Goal: Task Accomplishment & Management: Complete application form

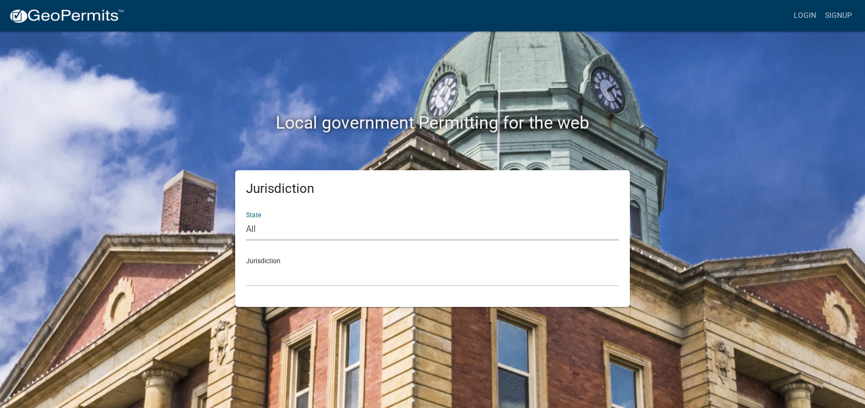
click at [268, 227] on select "All Colorado Georgia Indiana Iowa Kansas Minnesota Ohio South Carolina Wisconsin" at bounding box center [432, 229] width 373 height 22
select select "Indiana"
click at [246, 218] on select "All Colorado Georgia Indiana Iowa Kansas Minnesota Ohio South Carolina Wisconsin" at bounding box center [432, 229] width 373 height 22
click at [276, 259] on div "Jurisdiction City of Charlestown, Indiana City of Jeffersonville, Indiana City …" at bounding box center [432, 267] width 373 height 37
click at [263, 272] on select "City of Charlestown, Indiana City of Jeffersonville, Indiana City of Logansport…" at bounding box center [432, 275] width 373 height 22
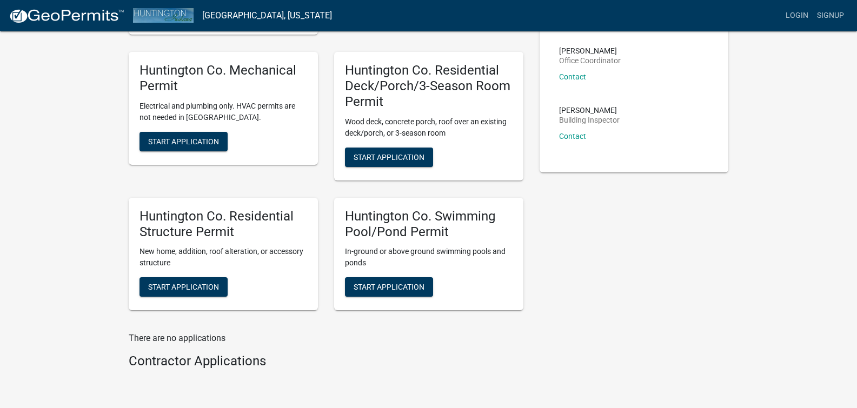
scroll to position [197, 0]
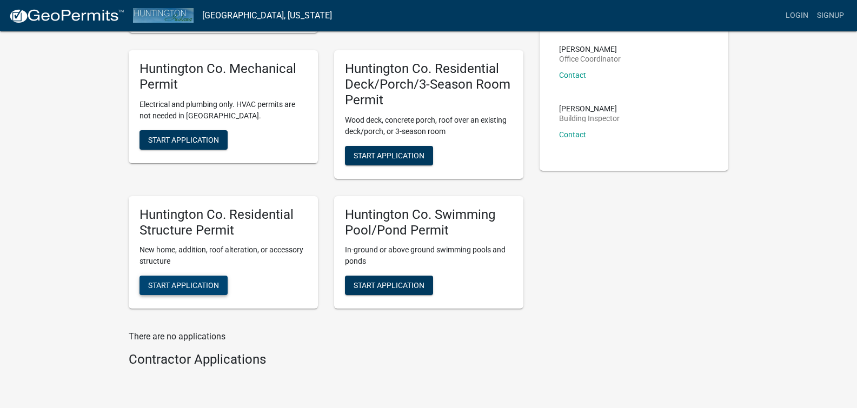
click at [190, 283] on span "Start Application" at bounding box center [183, 285] width 71 height 9
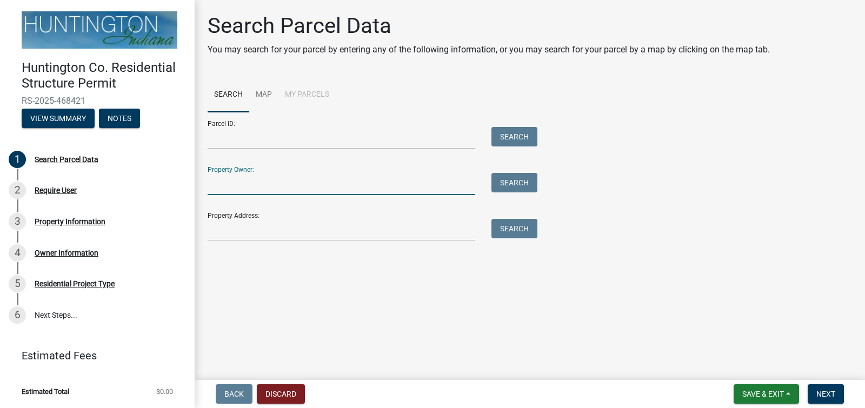
click at [351, 185] on input "Property Owner:" at bounding box center [342, 184] width 268 height 22
click at [265, 92] on link "Map" at bounding box center [263, 95] width 29 height 35
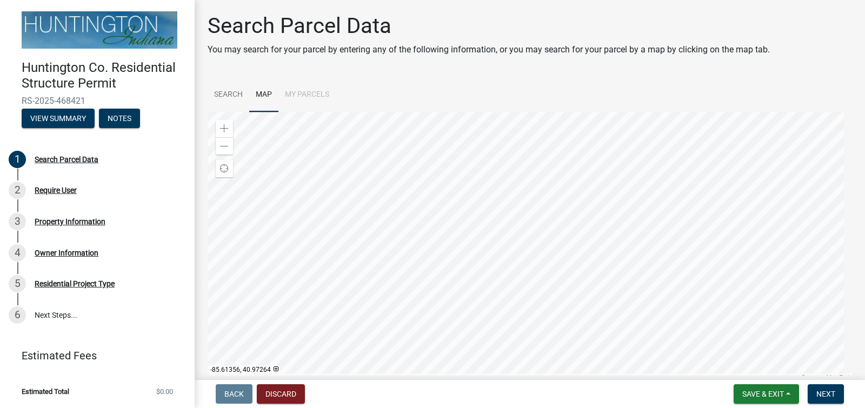
click at [455, 160] on div at bounding box center [530, 247] width 644 height 270
click at [501, 171] on div at bounding box center [530, 247] width 644 height 270
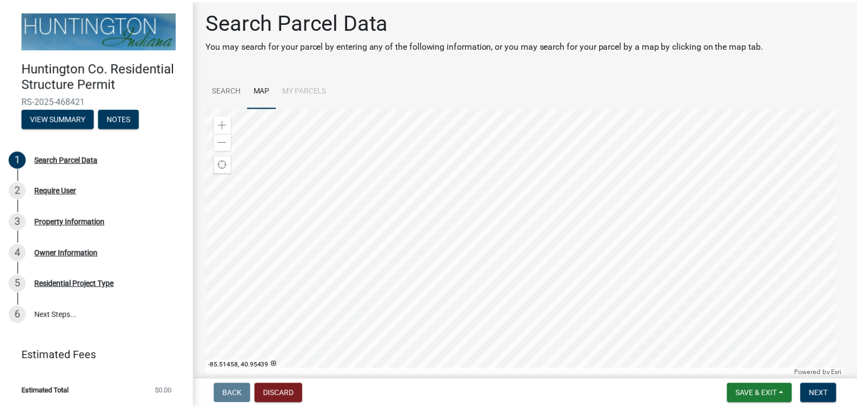
scroll to position [5, 0]
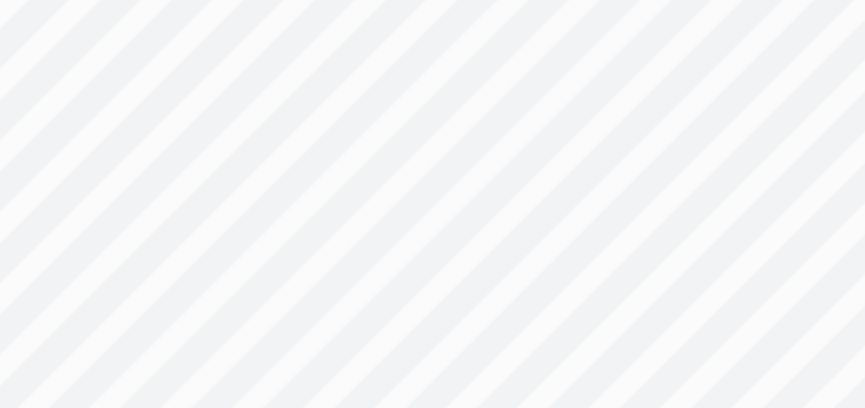
click at [417, 140] on div at bounding box center [530, 241] width 644 height 270
click at [392, 130] on div at bounding box center [530, 241] width 644 height 270
click at [406, 120] on div at bounding box center [530, 241] width 644 height 270
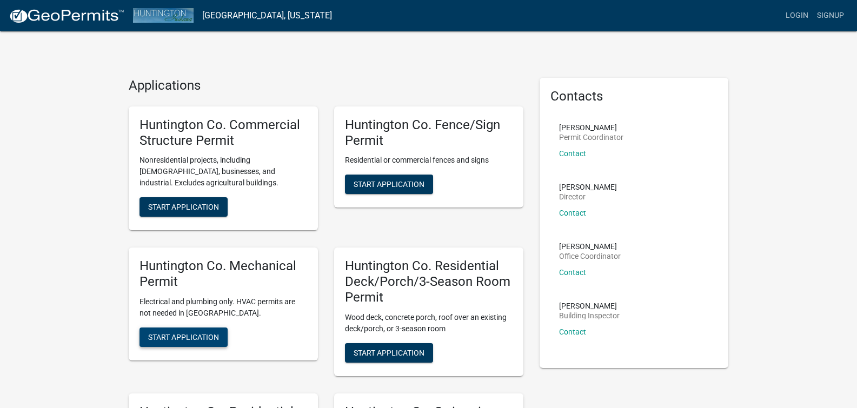
click at [185, 337] on span "Start Application" at bounding box center [183, 336] width 71 height 9
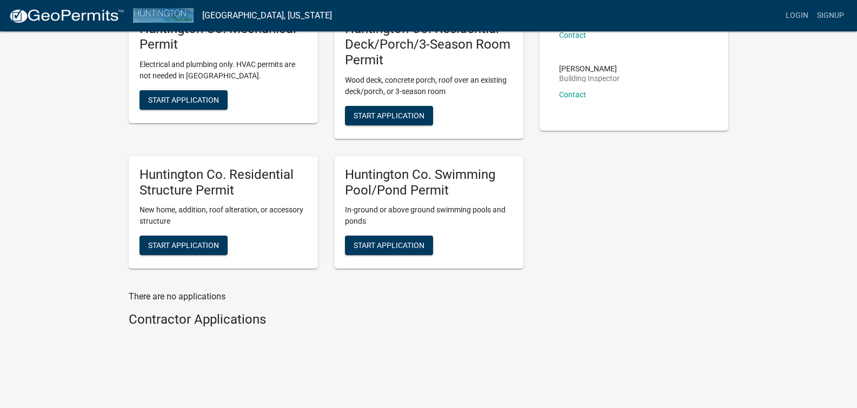
scroll to position [245, 0]
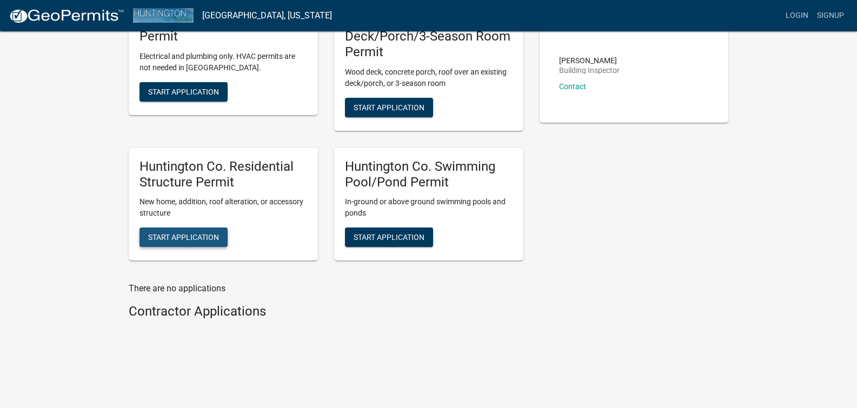
click at [187, 236] on span "Start Application" at bounding box center [183, 237] width 71 height 9
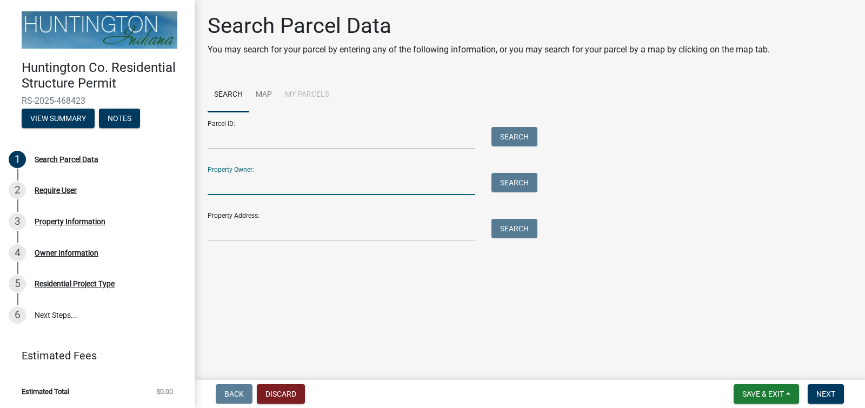
click at [274, 183] on input "Property Owner:" at bounding box center [342, 184] width 268 height 22
type input "Rick and Donna Uecker"
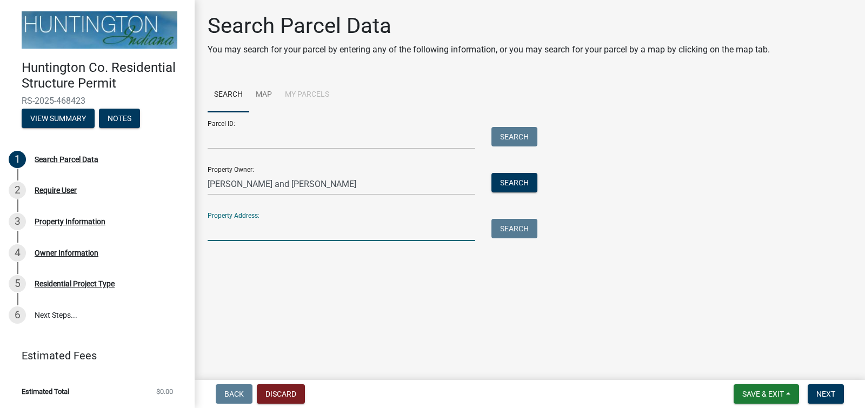
click at [285, 232] on input "Property Address:" at bounding box center [342, 230] width 268 height 22
type input "2962 W 800 N"
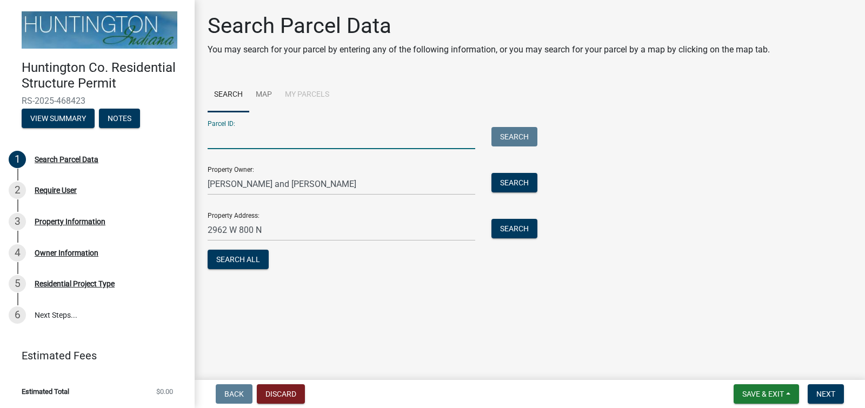
click at [240, 141] on input "Parcel ID:" at bounding box center [342, 138] width 268 height 22
drag, startPoint x: 240, startPoint y: 141, endPoint x: 179, endPoint y: 32, distance: 124.2
click at [179, 32] on div "Huntington Co. Residential Structure Permit RS-2025-468423 View Summary Notes 1…" at bounding box center [432, 204] width 865 height 408
click at [511, 185] on button "Search" at bounding box center [514, 182] width 46 height 19
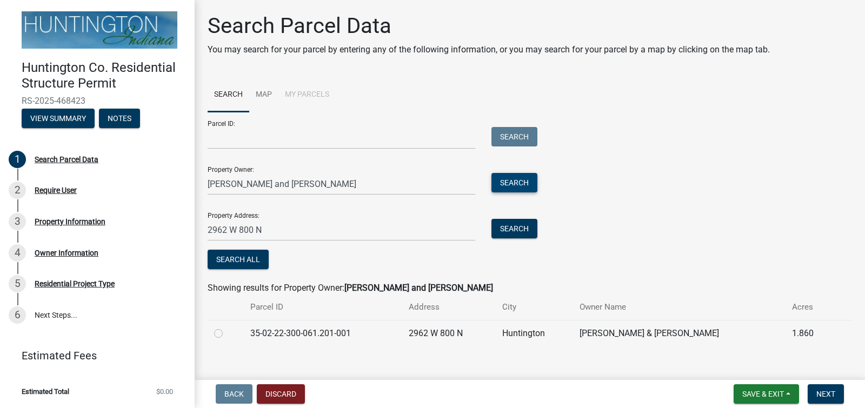
scroll to position [13, 0]
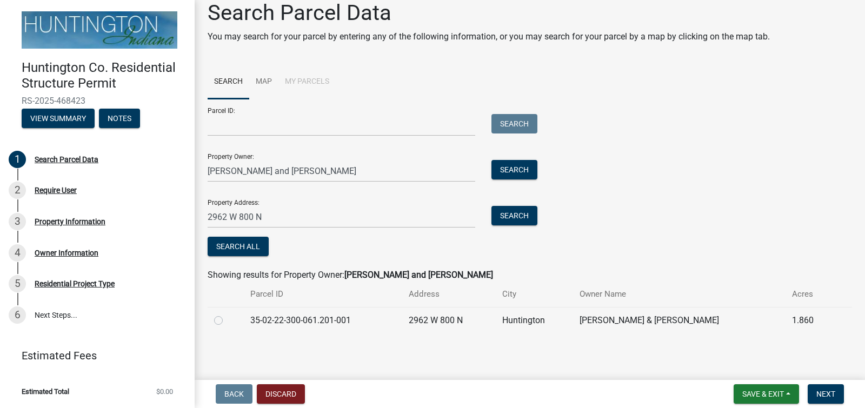
click at [227, 314] on label at bounding box center [227, 314] width 0 height 0
click at [227, 321] on input "radio" at bounding box center [230, 317] width 7 height 7
radio input "true"
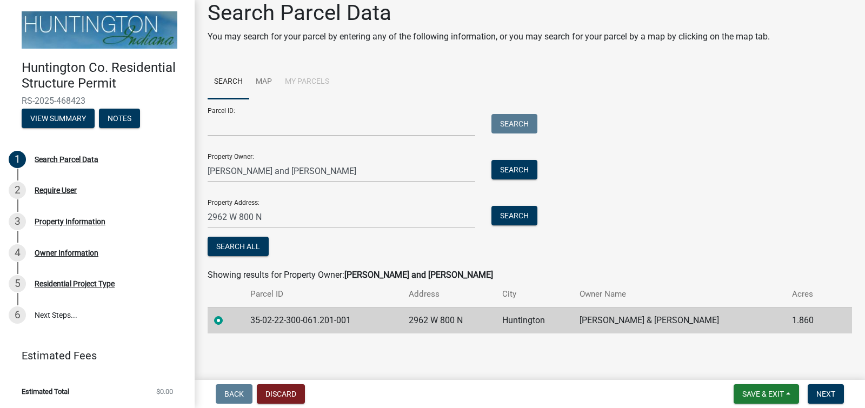
click at [372, 357] on main "Search Parcel Data You may search for your parcel by entering any of the follow…" at bounding box center [530, 188] width 670 height 376
click at [826, 392] on span "Next" at bounding box center [825, 394] width 19 height 9
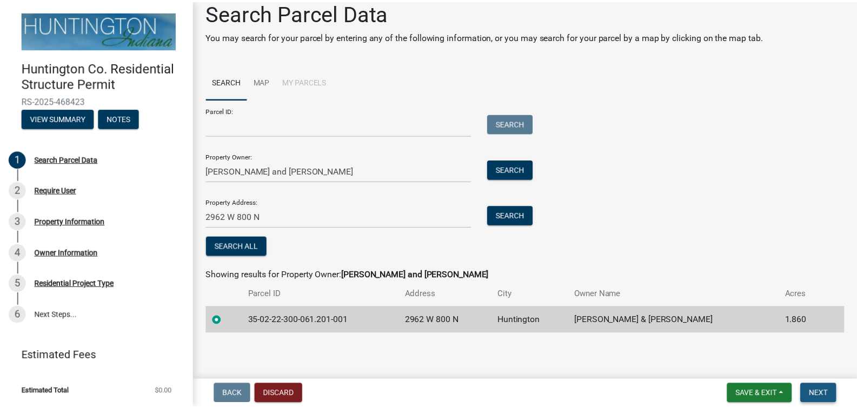
scroll to position [0, 0]
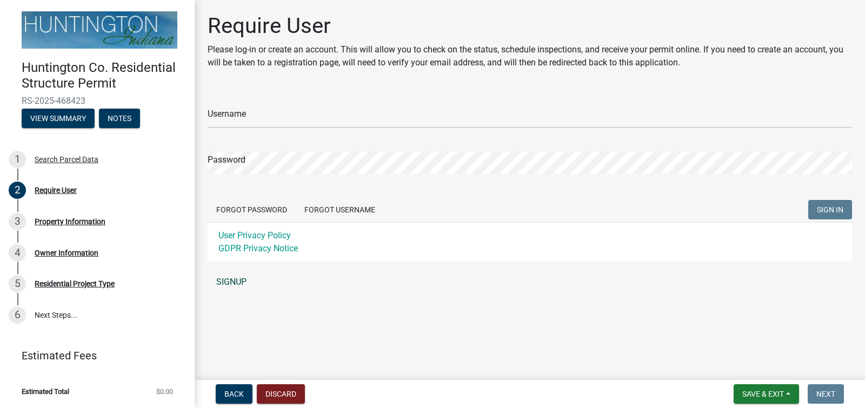
click at [237, 282] on link "SIGNUP" at bounding box center [530, 282] width 644 height 22
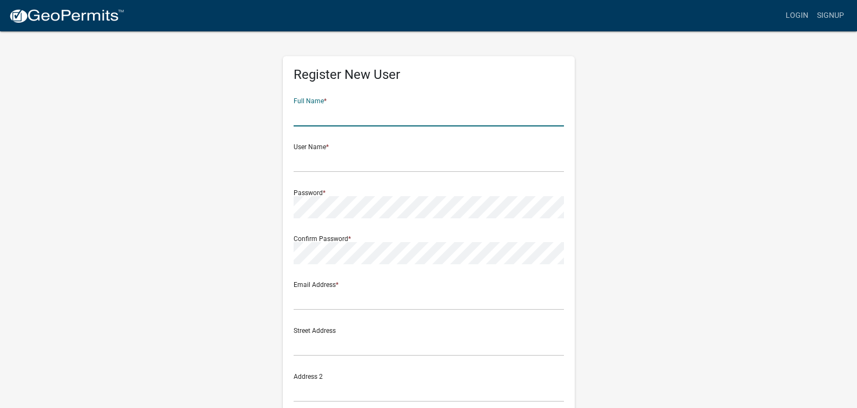
click at [337, 120] on input "text" at bounding box center [428, 115] width 270 height 22
type input "Rick Allen Uecker"
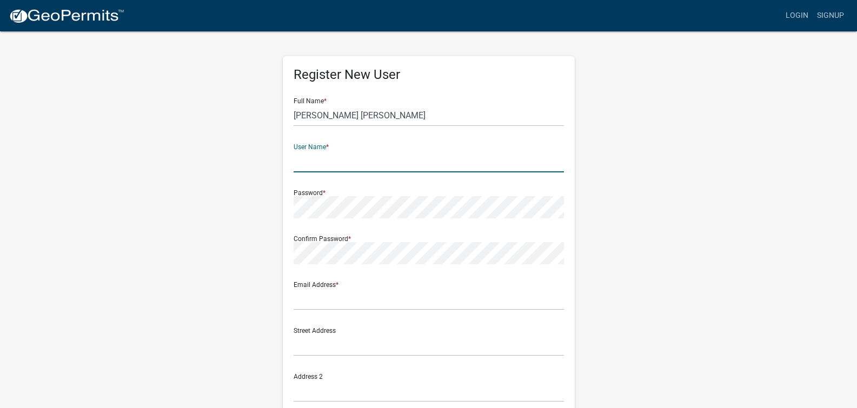
click at [330, 161] on input "text" at bounding box center [428, 161] width 270 height 22
type input "rickuecker"
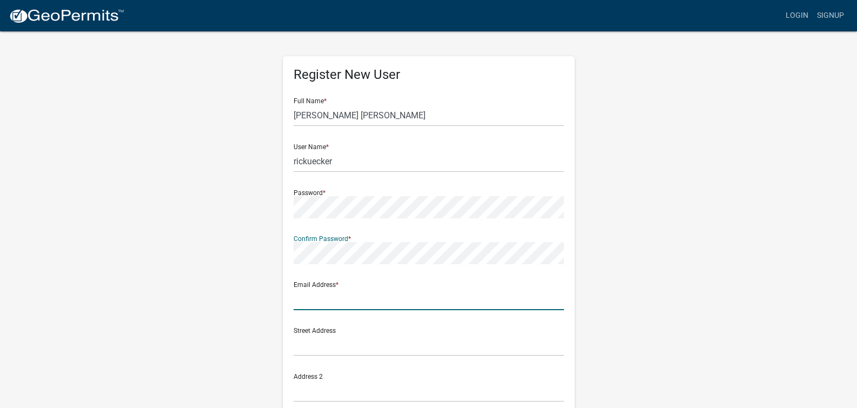
click at [356, 296] on input "text" at bounding box center [428, 299] width 270 height 22
type input "rick.uecker@gmail.com"
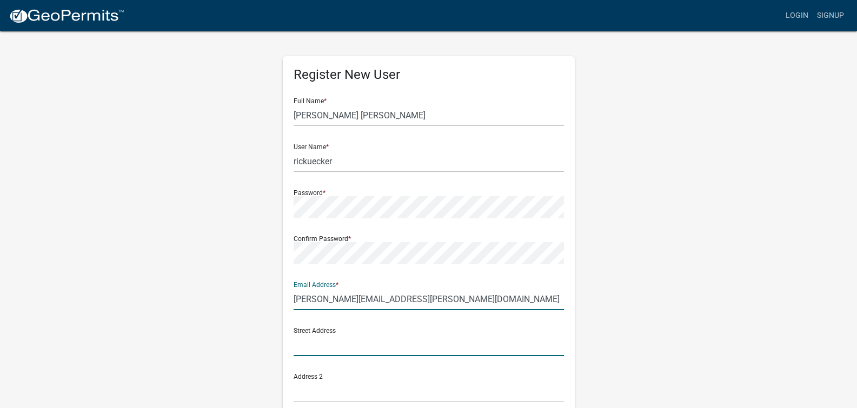
type input "2962 W 800 N"
type input "Huntington"
type input "IN"
type input "46750-9723"
type input "2602247860"
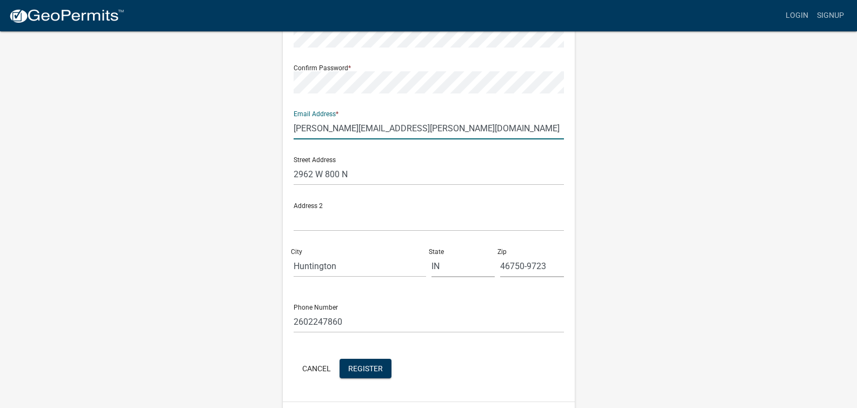
scroll to position [201, 0]
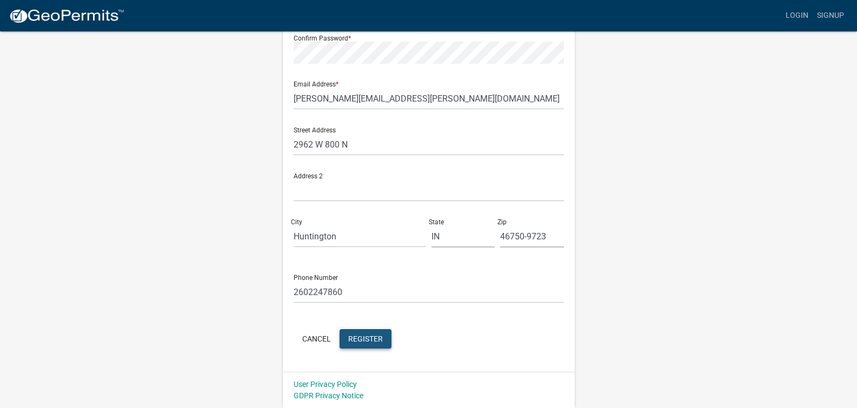
click at [362, 338] on span "Register" at bounding box center [365, 338] width 35 height 9
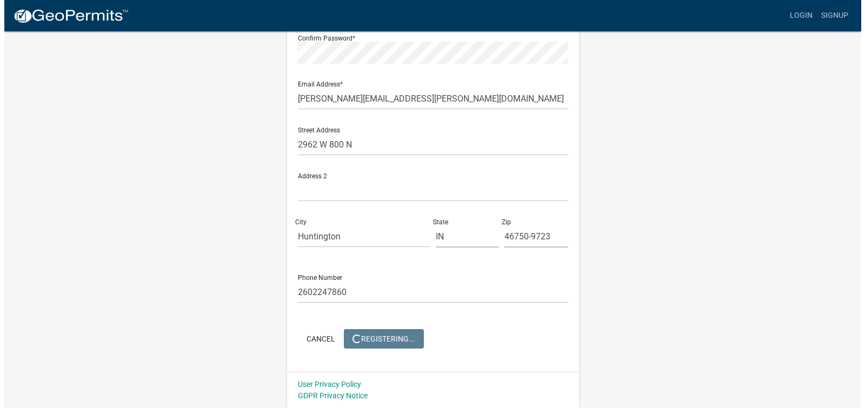
scroll to position [0, 0]
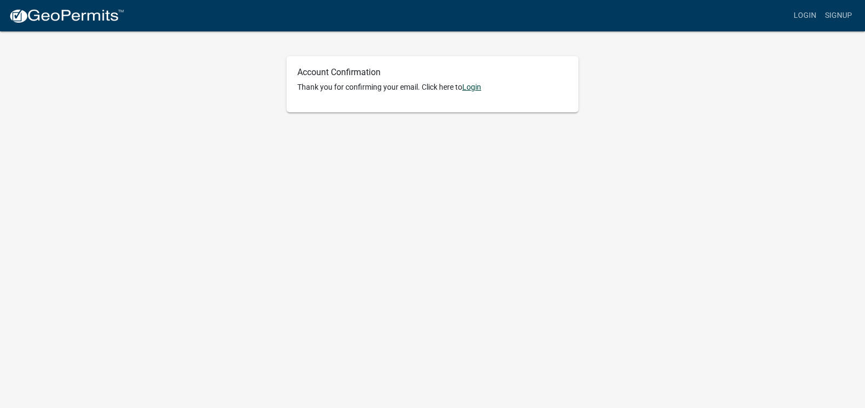
click at [478, 86] on link "Login" at bounding box center [471, 87] width 19 height 9
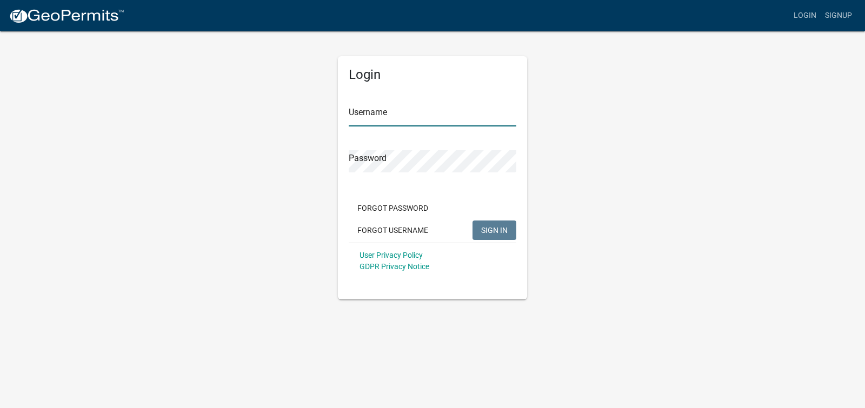
type input "rickuecker"
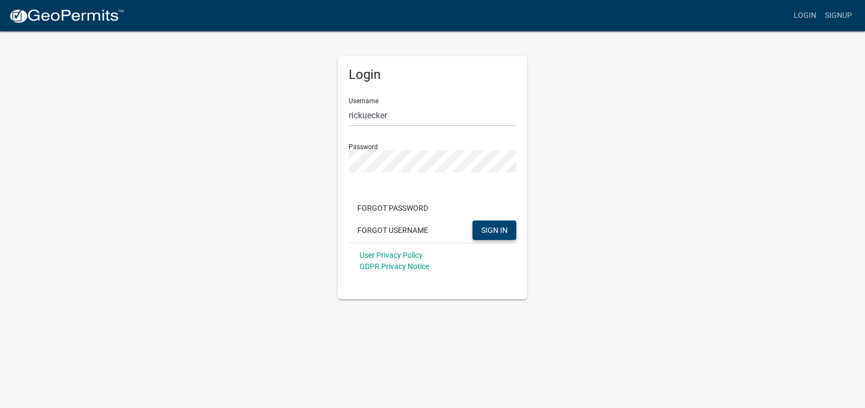
click at [491, 227] on span "SIGN IN" at bounding box center [494, 229] width 26 height 9
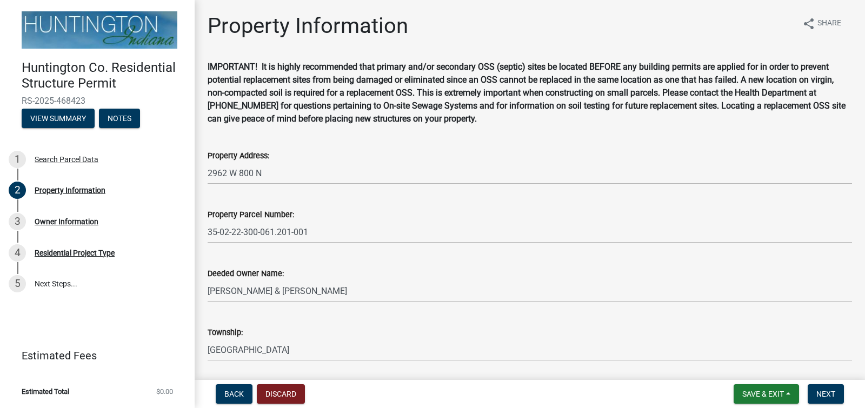
scroll to position [36, 0]
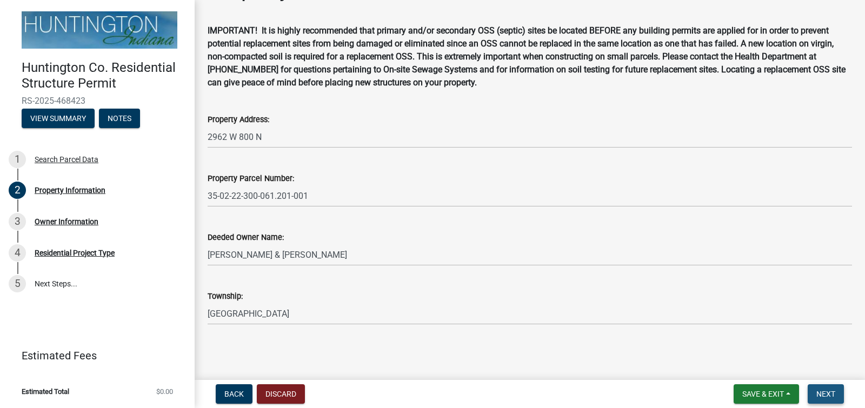
click at [828, 392] on span "Next" at bounding box center [825, 394] width 19 height 9
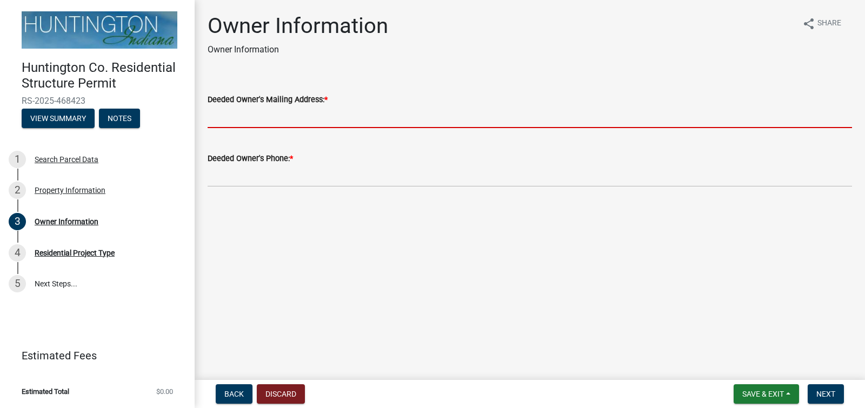
click at [283, 115] on input "Deeded Owner's Mailing Address: *" at bounding box center [530, 117] width 644 height 22
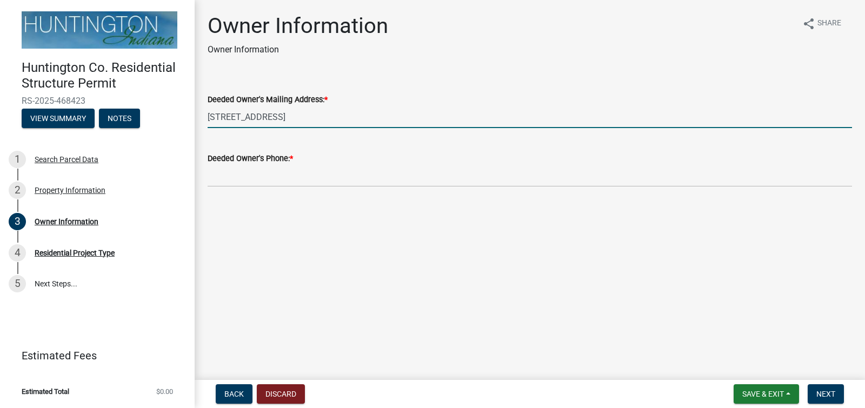
type input "[STREET_ADDRESS]"
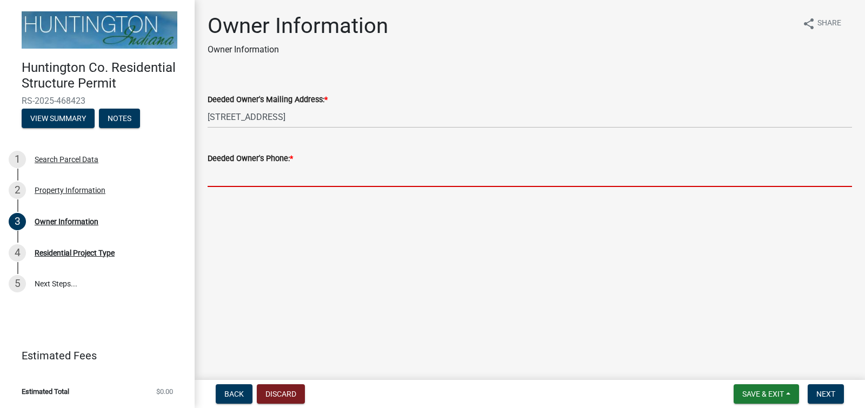
click at [271, 177] on input "Deeded Owner's Phone: *" at bounding box center [530, 176] width 644 height 22
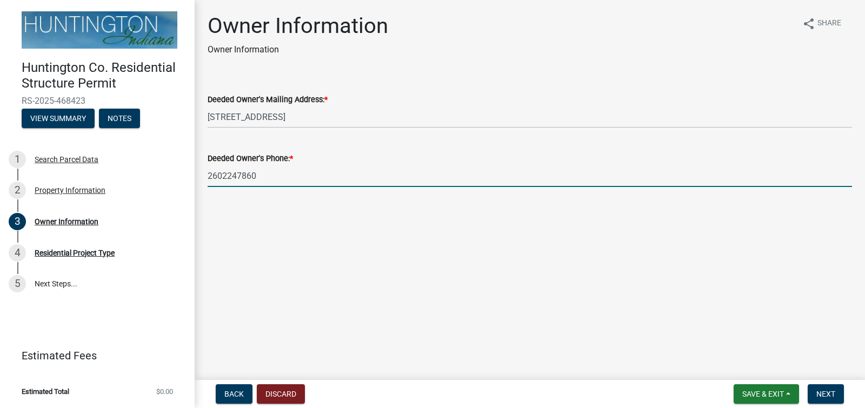
click at [211, 177] on input "2602247860" at bounding box center [530, 176] width 644 height 22
click at [209, 176] on input "2602247860" at bounding box center [530, 176] width 644 height 22
type input "[PHONE_NUMBER]"
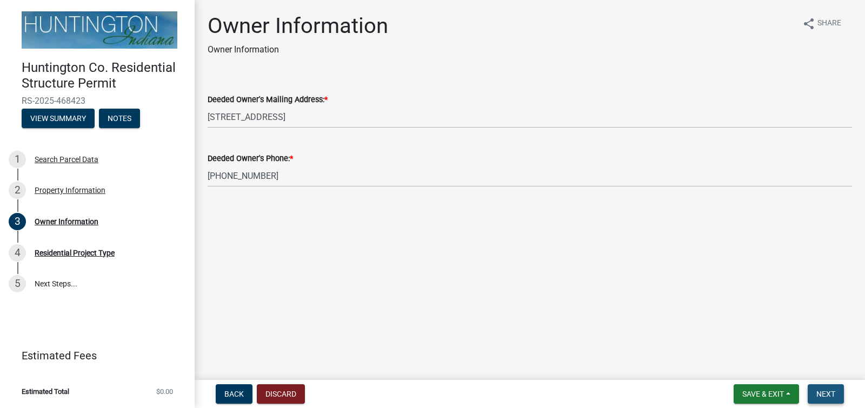
click at [829, 392] on span "Next" at bounding box center [825, 394] width 19 height 9
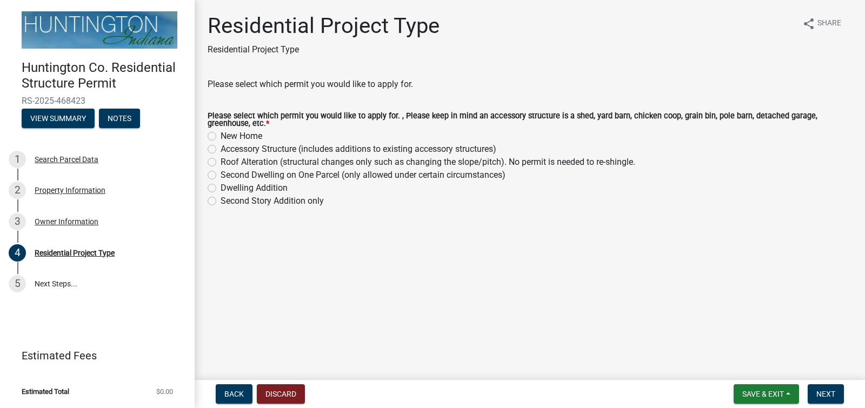
click at [221, 149] on label "Accessory Structure (includes additions to existing accessory structures)" at bounding box center [359, 149] width 276 height 13
click at [221, 149] on input "Accessory Structure (includes additions to existing accessory structures)" at bounding box center [224, 146] width 7 height 7
radio input "true"
click at [811, 305] on main "Residential Project Type Residential Project Type share Share Please select whi…" at bounding box center [530, 188] width 670 height 376
click at [829, 393] on span "Next" at bounding box center [825, 394] width 19 height 9
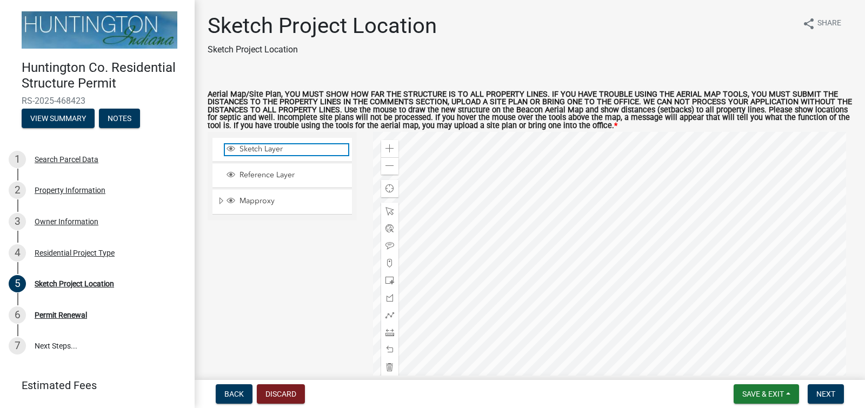
click at [277, 150] on span "Sketch Layer" at bounding box center [292, 149] width 111 height 10
click at [274, 150] on span "Sketch Layer" at bounding box center [292, 149] width 111 height 10
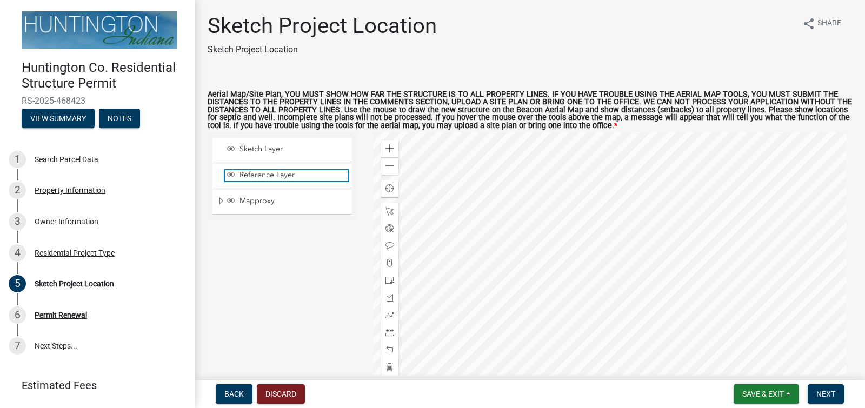
click at [267, 170] on span "Reference Layer" at bounding box center [292, 175] width 111 height 10
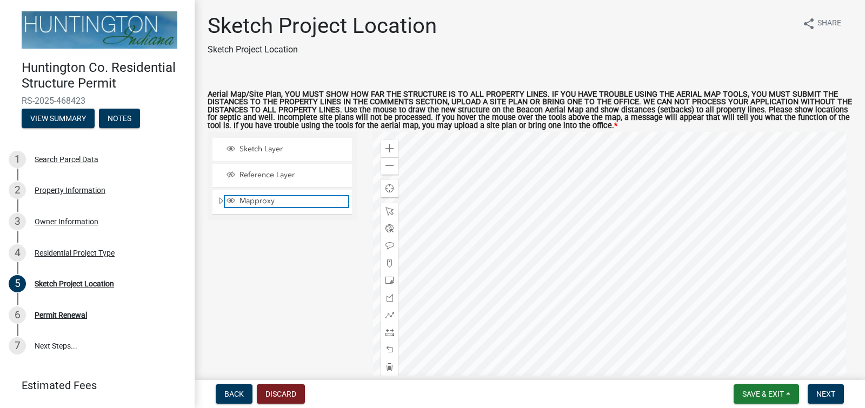
click at [260, 200] on span "Mapproxy" at bounding box center [292, 201] width 111 height 10
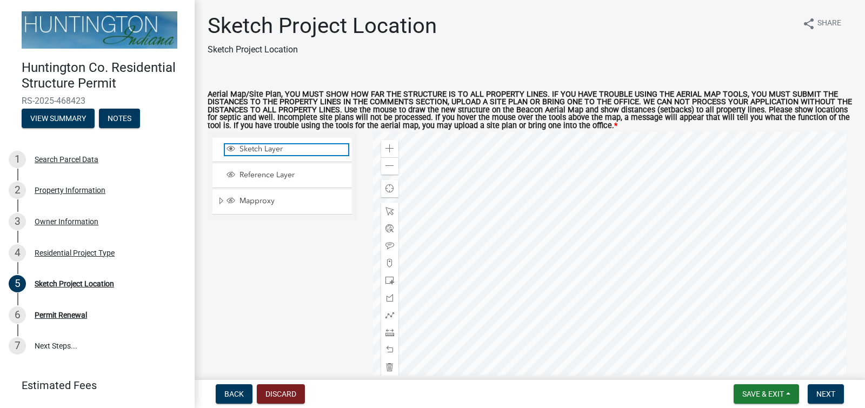
click at [272, 149] on span "Sketch Layer" at bounding box center [292, 149] width 111 height 10
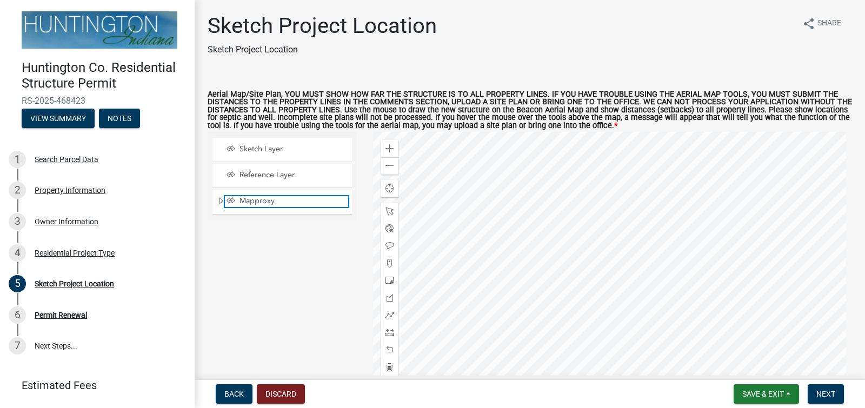
click at [255, 199] on span "Mapproxy" at bounding box center [292, 201] width 111 height 10
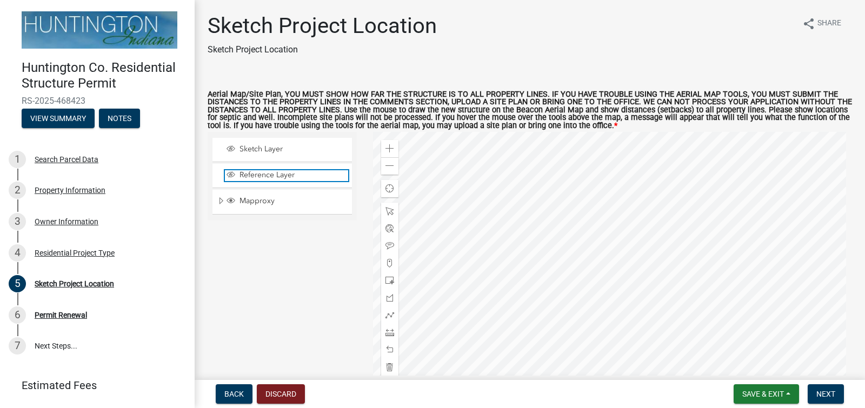
click at [255, 175] on span "Reference Layer" at bounding box center [292, 175] width 111 height 10
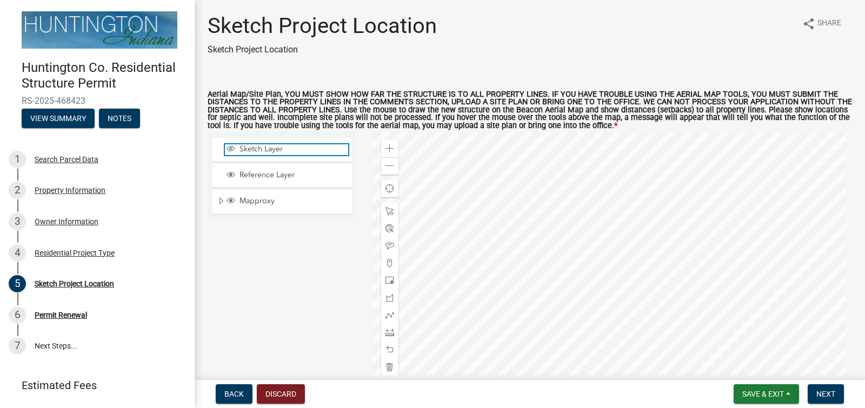
click at [257, 150] on span "Sketch Layer" at bounding box center [292, 149] width 111 height 10
click at [389, 148] on span at bounding box center [389, 148] width 9 height 9
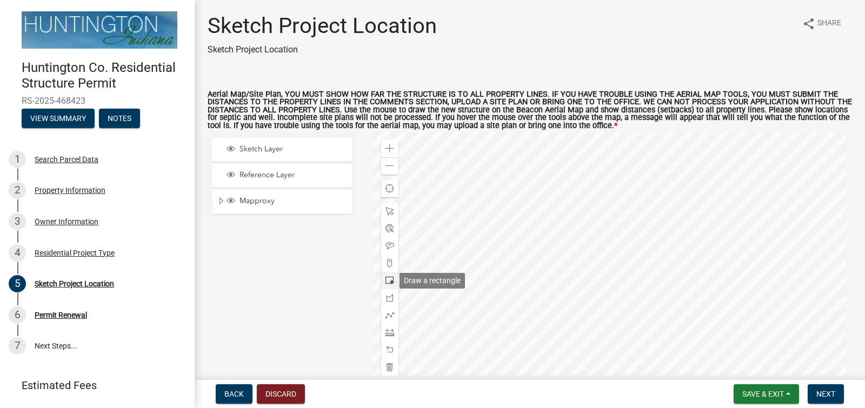
click at [386, 279] on span at bounding box center [389, 280] width 9 height 9
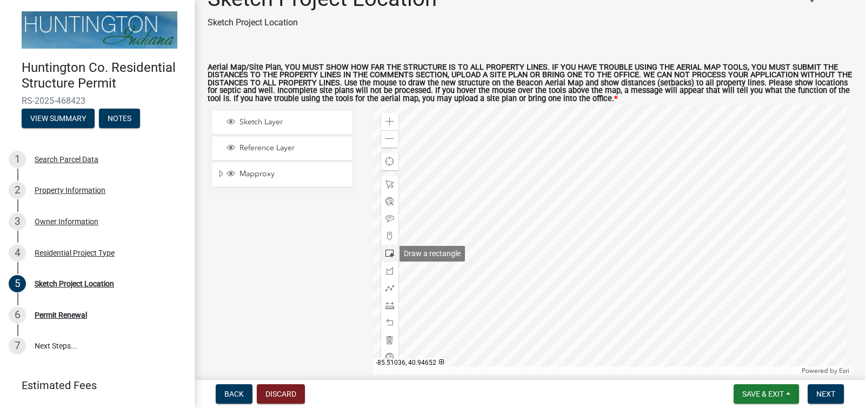
click at [393, 250] on div at bounding box center [389, 253] width 17 height 17
click at [685, 163] on div at bounding box center [612, 240] width 479 height 270
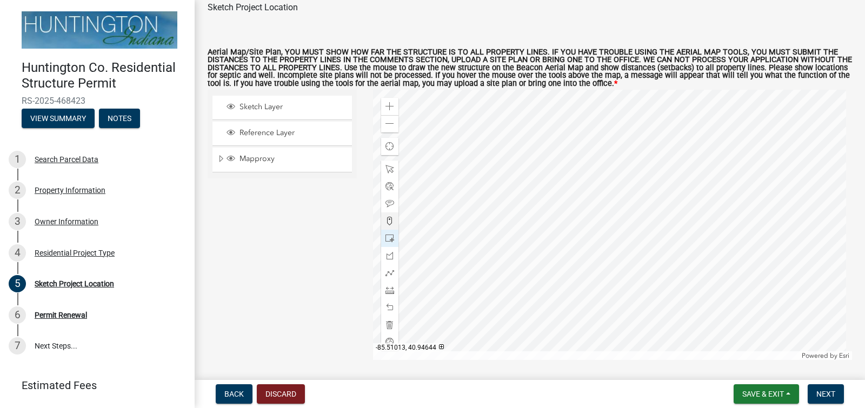
scroll to position [43, 0]
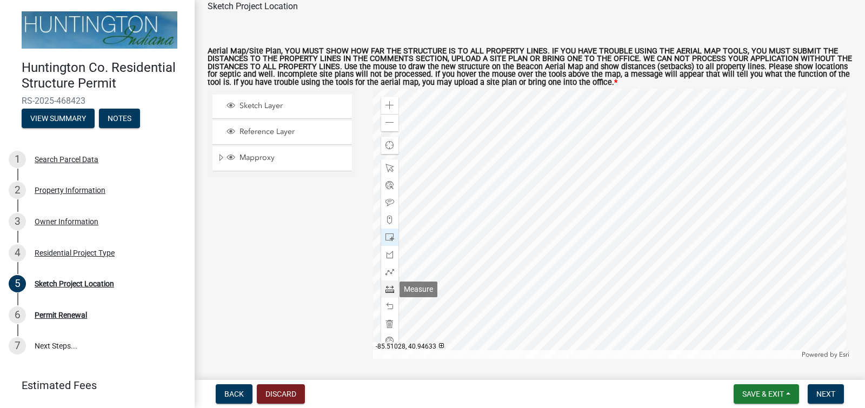
click at [389, 287] on span at bounding box center [389, 289] width 9 height 9
click at [692, 145] on div at bounding box center [612, 224] width 479 height 270
click at [710, 147] on div at bounding box center [612, 224] width 479 height 270
click at [675, 145] on div at bounding box center [612, 224] width 479 height 270
click at [662, 140] on div at bounding box center [612, 224] width 479 height 270
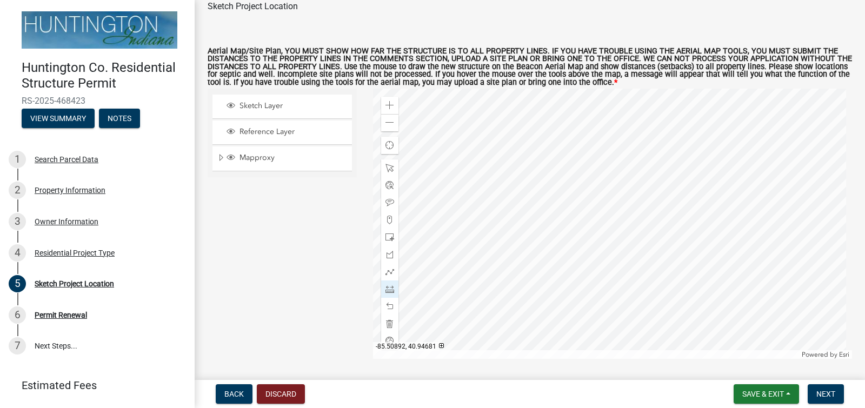
click at [685, 139] on div at bounding box center [612, 224] width 479 height 270
click at [664, 139] on div at bounding box center [612, 224] width 479 height 270
click at [663, 139] on div at bounding box center [612, 224] width 479 height 270
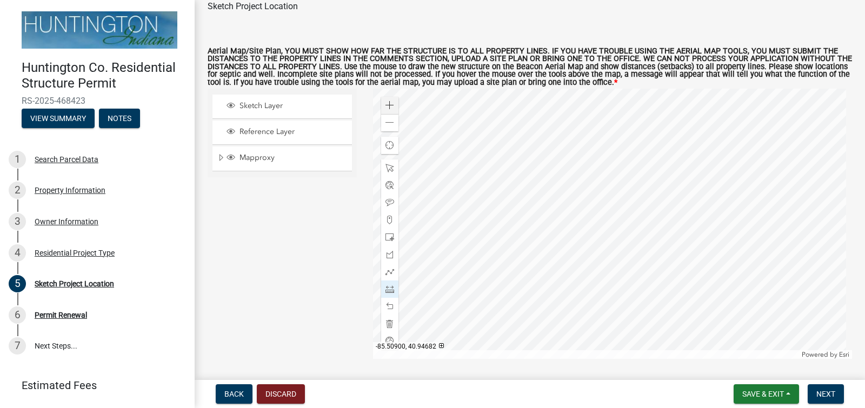
click at [666, 137] on div at bounding box center [612, 224] width 479 height 270
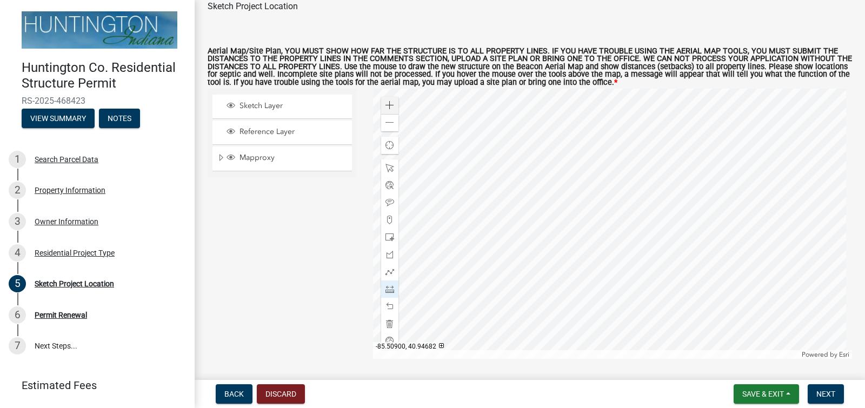
click at [666, 137] on div at bounding box center [612, 224] width 479 height 270
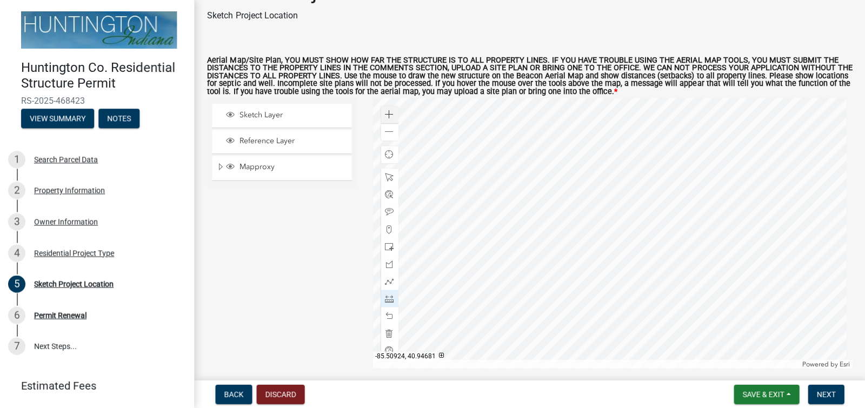
scroll to position [0, 0]
click at [645, 149] on div at bounding box center [612, 233] width 479 height 270
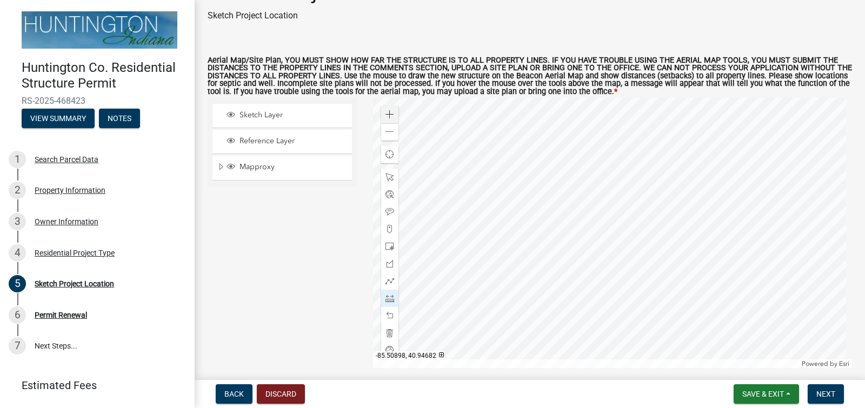
click at [697, 145] on div at bounding box center [612, 233] width 479 height 270
click at [671, 149] on div at bounding box center [612, 233] width 479 height 270
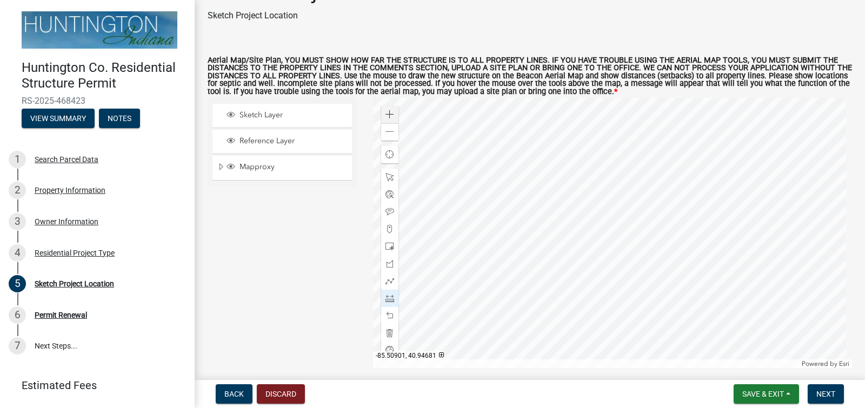
click at [664, 154] on div at bounding box center [612, 233] width 479 height 270
click at [668, 154] on div at bounding box center [612, 233] width 479 height 270
click at [663, 151] on div at bounding box center [612, 233] width 479 height 270
click at [748, 152] on div at bounding box center [612, 233] width 479 height 270
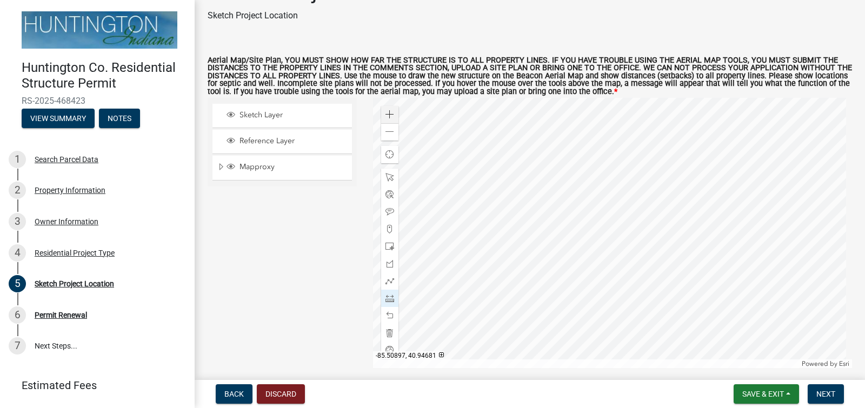
click at [748, 152] on div at bounding box center [612, 233] width 479 height 270
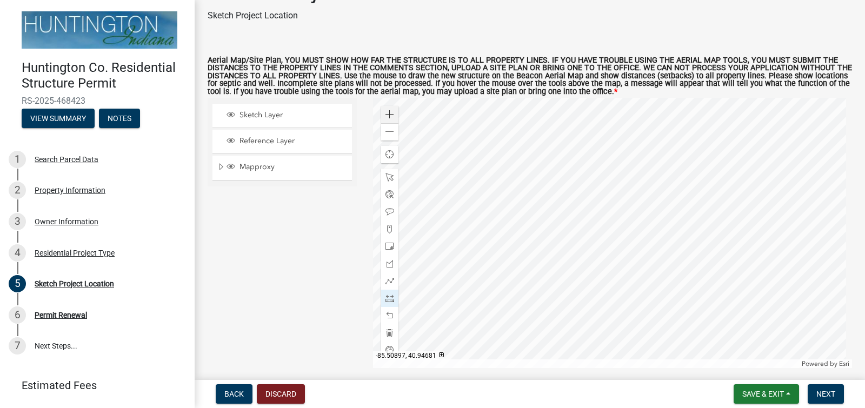
click at [748, 152] on div at bounding box center [612, 233] width 479 height 270
click at [389, 296] on span at bounding box center [389, 298] width 9 height 9
click at [835, 151] on div at bounding box center [612, 233] width 479 height 270
click at [581, 154] on div at bounding box center [612, 233] width 479 height 270
click at [582, 155] on div at bounding box center [612, 233] width 479 height 270
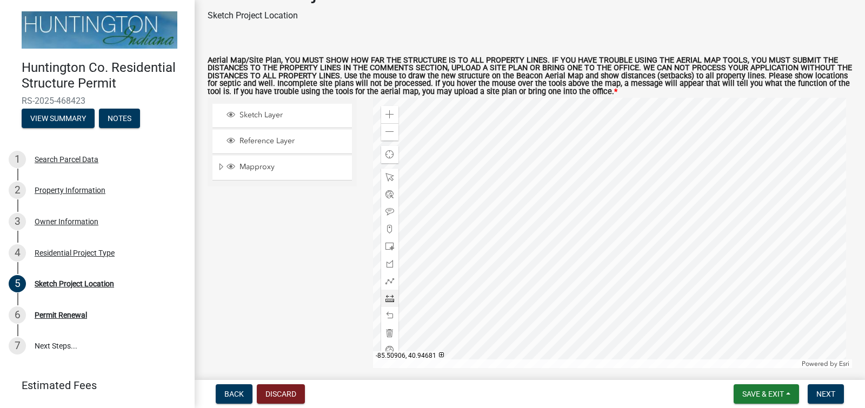
click at [583, 155] on div at bounding box center [612, 233] width 479 height 270
click at [389, 176] on span at bounding box center [389, 177] width 9 height 9
click at [518, 167] on div at bounding box center [612, 233] width 479 height 270
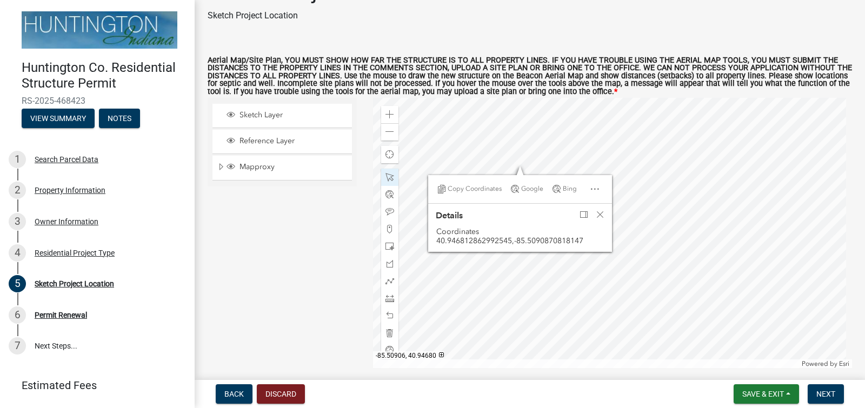
click at [566, 191] on div at bounding box center [612, 233] width 479 height 270
click at [709, 194] on div at bounding box center [612, 233] width 479 height 270
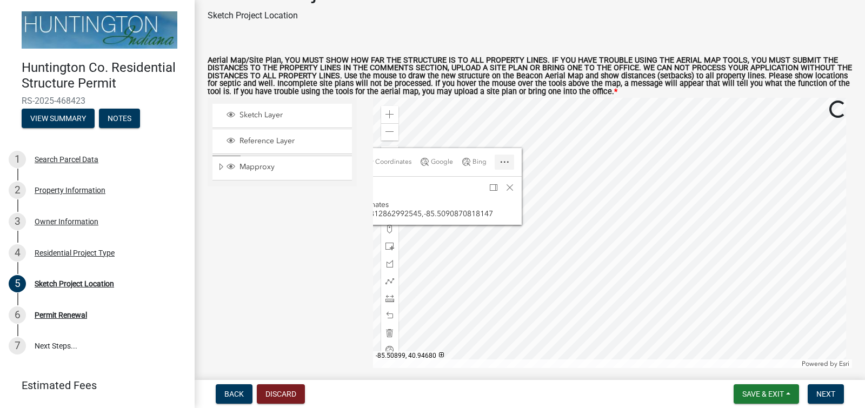
scroll to position [38, 0]
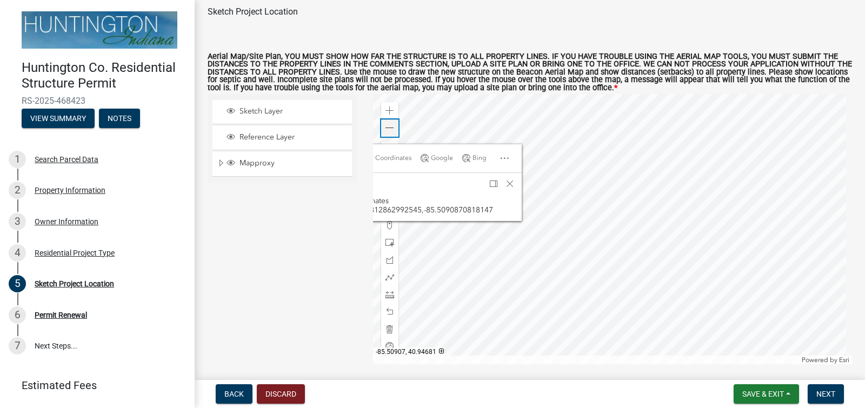
click at [392, 127] on div "Zoom out" at bounding box center [389, 127] width 17 height 17
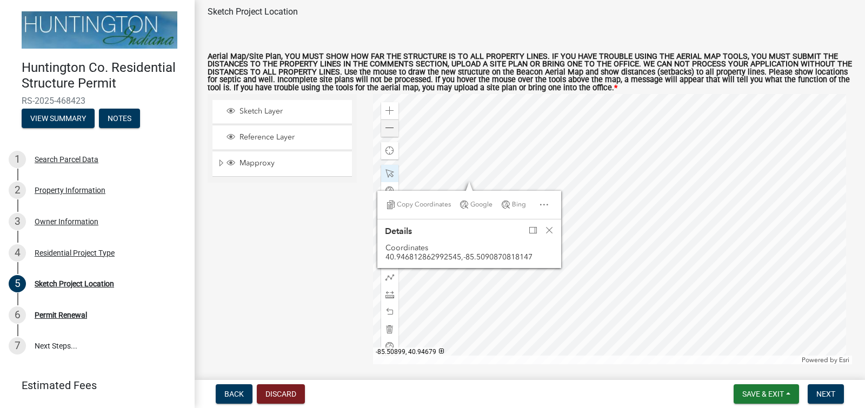
click at [648, 216] on div at bounding box center [612, 229] width 479 height 270
click at [386, 123] on div "Zoom out" at bounding box center [389, 127] width 17 height 17
click at [448, 216] on div at bounding box center [612, 229] width 479 height 270
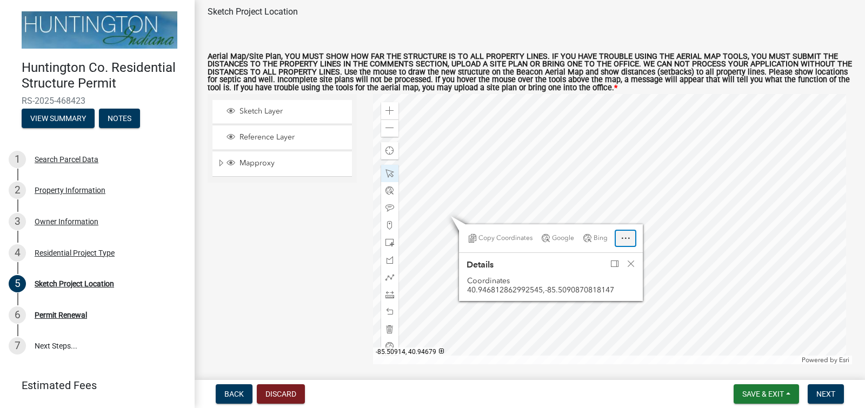
click at [624, 239] on span "Open" at bounding box center [625, 238] width 9 height 9
click at [622, 206] on div at bounding box center [612, 229] width 479 height 270
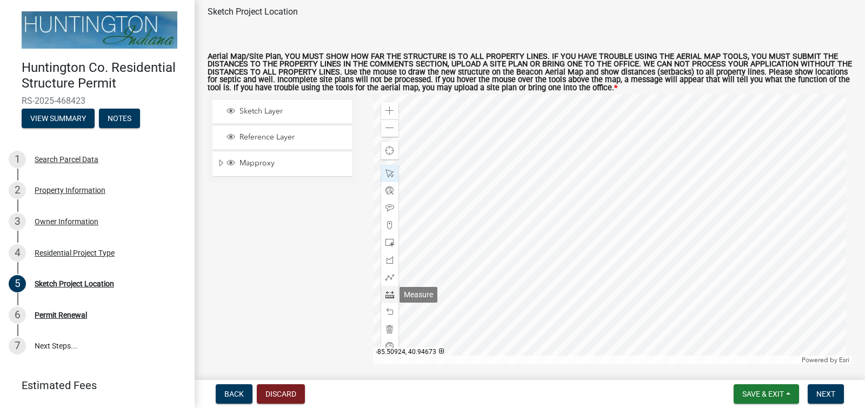
click at [389, 296] on span at bounding box center [389, 294] width 9 height 9
click at [448, 224] on div at bounding box center [612, 229] width 479 height 270
click at [554, 225] on div at bounding box center [612, 229] width 479 height 270
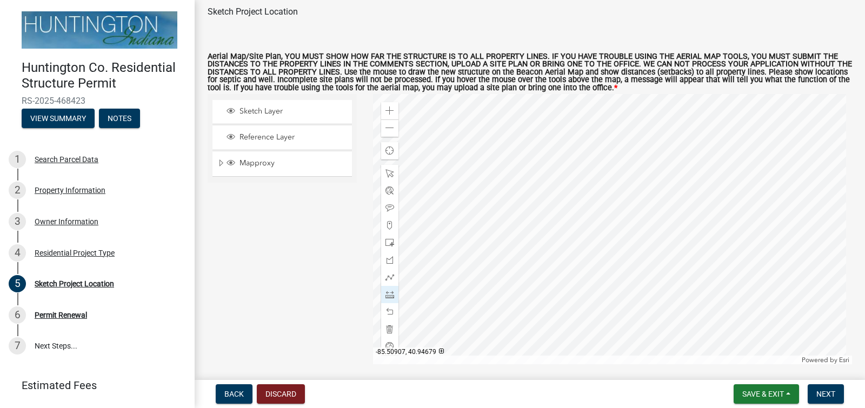
click at [554, 225] on div at bounding box center [612, 229] width 479 height 270
click at [556, 224] on div at bounding box center [612, 229] width 479 height 270
click at [555, 223] on div at bounding box center [612, 229] width 479 height 270
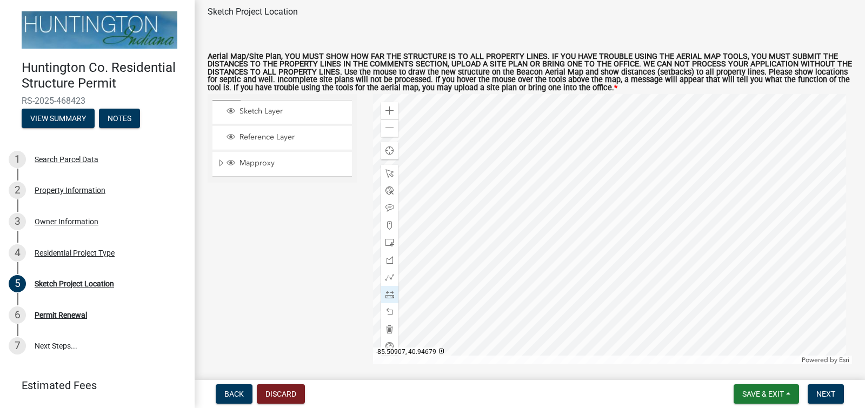
click at [555, 223] on div at bounding box center [612, 229] width 479 height 270
click at [556, 221] on div at bounding box center [612, 229] width 479 height 270
click at [575, 224] on div at bounding box center [612, 229] width 479 height 270
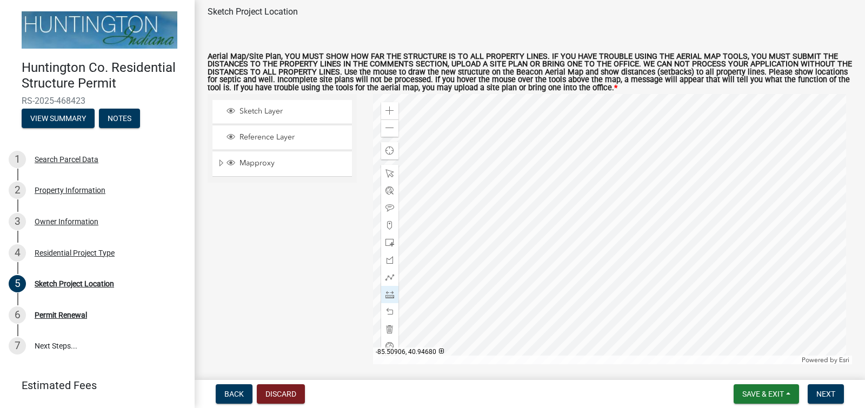
click at [565, 218] on div at bounding box center [612, 229] width 479 height 270
click at [556, 219] on div at bounding box center [612, 229] width 479 height 270
click at [559, 216] on div at bounding box center [612, 229] width 479 height 270
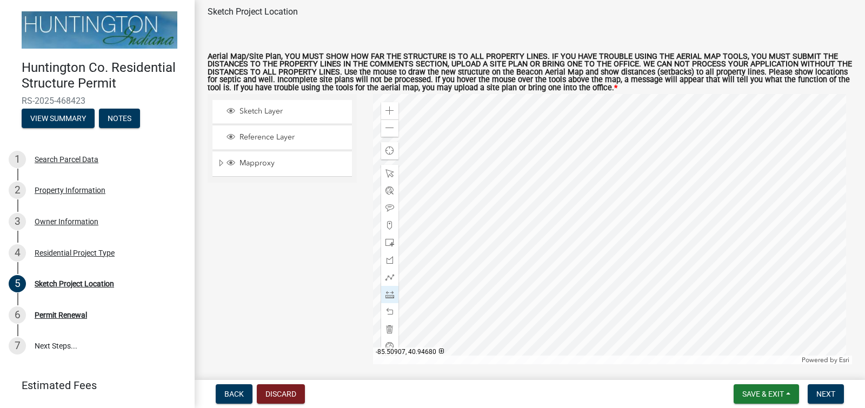
click at [559, 216] on div at bounding box center [612, 229] width 479 height 270
click at [570, 226] on div at bounding box center [612, 229] width 479 height 270
click at [390, 171] on span at bounding box center [389, 173] width 9 height 9
click at [561, 217] on div at bounding box center [612, 229] width 479 height 270
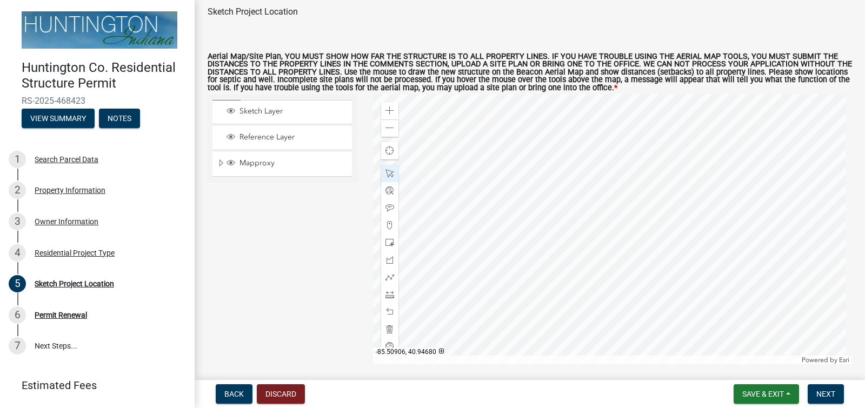
click at [561, 217] on div at bounding box center [612, 229] width 479 height 270
click at [578, 230] on div at bounding box center [612, 229] width 479 height 270
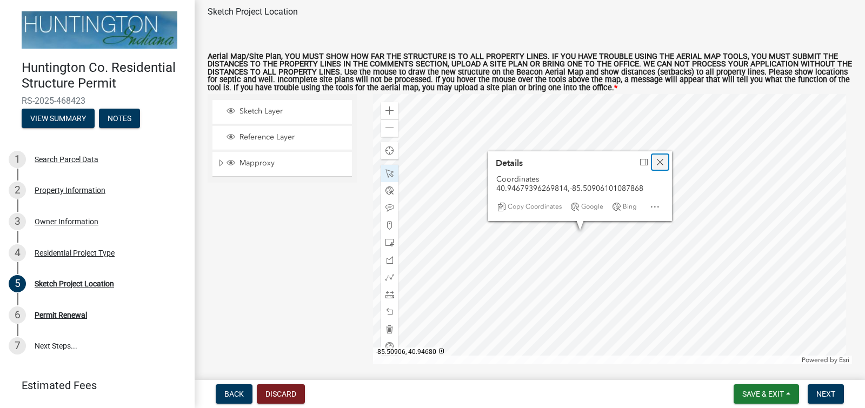
click at [659, 162] on span "Close" at bounding box center [660, 162] width 9 height 9
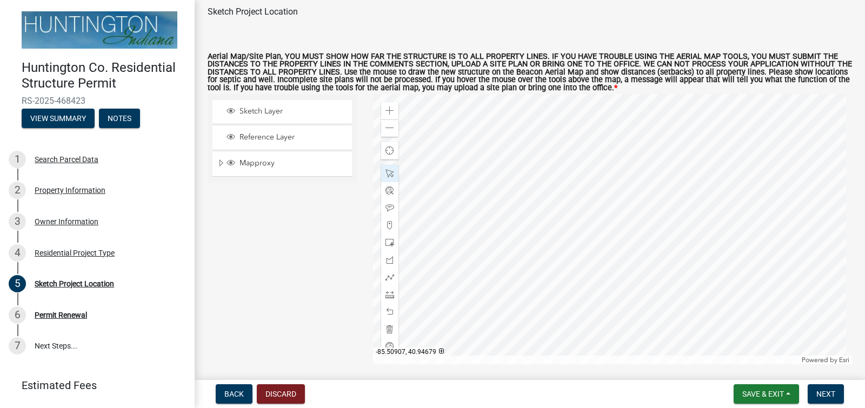
click at [539, 238] on div at bounding box center [612, 229] width 479 height 270
click at [575, 235] on div at bounding box center [612, 229] width 479 height 270
click at [579, 231] on div at bounding box center [612, 229] width 479 height 270
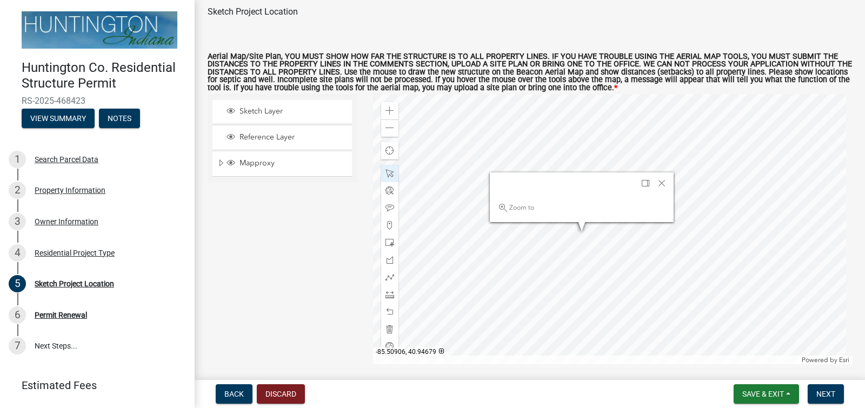
click at [579, 231] on div at bounding box center [612, 229] width 479 height 270
click at [578, 236] on div at bounding box center [612, 229] width 479 height 270
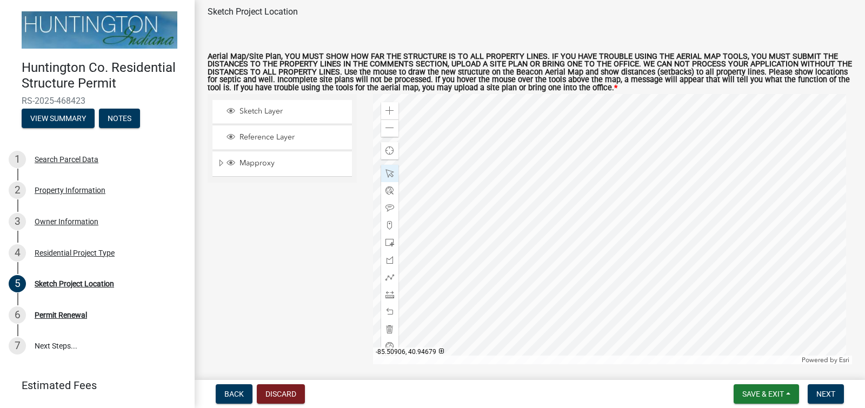
click at [578, 236] on div at bounding box center [612, 229] width 479 height 270
click at [559, 219] on div at bounding box center [612, 229] width 479 height 270
click at [559, 225] on div at bounding box center [612, 229] width 479 height 270
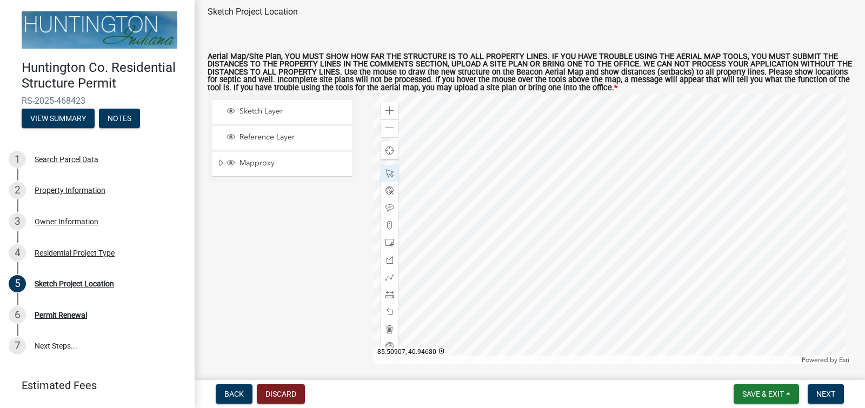
click at [555, 225] on div at bounding box center [612, 229] width 479 height 270
click at [555, 224] on div at bounding box center [612, 229] width 479 height 270
click at [558, 224] on div at bounding box center [612, 229] width 479 height 270
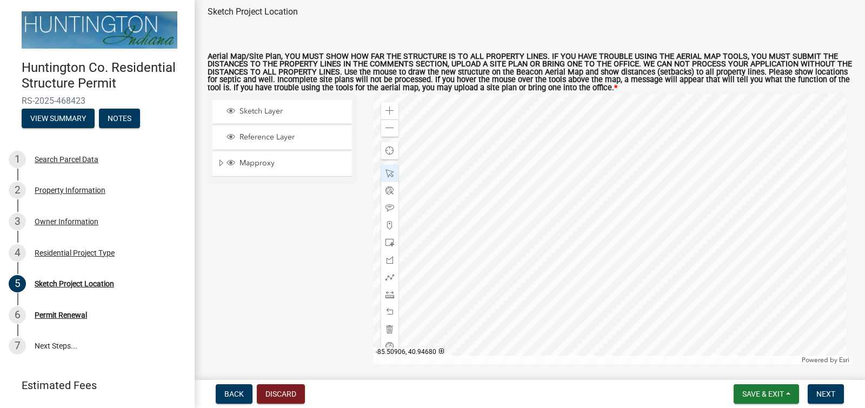
click at [569, 234] on div at bounding box center [612, 229] width 479 height 270
click at [643, 208] on span "Open" at bounding box center [646, 210] width 9 height 9
click at [651, 162] on span "Close" at bounding box center [651, 165] width 9 height 9
click at [559, 229] on div at bounding box center [612, 229] width 479 height 270
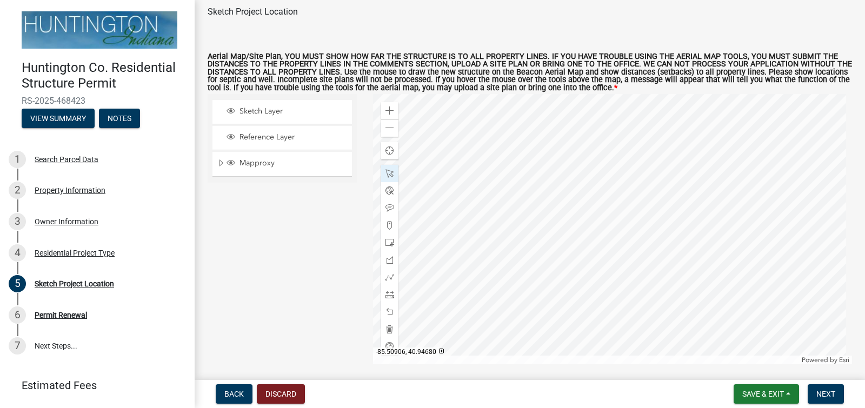
click at [597, 222] on div at bounding box center [612, 229] width 479 height 270
click at [630, 215] on div at bounding box center [612, 229] width 479 height 270
click at [599, 222] on div at bounding box center [612, 229] width 479 height 270
click at [561, 227] on div at bounding box center [612, 229] width 479 height 270
click at [563, 231] on div at bounding box center [612, 229] width 479 height 270
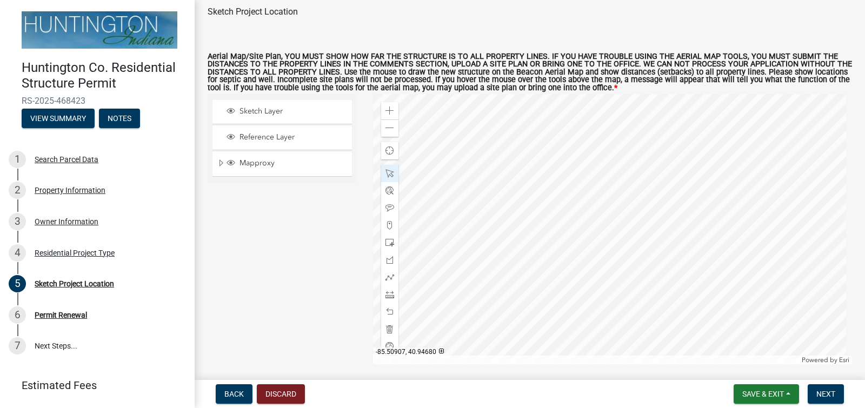
click at [563, 230] on div at bounding box center [612, 229] width 479 height 270
click at [498, 242] on div at bounding box center [612, 229] width 479 height 270
click at [539, 235] on div at bounding box center [612, 229] width 479 height 270
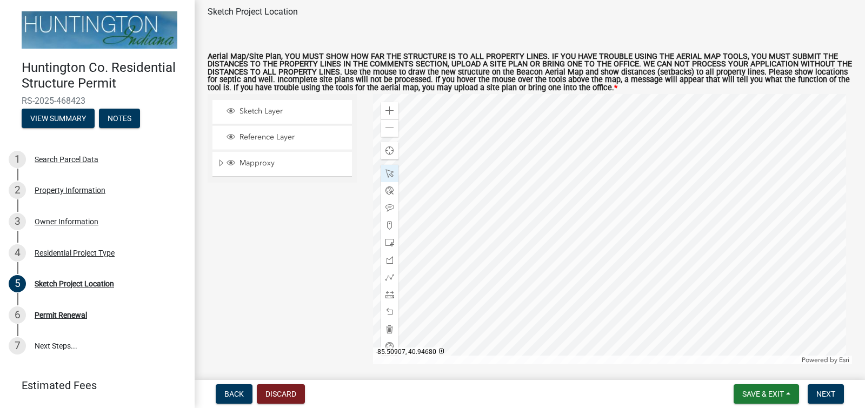
click at [531, 231] on div at bounding box center [612, 229] width 479 height 270
click at [525, 231] on div at bounding box center [612, 229] width 479 height 270
click at [535, 241] on div at bounding box center [612, 229] width 479 height 270
click at [547, 305] on div at bounding box center [612, 229] width 479 height 270
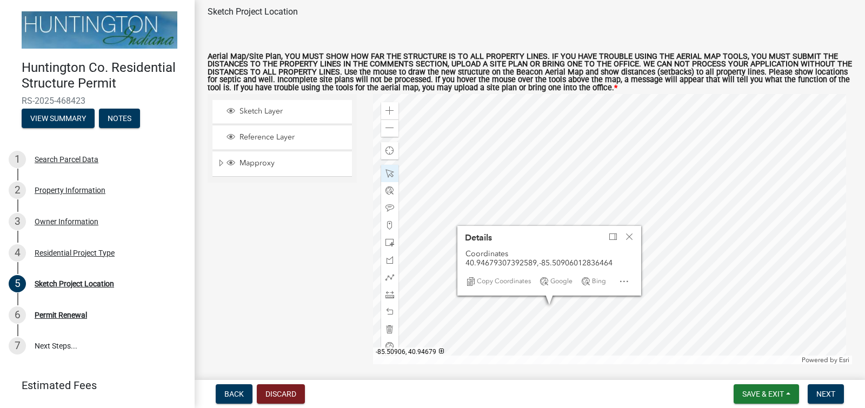
click at [656, 265] on div at bounding box center [612, 229] width 479 height 270
click at [654, 281] on div at bounding box center [612, 229] width 479 height 270
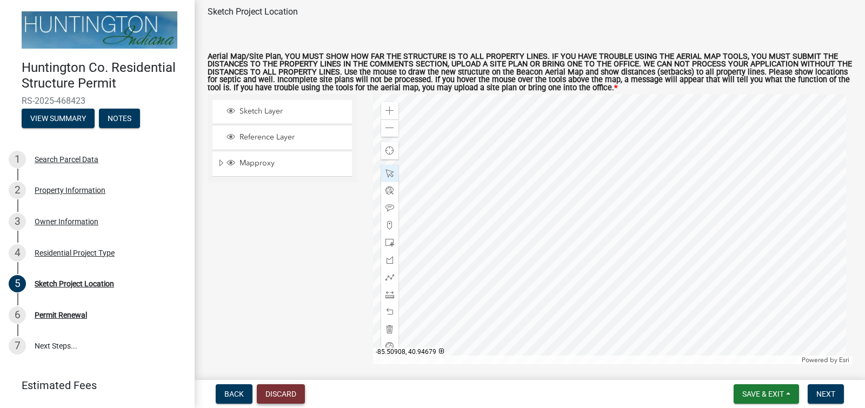
click at [280, 393] on button "Discard" at bounding box center [281, 393] width 48 height 19
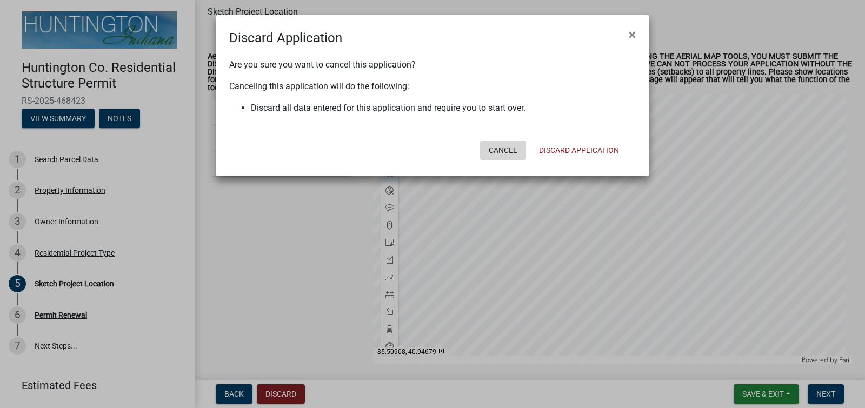
click at [511, 148] on button "Cancel" at bounding box center [503, 150] width 46 height 19
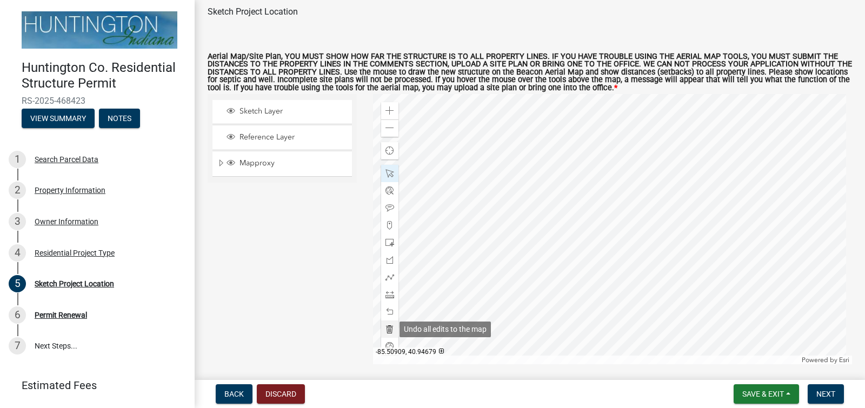
click at [385, 331] on span at bounding box center [389, 329] width 9 height 9
click at [558, 275] on div at bounding box center [612, 229] width 479 height 270
click at [613, 223] on div at bounding box center [612, 229] width 479 height 270
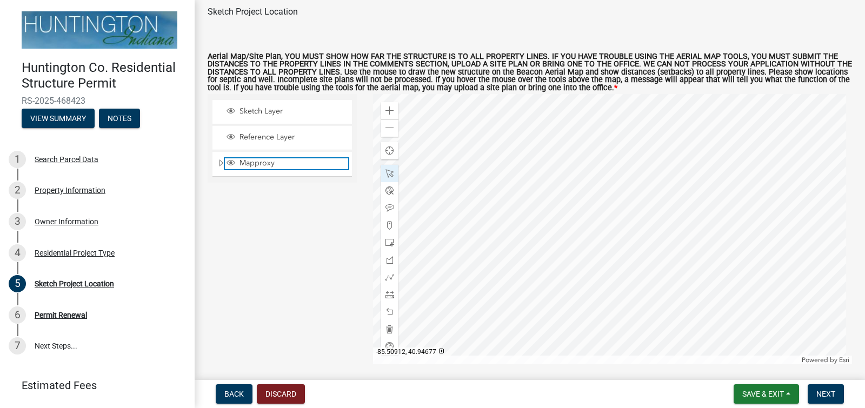
click at [247, 165] on span "Mapproxy" at bounding box center [292, 163] width 111 height 10
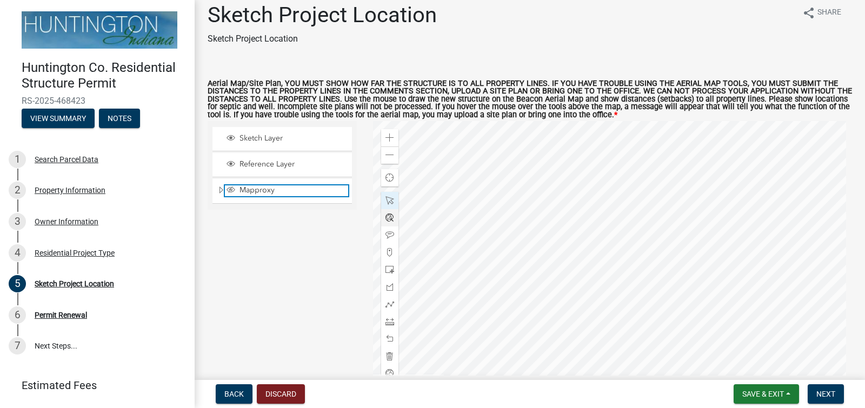
scroll to position [10, 0]
click at [597, 200] on div at bounding box center [612, 257] width 479 height 270
click at [264, 189] on span "Mapproxy" at bounding box center [292, 191] width 111 height 10
click at [390, 158] on span at bounding box center [389, 155] width 9 height 9
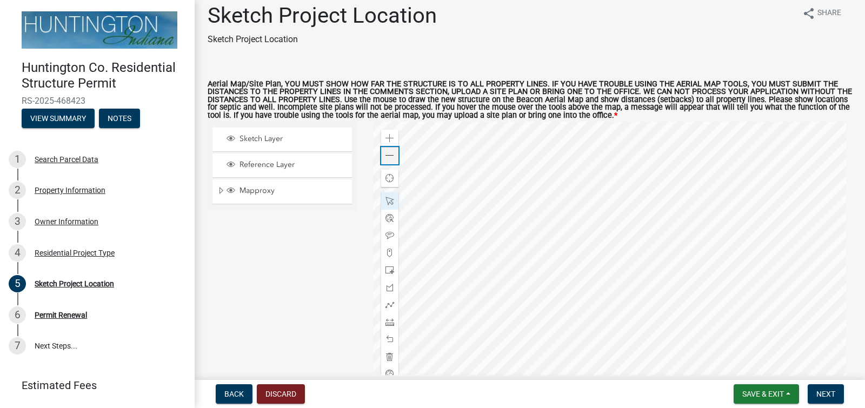
click at [390, 158] on span at bounding box center [389, 155] width 9 height 9
click at [388, 325] on span at bounding box center [389, 322] width 9 height 9
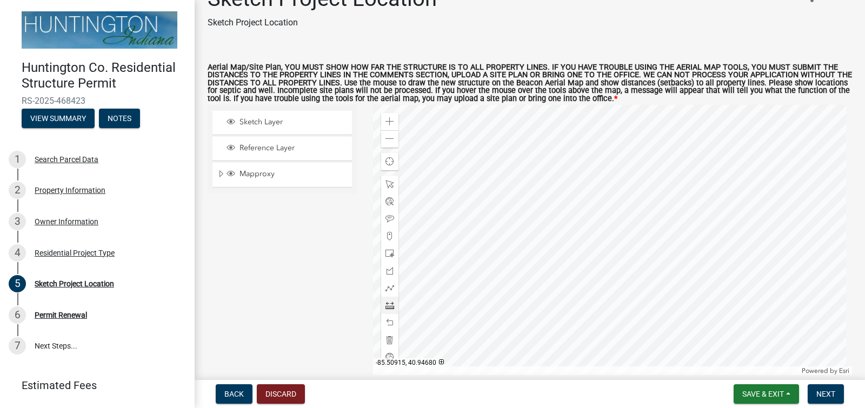
click at [580, 213] on div at bounding box center [612, 240] width 479 height 270
click at [651, 214] on div at bounding box center [612, 240] width 479 height 270
click at [581, 213] on div at bounding box center [612, 240] width 479 height 270
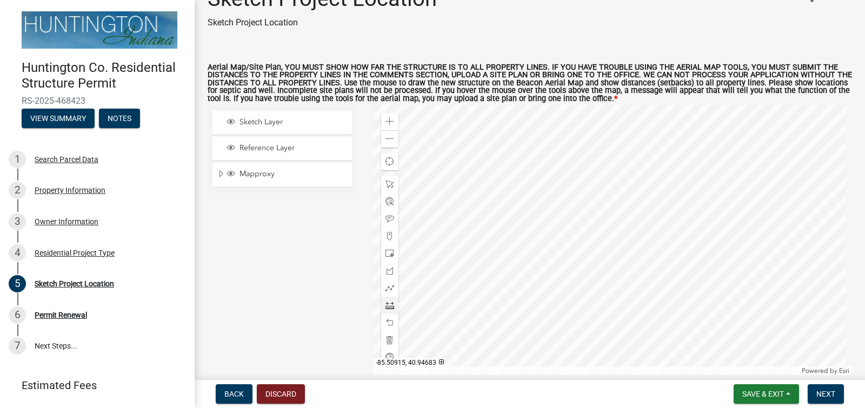
click at [582, 186] on div at bounding box center [612, 240] width 479 height 270
click at [582, 203] on div at bounding box center [612, 240] width 479 height 270
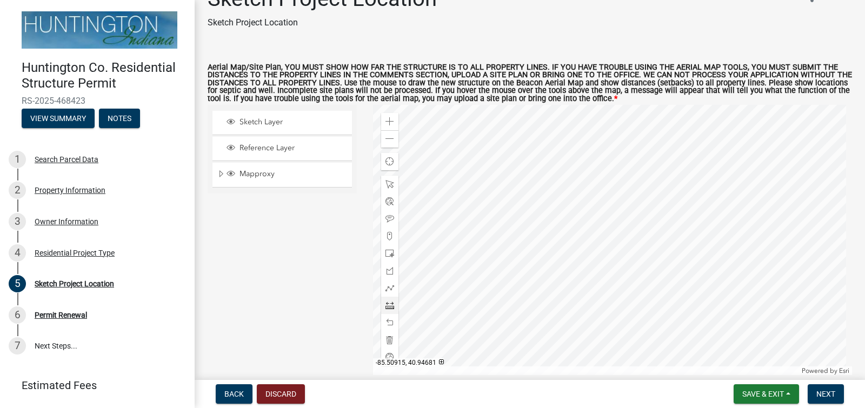
click at [582, 203] on div at bounding box center [612, 240] width 479 height 270
click at [475, 191] on div at bounding box center [612, 240] width 479 height 270
click at [470, 202] on div at bounding box center [612, 240] width 479 height 270
click at [472, 192] on div at bounding box center [612, 240] width 479 height 270
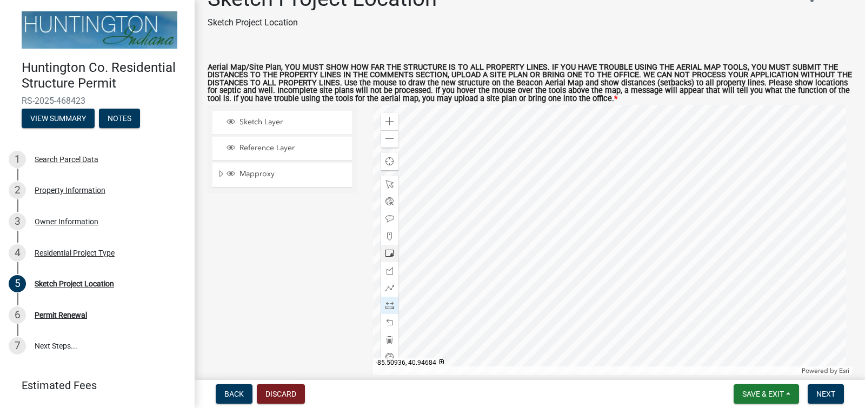
click at [472, 197] on div at bounding box center [612, 240] width 479 height 270
click at [390, 186] on span at bounding box center [389, 184] width 9 height 9
click at [472, 195] on div at bounding box center [612, 240] width 479 height 270
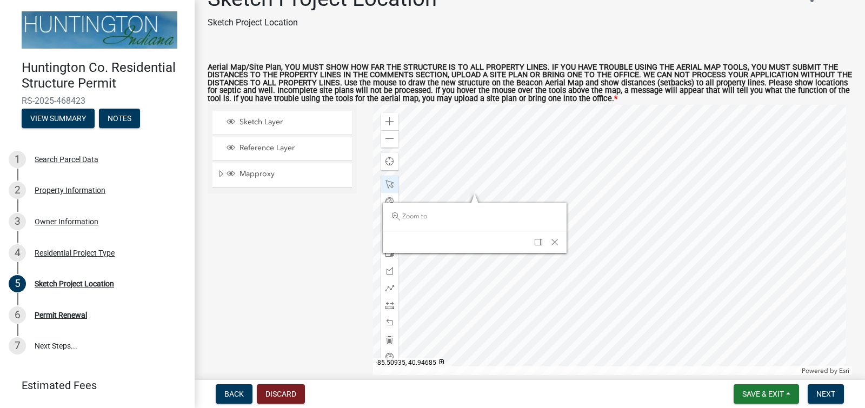
click at [475, 192] on div at bounding box center [612, 240] width 479 height 270
click at [477, 194] on div at bounding box center [612, 240] width 479 height 270
click at [558, 239] on span "Close" at bounding box center [559, 241] width 9 height 9
click at [471, 194] on div at bounding box center [612, 240] width 479 height 270
click at [388, 253] on span at bounding box center [389, 253] width 9 height 9
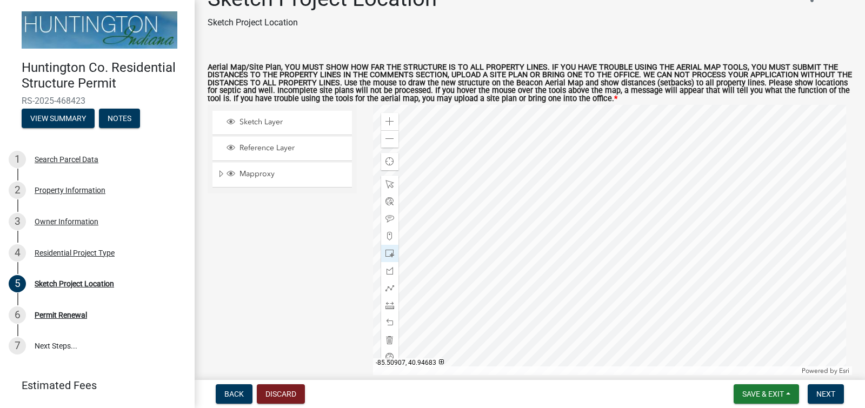
click at [595, 203] on div at bounding box center [612, 240] width 479 height 270
click at [597, 197] on div at bounding box center [612, 240] width 479 height 270
click at [617, 217] on div at bounding box center [612, 240] width 479 height 270
click at [589, 201] on div at bounding box center [612, 240] width 479 height 270
click at [599, 201] on div at bounding box center [612, 240] width 479 height 270
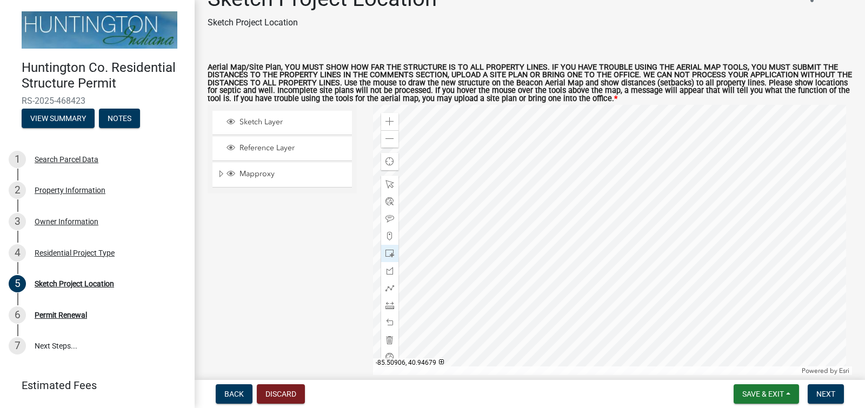
click at [599, 227] on div at bounding box center [612, 240] width 479 height 270
click at [590, 202] on div at bounding box center [612, 240] width 479 height 270
click at [592, 199] on div at bounding box center [612, 240] width 479 height 270
click at [597, 236] on div at bounding box center [612, 240] width 479 height 270
click at [387, 302] on span at bounding box center [389, 305] width 9 height 9
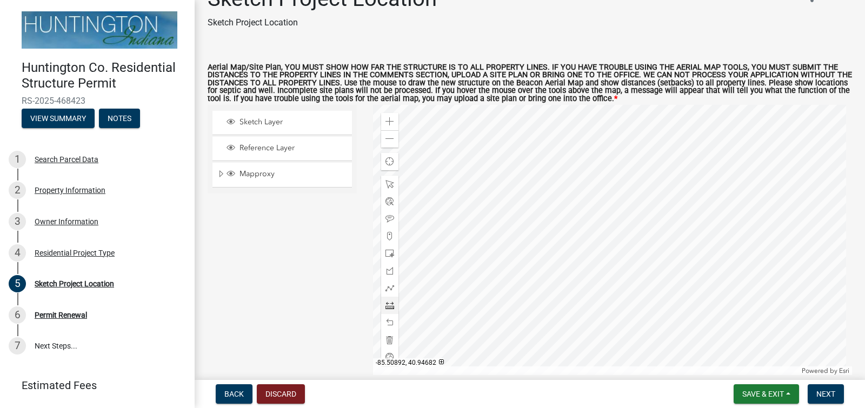
click at [661, 210] on div at bounding box center [612, 240] width 479 height 270
click at [653, 211] on div at bounding box center [612, 240] width 479 height 270
click at [605, 210] on div at bounding box center [612, 240] width 479 height 270
click at [578, 116] on div at bounding box center [612, 240] width 479 height 270
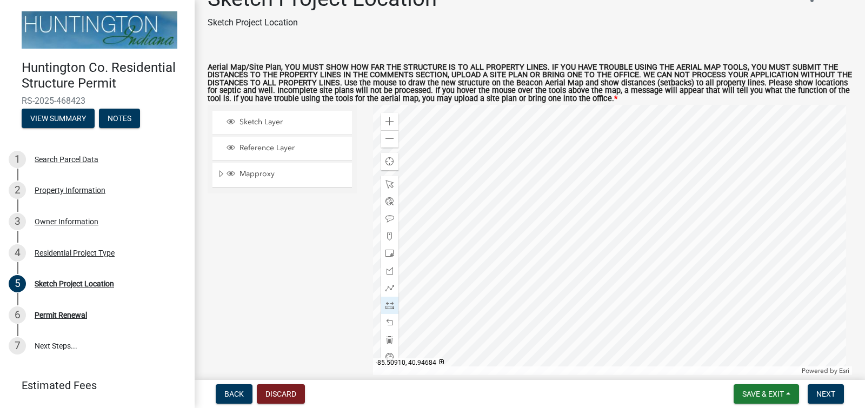
click at [579, 199] on div at bounding box center [612, 240] width 479 height 270
click at [611, 219] on div at bounding box center [612, 240] width 479 height 270
click at [390, 140] on span at bounding box center [389, 139] width 9 height 9
click at [501, 159] on div at bounding box center [612, 240] width 479 height 270
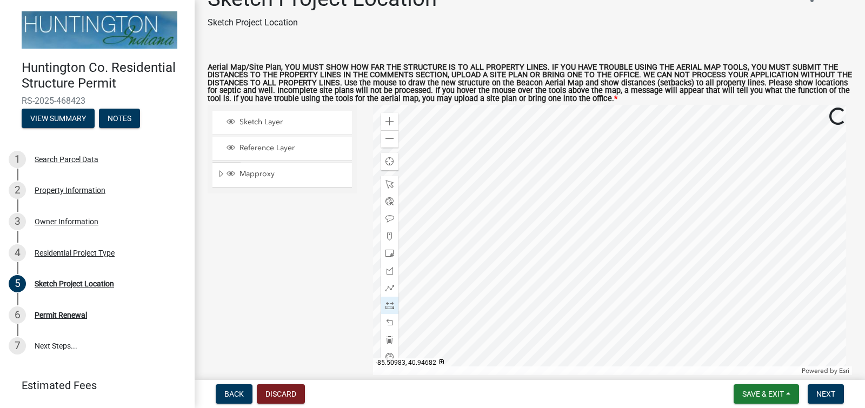
click at [497, 156] on div at bounding box center [612, 240] width 479 height 270
click at [642, 159] on div at bounding box center [612, 240] width 479 height 270
click at [642, 158] on div at bounding box center [612, 240] width 479 height 270
click at [638, 155] on div at bounding box center [612, 240] width 479 height 270
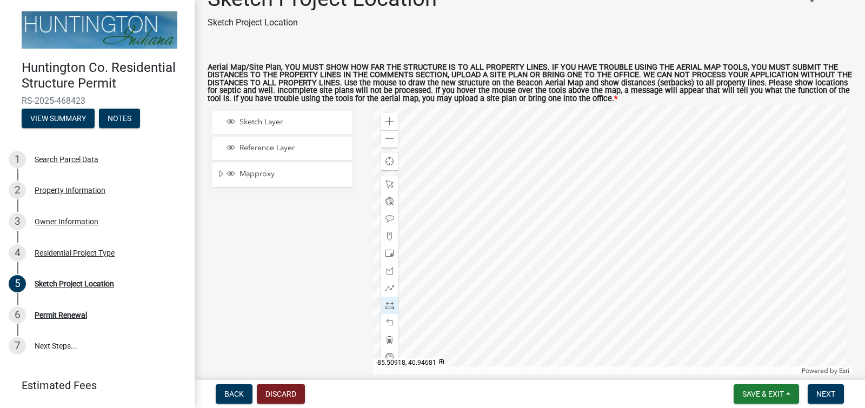
click at [636, 159] on div at bounding box center [612, 240] width 479 height 270
click at [388, 183] on span at bounding box center [389, 184] width 9 height 9
click at [637, 154] on div at bounding box center [612, 240] width 479 height 270
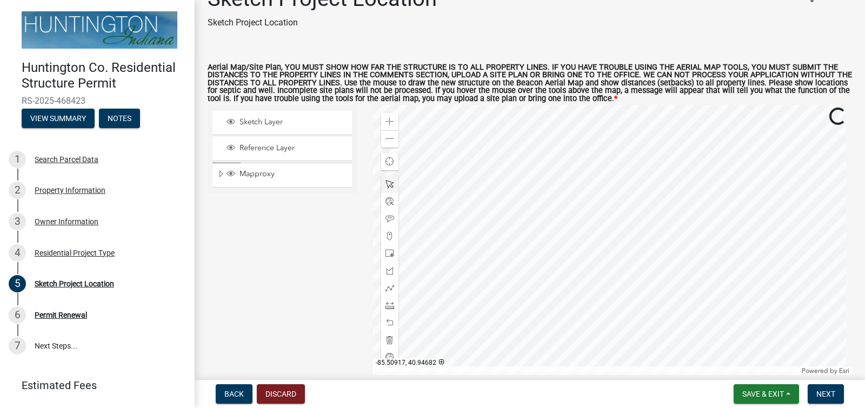
click at [638, 158] on div at bounding box center [612, 240] width 479 height 270
click at [645, 158] on div at bounding box center [612, 240] width 479 height 270
click at [645, 159] on div at bounding box center [612, 240] width 479 height 270
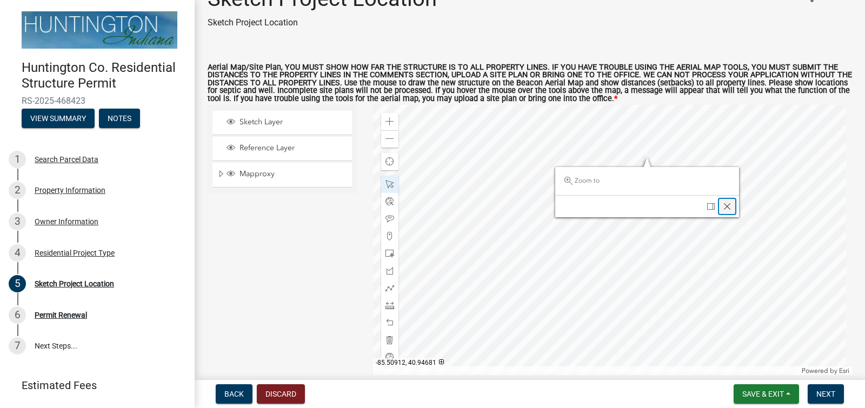
click at [725, 203] on span "Close" at bounding box center [727, 206] width 9 height 9
click at [637, 158] on div at bounding box center [612, 240] width 479 height 270
click at [619, 153] on div at bounding box center [612, 240] width 479 height 270
click at [735, 212] on span "Close" at bounding box center [737, 211] width 9 height 9
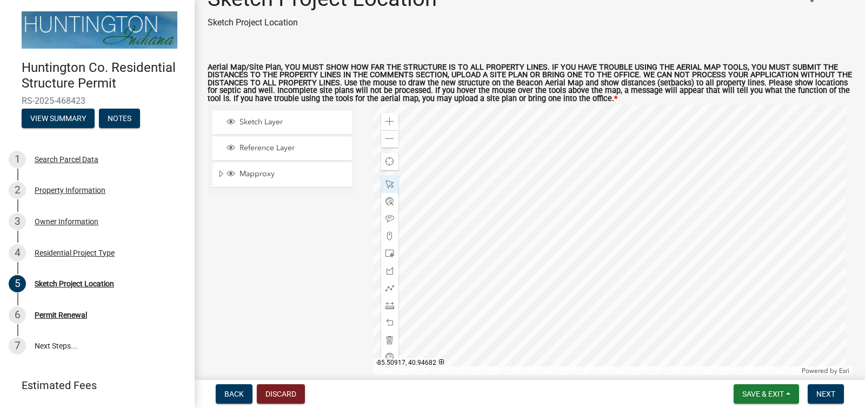
click at [657, 165] on div at bounding box center [612, 240] width 479 height 270
click at [628, 221] on header at bounding box center [660, 213] width 184 height 22
click at [496, 142] on div at bounding box center [612, 240] width 479 height 270
click at [576, 187] on span "Close" at bounding box center [578, 189] width 9 height 9
click at [660, 165] on div at bounding box center [612, 240] width 479 height 270
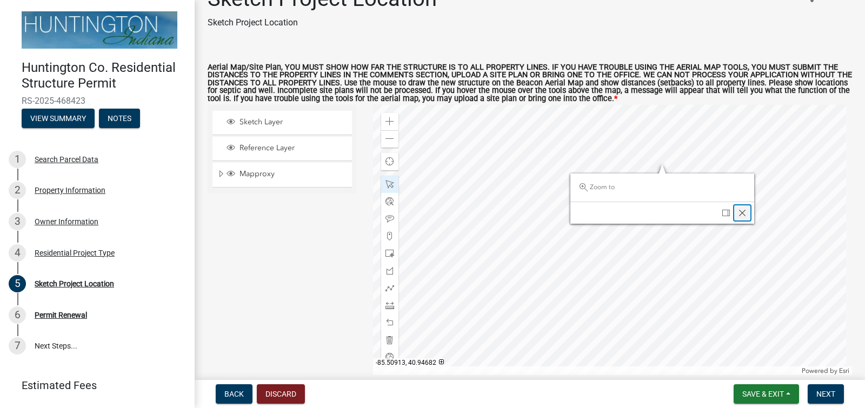
click at [740, 212] on span "Close" at bounding box center [742, 213] width 9 height 9
click at [744, 188] on div at bounding box center [612, 240] width 479 height 270
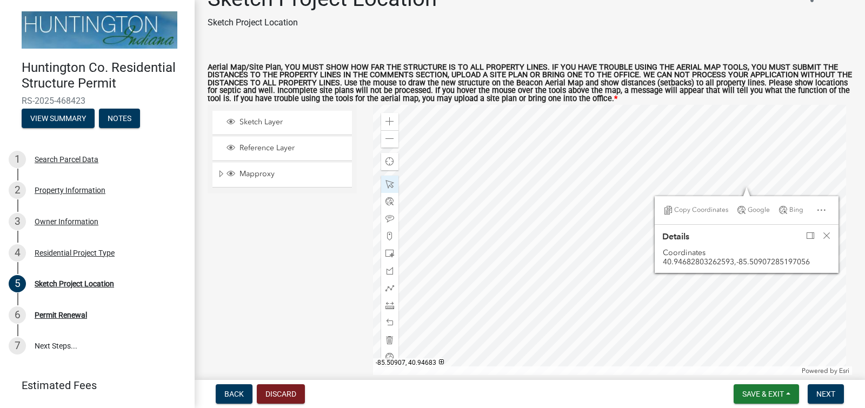
click at [742, 154] on div at bounding box center [612, 240] width 479 height 270
click at [498, 141] on div at bounding box center [612, 240] width 479 height 270
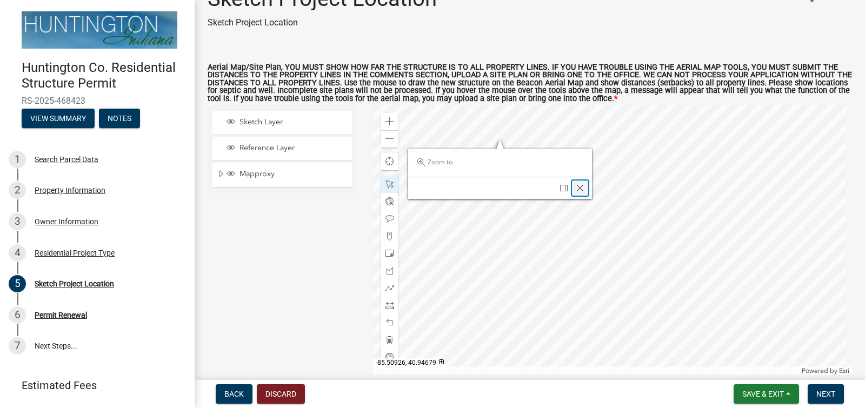
click at [579, 190] on span "Close" at bounding box center [580, 188] width 9 height 9
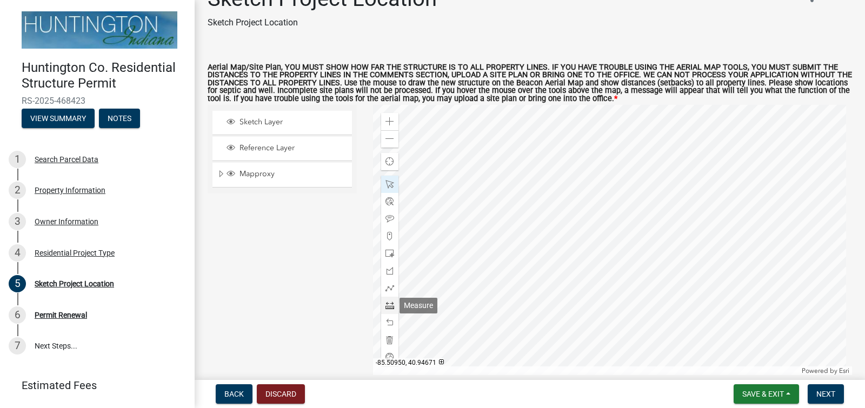
click at [389, 305] on span at bounding box center [389, 305] width 9 height 9
click at [677, 191] on div at bounding box center [612, 240] width 479 height 270
click at [676, 154] on div at bounding box center [612, 240] width 479 height 270
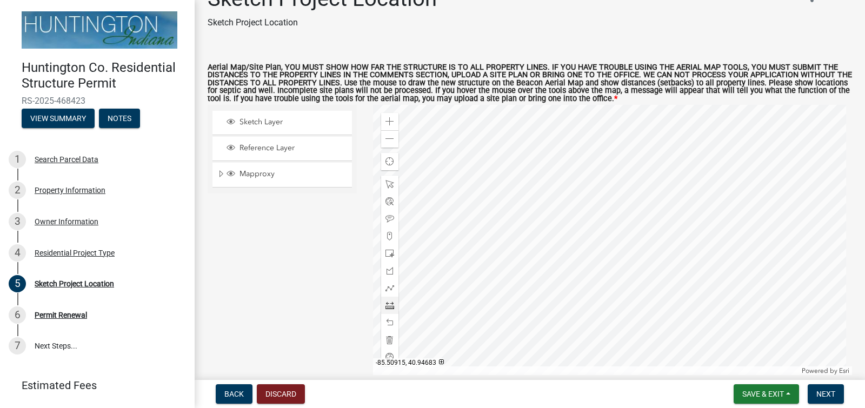
click at [676, 154] on div at bounding box center [612, 240] width 479 height 270
click at [388, 139] on span at bounding box center [389, 139] width 9 height 9
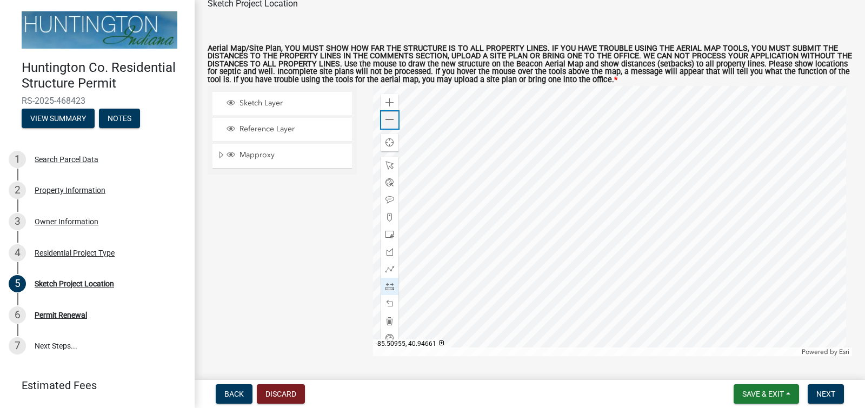
scroll to position [79, 0]
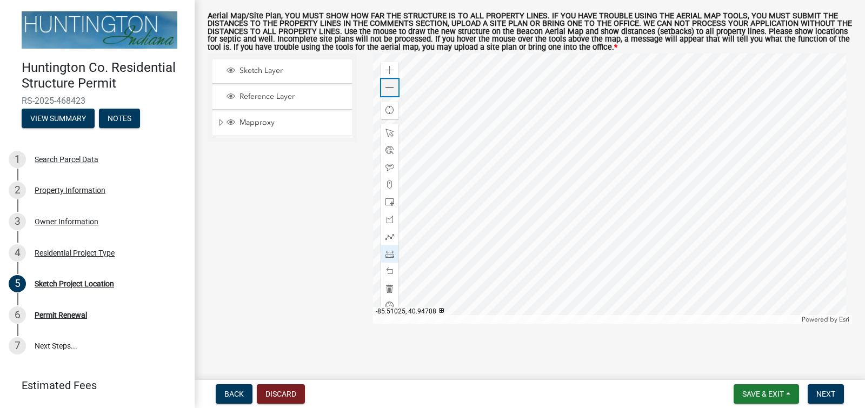
click at [390, 89] on span at bounding box center [389, 87] width 9 height 9
click at [626, 279] on div at bounding box center [612, 189] width 479 height 270
click at [622, 182] on div at bounding box center [612, 189] width 479 height 270
click at [386, 134] on span at bounding box center [389, 133] width 9 height 9
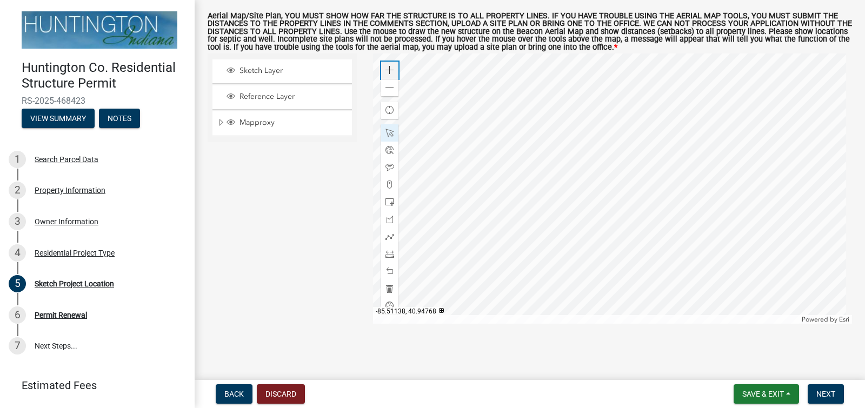
click at [391, 70] on span at bounding box center [389, 70] width 9 height 9
click at [491, 161] on div at bounding box center [612, 189] width 479 height 270
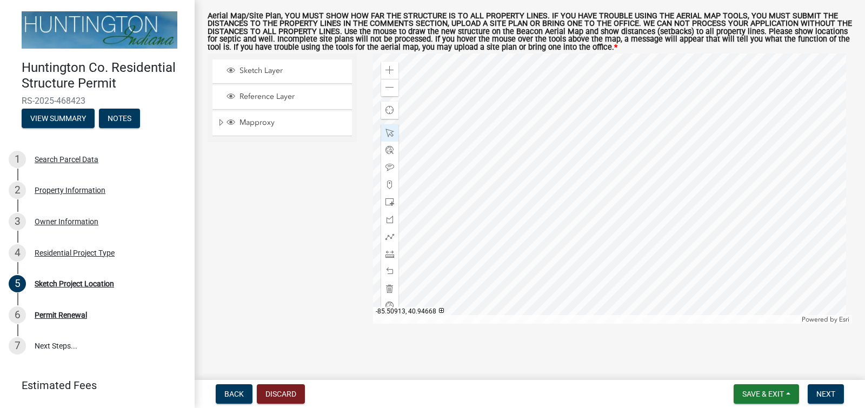
click at [609, 205] on div at bounding box center [612, 189] width 479 height 270
click at [389, 90] on span at bounding box center [389, 87] width 9 height 9
click at [664, 172] on div at bounding box center [612, 189] width 479 height 270
click at [388, 201] on span at bounding box center [389, 202] width 9 height 9
click at [678, 226] on div at bounding box center [612, 189] width 479 height 270
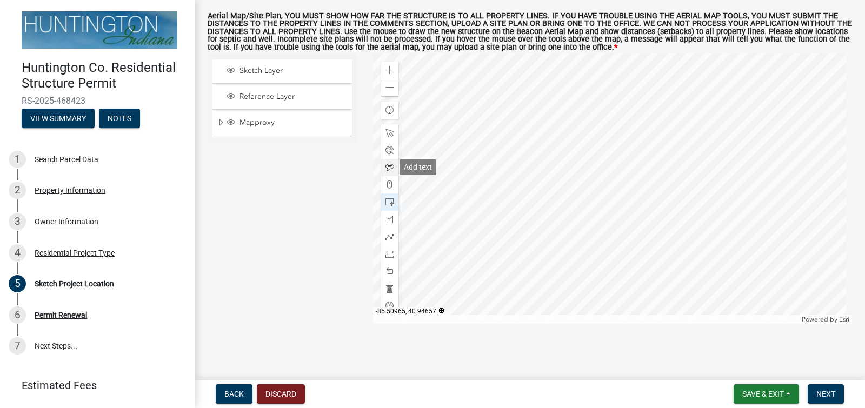
click at [388, 168] on span at bounding box center [389, 167] width 9 height 9
click at [670, 220] on div at bounding box center [612, 189] width 479 height 270
click at [571, 104] on div at bounding box center [612, 189] width 479 height 270
click at [388, 199] on span at bounding box center [389, 202] width 9 height 9
click at [610, 249] on div at bounding box center [612, 189] width 479 height 270
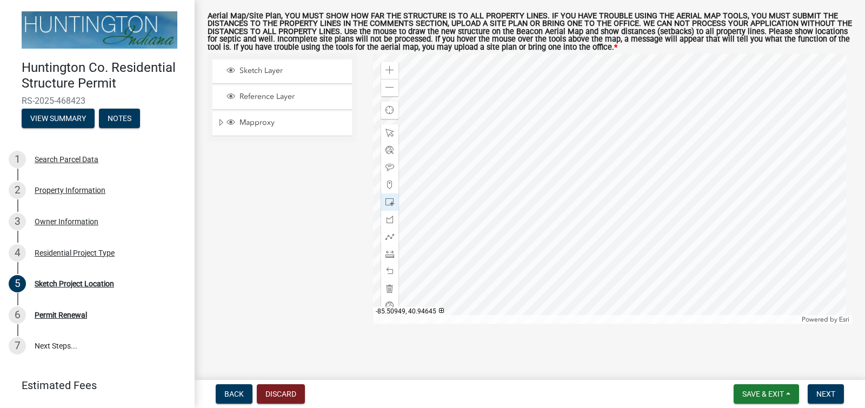
click at [535, 191] on div at bounding box center [612, 189] width 479 height 270
click at [544, 163] on div at bounding box center [612, 189] width 479 height 270
click at [553, 168] on div at bounding box center [612, 189] width 479 height 270
click at [549, 188] on div at bounding box center [612, 189] width 479 height 270
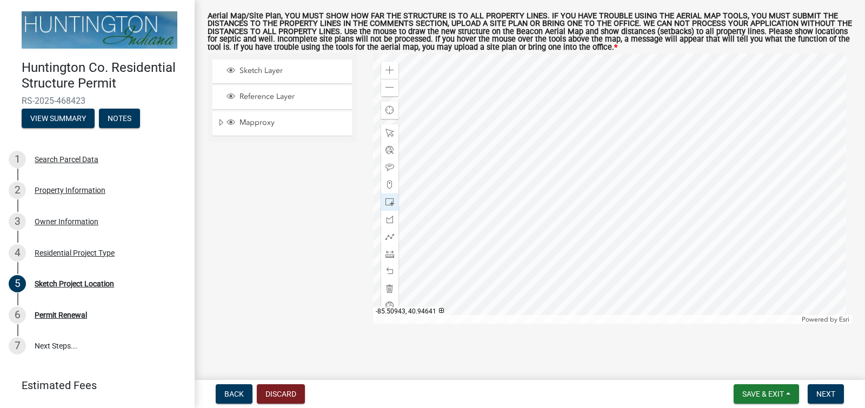
click at [569, 263] on div at bounding box center [612, 189] width 479 height 270
click at [570, 164] on div at bounding box center [612, 189] width 479 height 270
click at [564, 163] on div at bounding box center [612, 189] width 479 height 270
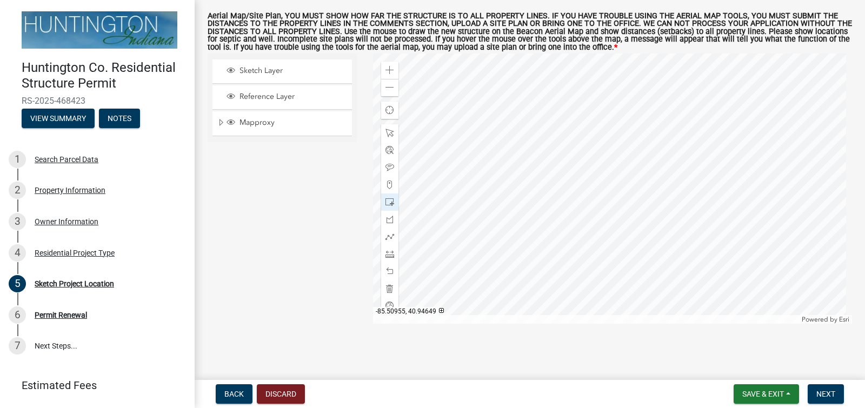
click at [464, 166] on div at bounding box center [612, 189] width 479 height 270
click at [494, 178] on div at bounding box center [612, 189] width 479 height 270
click at [391, 86] on span at bounding box center [389, 87] width 9 height 9
click at [388, 131] on span at bounding box center [389, 133] width 9 height 9
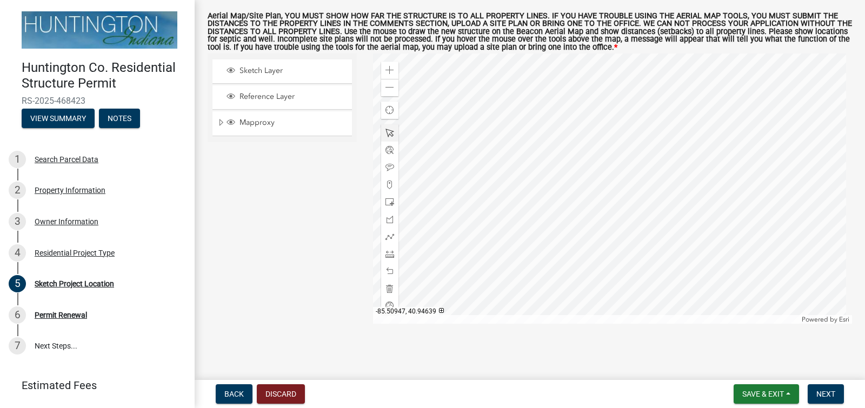
click at [571, 235] on div at bounding box center [612, 189] width 479 height 270
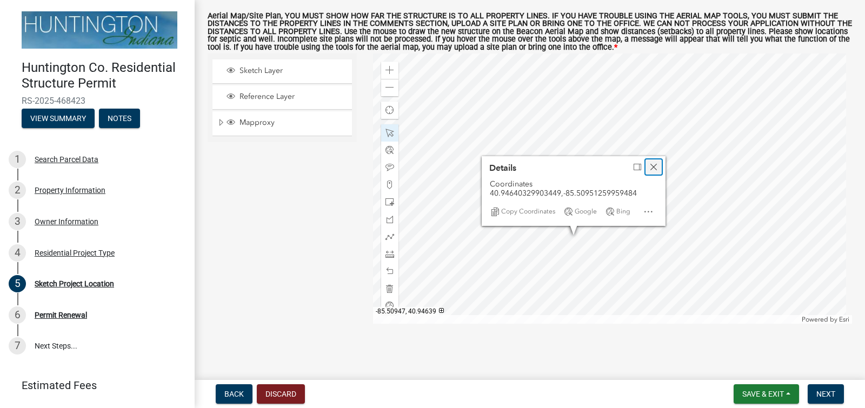
click at [652, 167] on span "Close" at bounding box center [653, 167] width 9 height 9
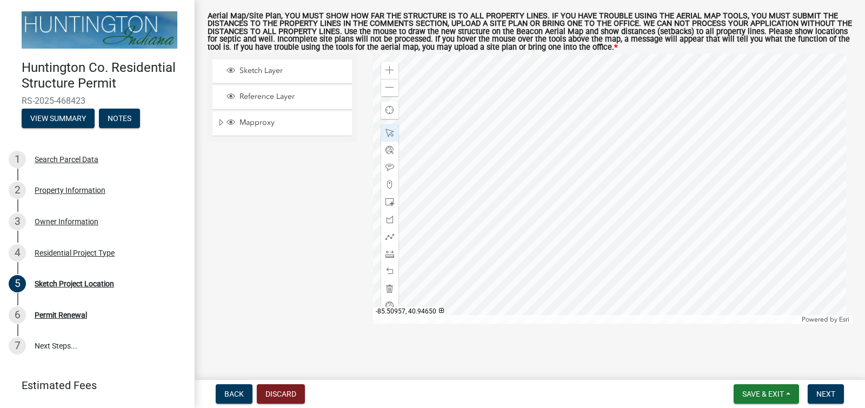
click at [528, 176] on div at bounding box center [612, 189] width 479 height 270
click at [582, 250] on div at bounding box center [612, 189] width 479 height 270
click at [572, 268] on div at bounding box center [612, 189] width 479 height 270
click at [638, 239] on div at bounding box center [612, 189] width 479 height 270
click at [500, 303] on div at bounding box center [612, 189] width 479 height 270
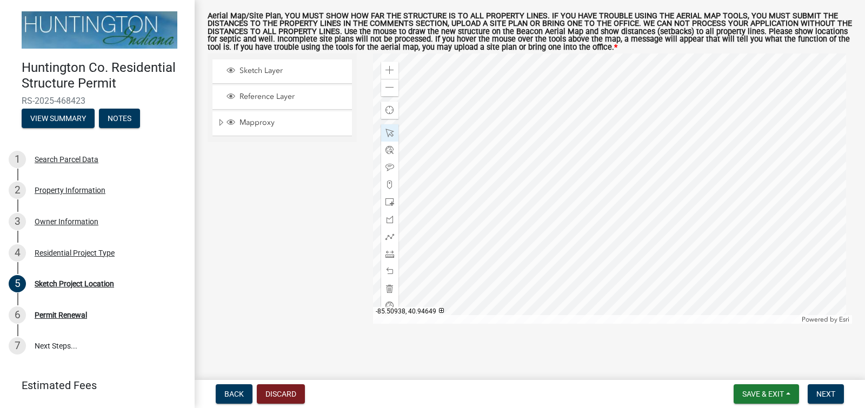
click at [609, 180] on div at bounding box center [612, 189] width 479 height 270
click at [470, 235] on div at bounding box center [612, 189] width 479 height 270
drag, startPoint x: 391, startPoint y: 134, endPoint x: 387, endPoint y: 166, distance: 32.1
click at [387, 166] on div at bounding box center [389, 219] width 17 height 190
click at [387, 166] on span at bounding box center [389, 167] width 9 height 9
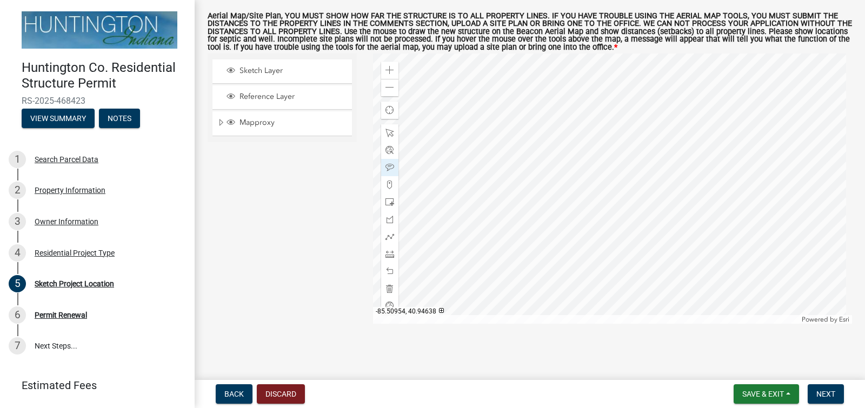
click at [543, 239] on div at bounding box center [612, 189] width 479 height 270
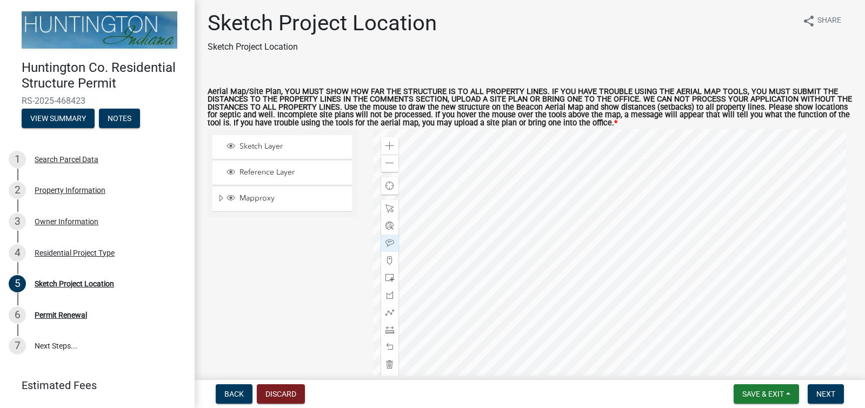
scroll to position [0, 0]
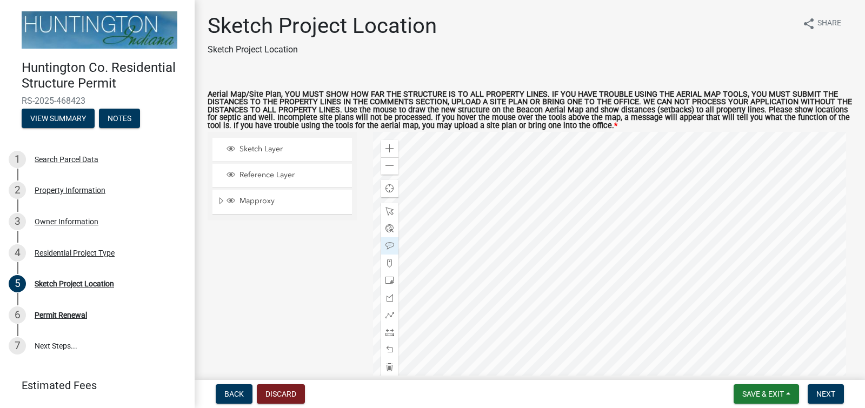
click at [579, 201] on div at bounding box center [612, 267] width 479 height 270
click at [390, 205] on div at bounding box center [389, 211] width 17 height 17
click at [596, 181] on div at bounding box center [612, 267] width 479 height 270
click at [599, 259] on div at bounding box center [612, 267] width 479 height 270
click at [591, 307] on div at bounding box center [612, 267] width 479 height 270
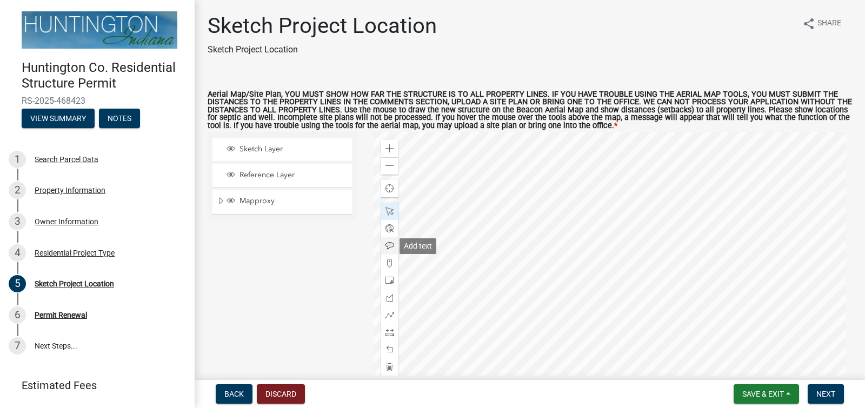
click at [389, 243] on span at bounding box center [389, 246] width 9 height 9
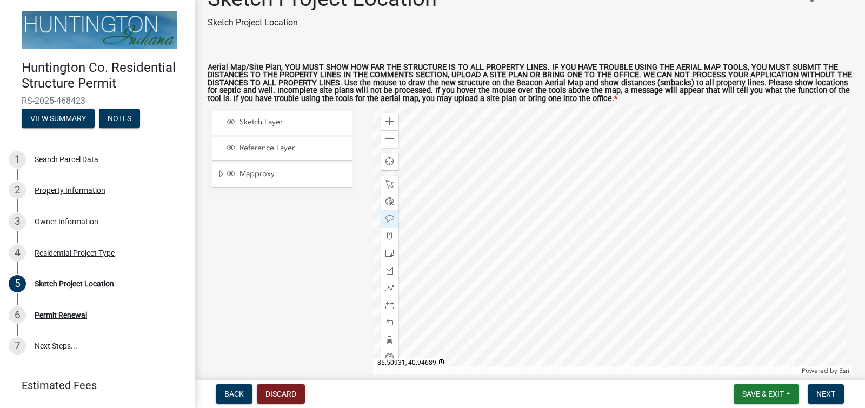
click at [626, 190] on div at bounding box center [612, 240] width 479 height 270
click at [390, 216] on span at bounding box center [389, 219] width 9 height 9
click at [623, 197] on div at bounding box center [612, 240] width 479 height 270
click at [630, 192] on div at bounding box center [612, 240] width 479 height 270
click at [390, 187] on span at bounding box center [389, 184] width 9 height 9
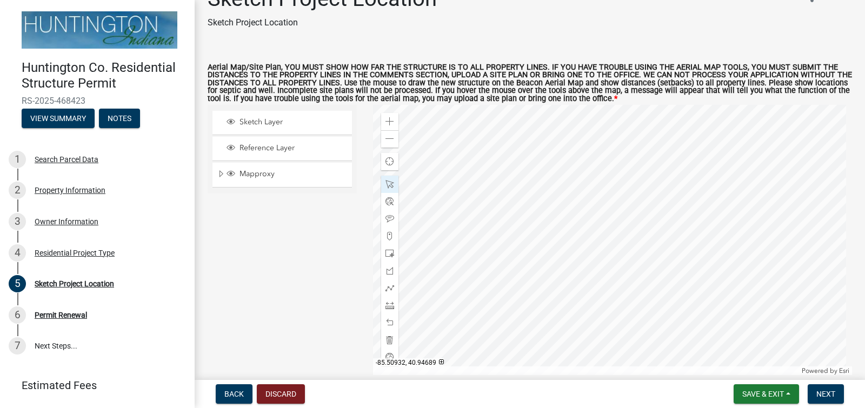
click at [619, 191] on div at bounding box center [612, 240] width 479 height 270
click at [631, 204] on div at bounding box center [612, 240] width 479 height 270
click at [630, 211] on div at bounding box center [612, 240] width 479 height 270
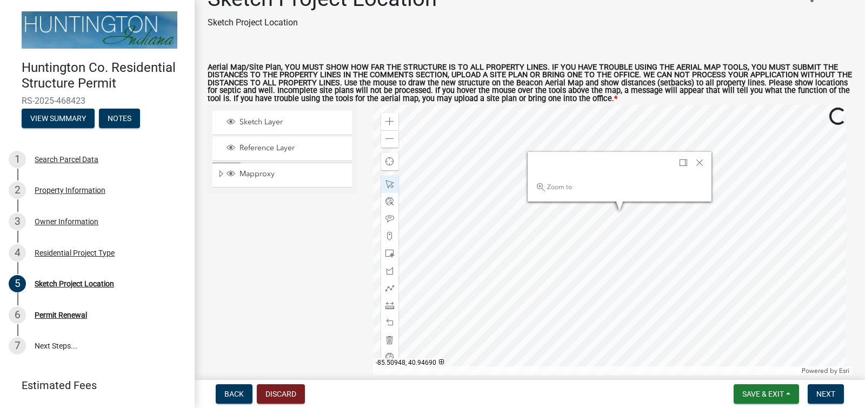
click at [552, 208] on div at bounding box center [612, 240] width 479 height 270
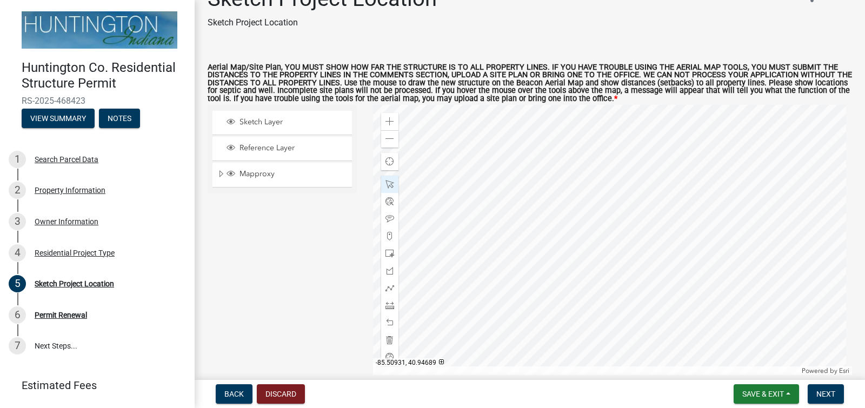
click at [614, 196] on div at bounding box center [612, 240] width 479 height 270
click at [391, 286] on span at bounding box center [389, 288] width 9 height 9
click at [616, 208] on div at bounding box center [612, 240] width 479 height 270
click at [676, 230] on div at bounding box center [612, 240] width 479 height 270
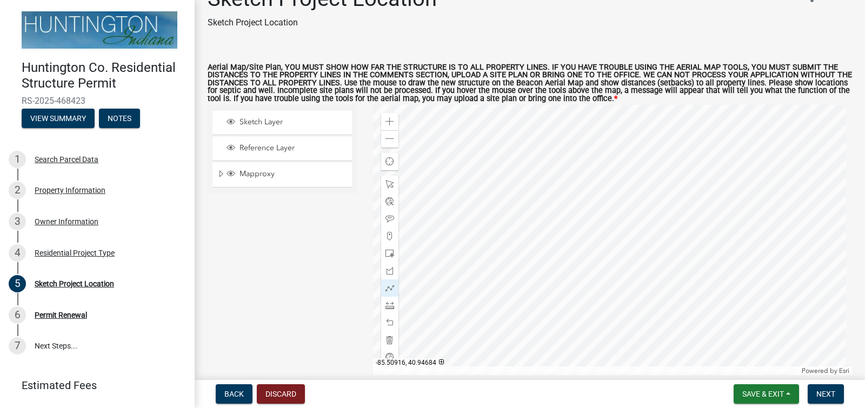
click at [676, 230] on div at bounding box center [612, 240] width 479 height 270
click at [637, 329] on div at bounding box center [612, 240] width 479 height 270
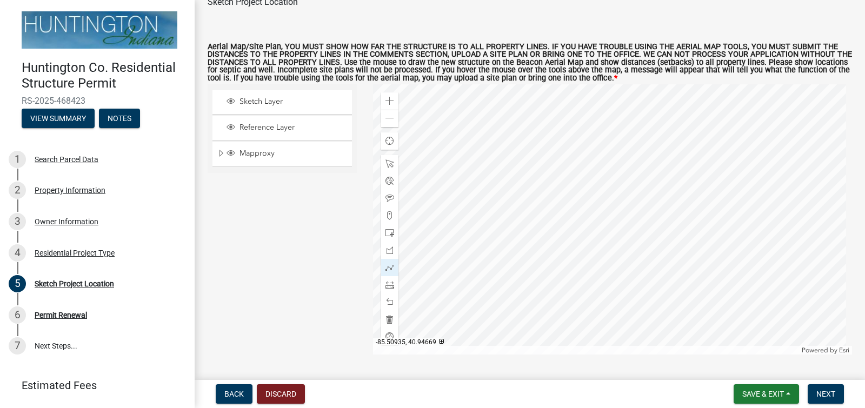
scroll to position [48, 0]
click at [824, 393] on span "Next" at bounding box center [825, 394] width 19 height 9
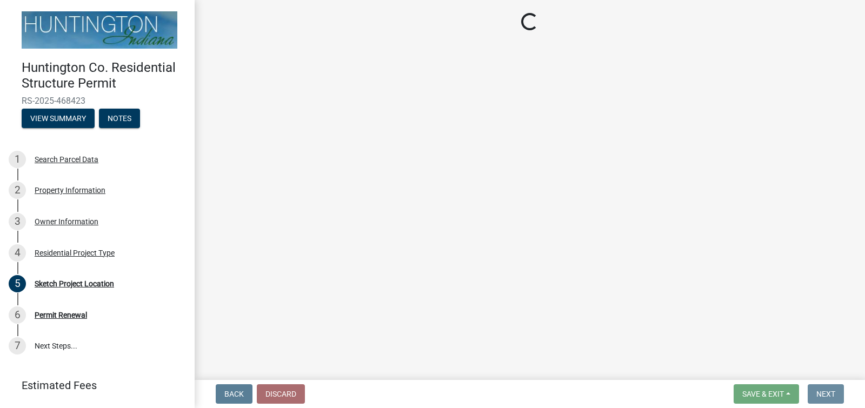
scroll to position [0, 0]
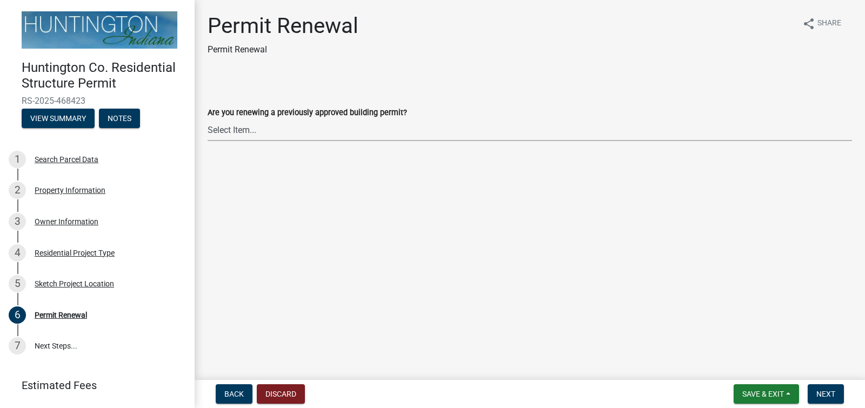
click at [235, 125] on select "Select Item... Yes No" at bounding box center [530, 130] width 644 height 22
click at [208, 119] on select "Select Item... Yes No" at bounding box center [530, 130] width 644 height 22
select select "7022fa2c-6c9f-4a5e-8d19-47b221a2a07d"
click at [828, 392] on span "Next" at bounding box center [825, 394] width 19 height 9
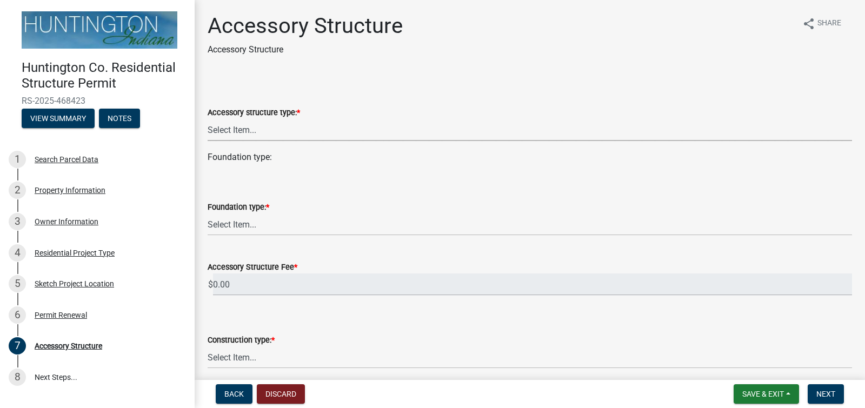
click at [235, 129] on select "Select Item... Detached Garage Pole Barn/[GEOGRAPHIC_DATA]/Yard Barn Carport Ga…" at bounding box center [530, 130] width 644 height 22
click at [208, 119] on select "Select Item... Detached Garage Pole Barn/[GEOGRAPHIC_DATA]/Yard Barn Carport Ga…" at bounding box center [530, 130] width 644 height 22
select select "3652cabe-72e3-4c90-aa36-dd6c553eaee4"
click at [242, 226] on select "Select Item... Footings (minimum 36" frost depth) Post-holes (42" depth with 6"…" at bounding box center [530, 225] width 644 height 22
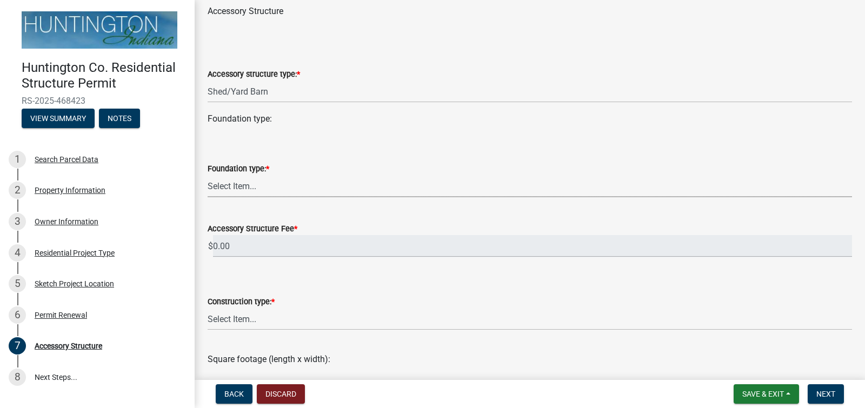
scroll to position [39, 0]
click at [245, 187] on select "Select Item... Footings (minimum 36" frost depth) Post-holes (42" depth with 6"…" at bounding box center [530, 185] width 644 height 22
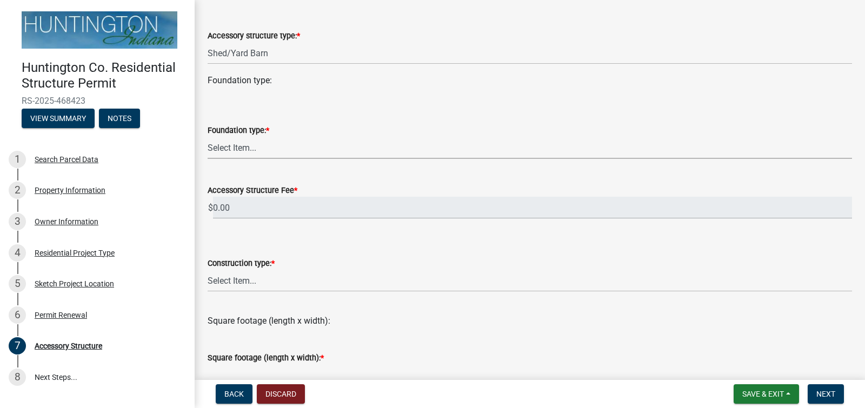
scroll to position [76, 0]
click at [244, 148] on select "Select Item... Footings (minimum 36" frost depth) Post-holes (42" depth with 6"…" at bounding box center [530, 149] width 644 height 22
click at [208, 138] on select "Select Item... Footings (minimum 36" frost depth) Post-holes (42" depth with 6"…" at bounding box center [530, 149] width 644 height 22
select select "fcf8c446-465d-4fb9-a5c4-32d7236444b9"
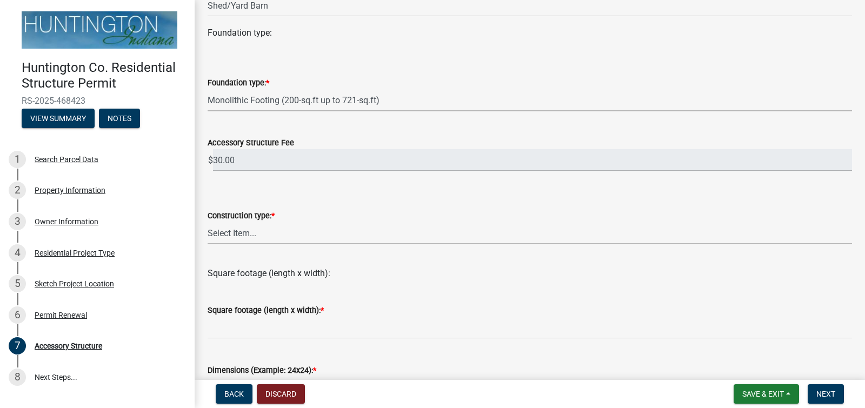
scroll to position [125, 0]
click at [241, 234] on select "Select Item... Wood frame Steel Masonry Pole" at bounding box center [530, 233] width 644 height 22
click at [208, 222] on select "Select Item... Wood frame Steel Masonry Pole" at bounding box center [530, 233] width 644 height 22
select select "b13dc926-991e-4e5f-bffc-d00822840ec1"
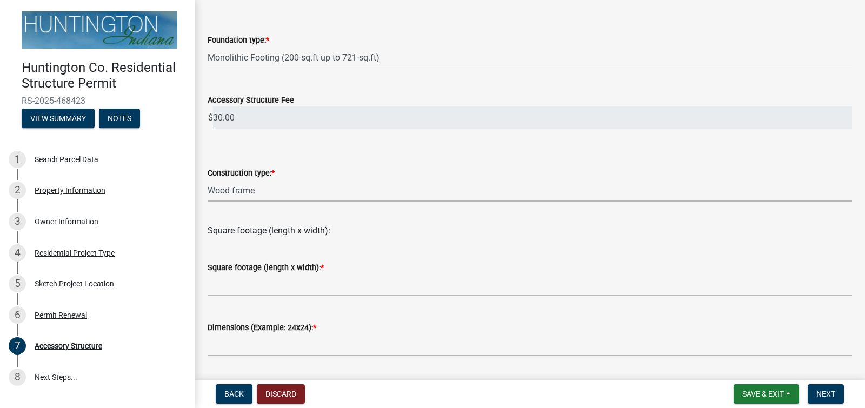
scroll to position [168, 0]
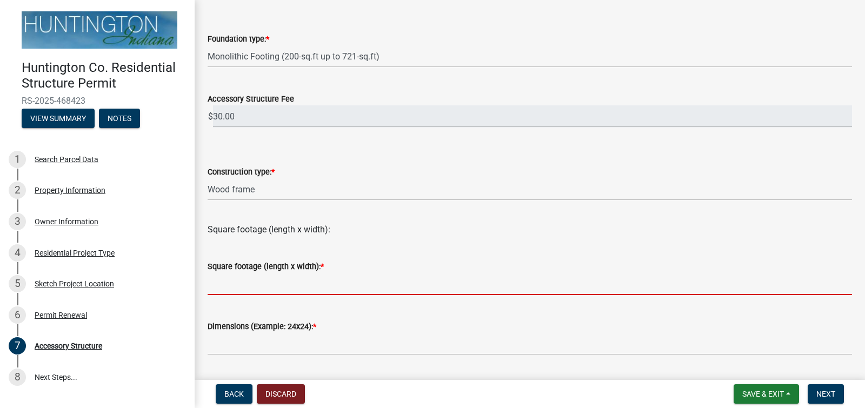
click at [258, 288] on input "text" at bounding box center [530, 284] width 644 height 22
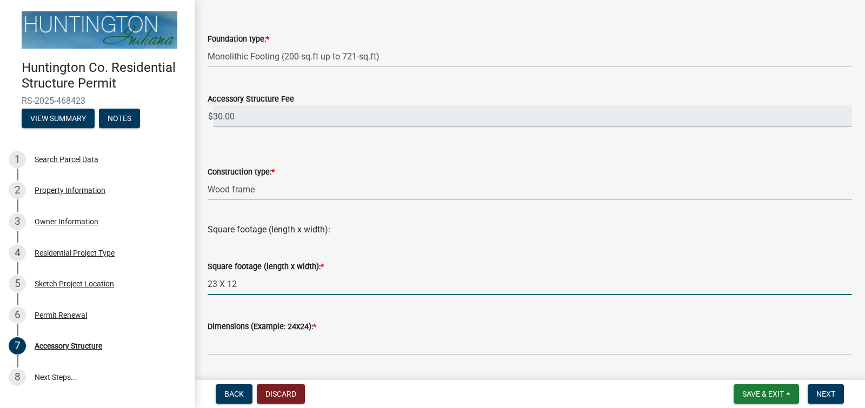
click at [219, 283] on input "23 X 12" at bounding box center [530, 284] width 644 height 22
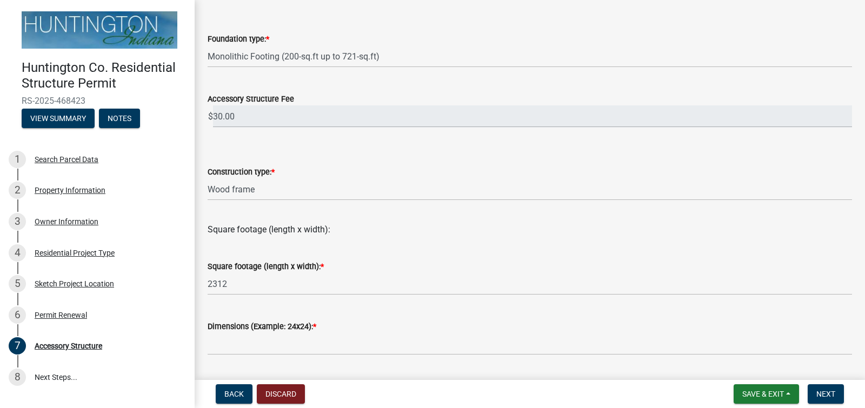
click at [285, 305] on div "Dimensions (Example: 24x24): *" at bounding box center [530, 330] width 644 height 50
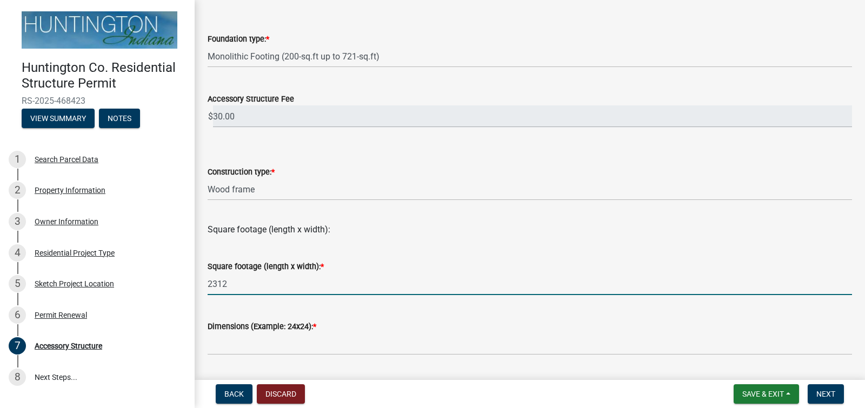
click at [227, 284] on input "2312" at bounding box center [530, 284] width 644 height 22
type input "2"
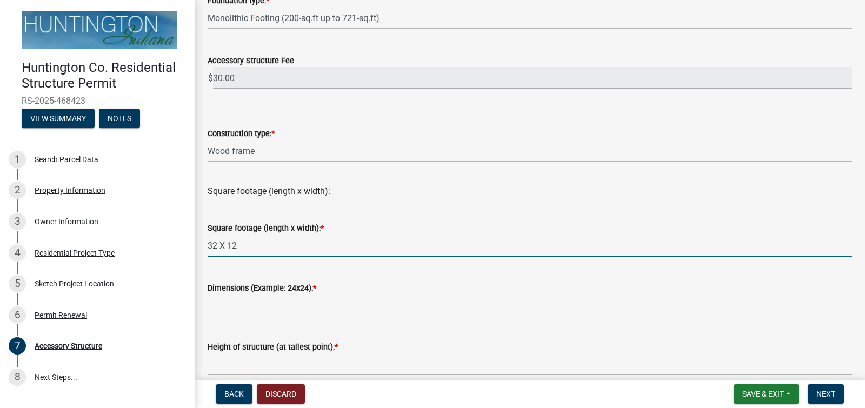
scroll to position [225, 0]
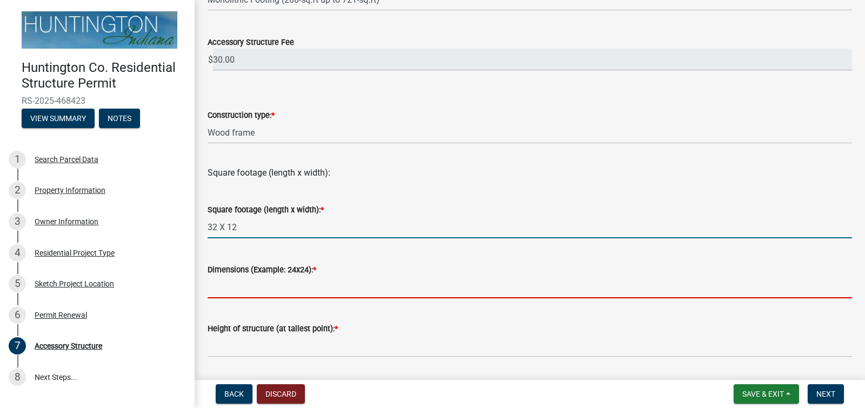
type input "3212"
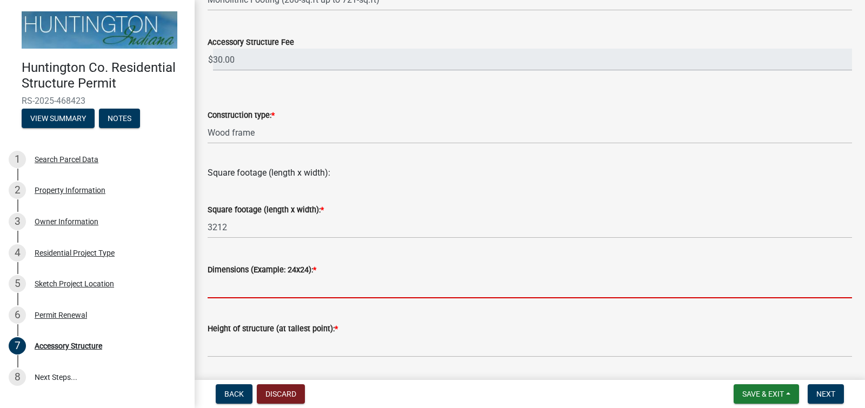
click at [237, 288] on input "Dimensions (Example: 24x24): *" at bounding box center [530, 287] width 644 height 22
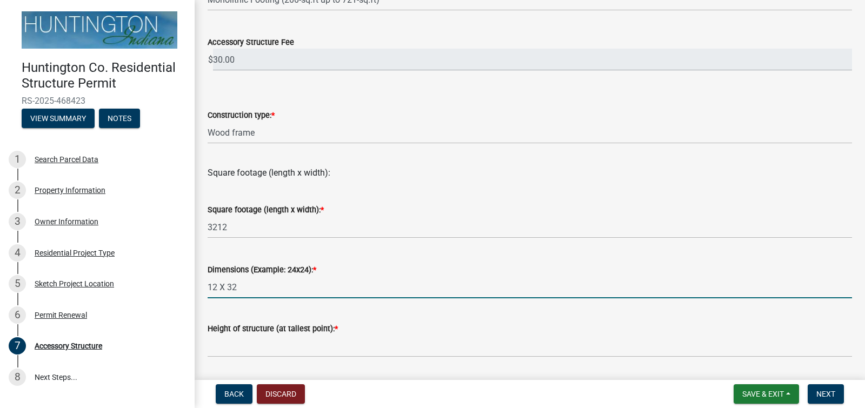
type input "12 X 32"
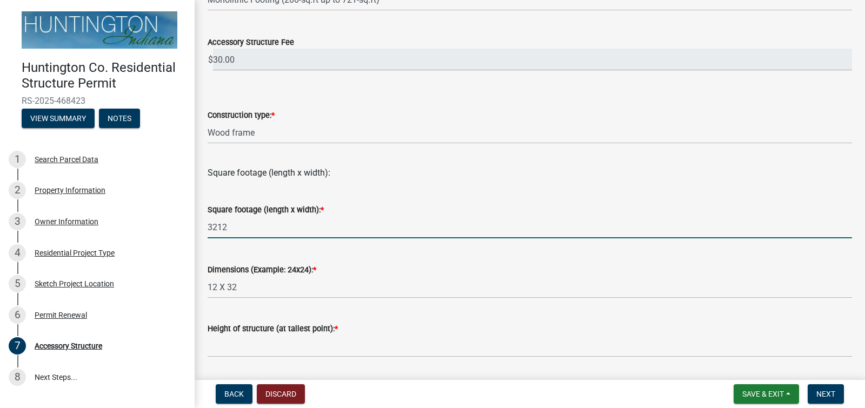
click at [229, 224] on input "3212" at bounding box center [530, 227] width 644 height 22
type input "3"
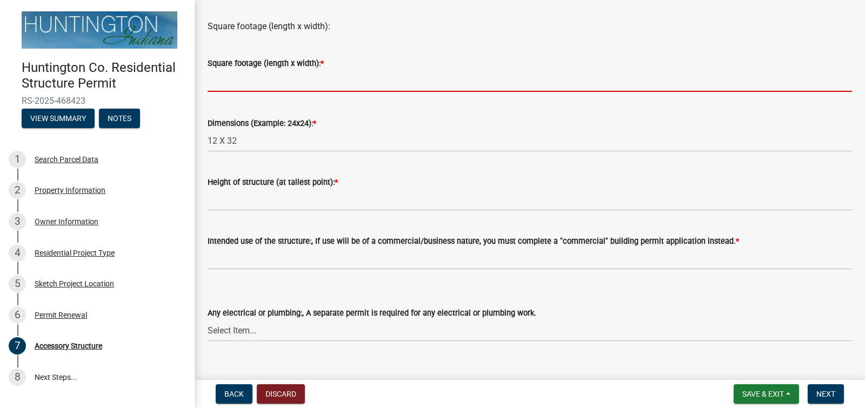
scroll to position [415, 0]
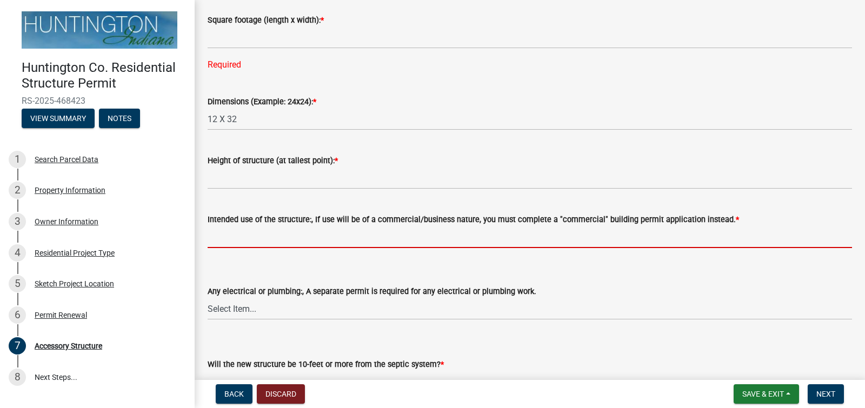
click at [252, 218] on form "Intended use of the structure:, If use will be of a commercial/business nature,…" at bounding box center [530, 230] width 644 height 35
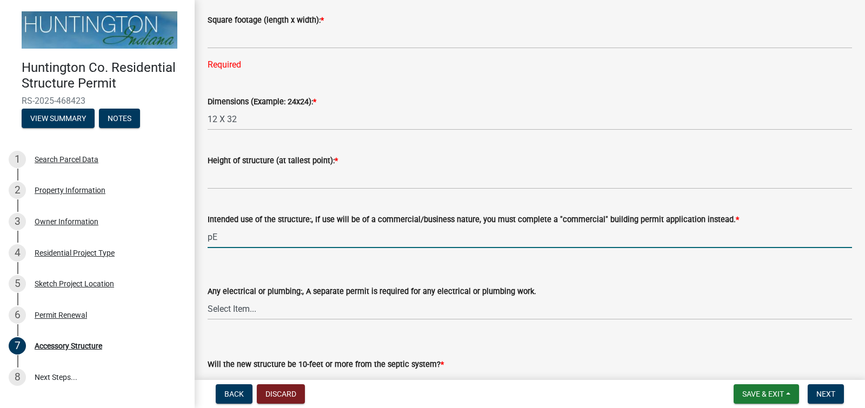
type input "p"
type input "Personal - Storage"
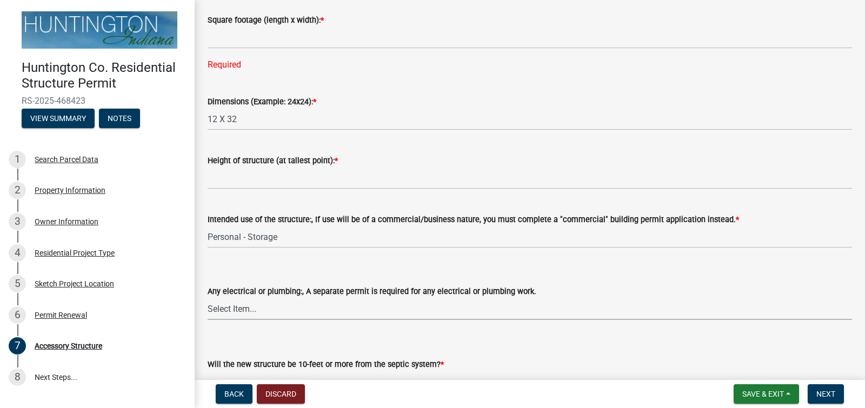
click at [236, 311] on select "Select Item... electrical plumbing both neither" at bounding box center [530, 309] width 644 height 22
click at [208, 298] on select "Select Item... electrical plumbing both neither" at bounding box center [530, 309] width 644 height 22
select select "e88b1875-137a-4a9f-a5b6-d9cbc438664c"
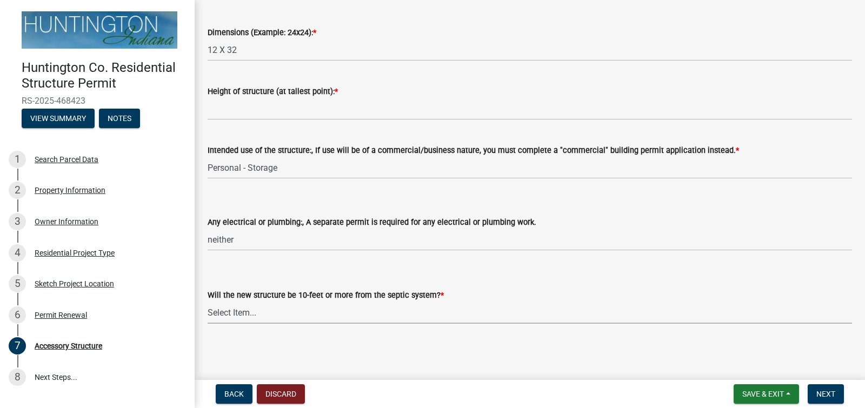
click at [236, 311] on select "Select Item... Yes No (Health Dept. approval needed) NA" at bounding box center [530, 313] width 644 height 22
click at [208, 302] on select "Select Item... Yes No (Health Dept. approval needed) NA" at bounding box center [530, 313] width 644 height 22
select select "e290cb59-fde3-4413-9642-22cae6324ace"
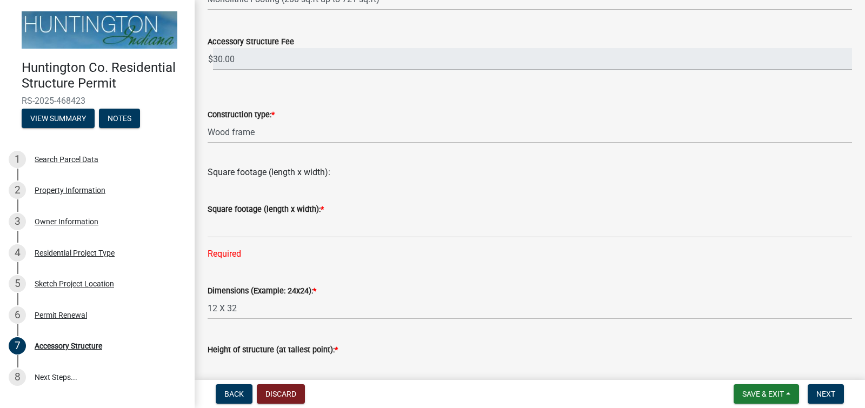
scroll to position [224, 0]
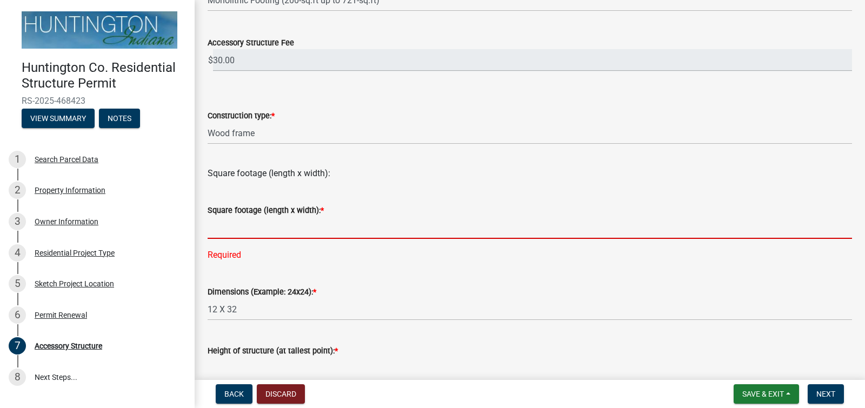
click at [271, 223] on input "text" at bounding box center [530, 228] width 644 height 22
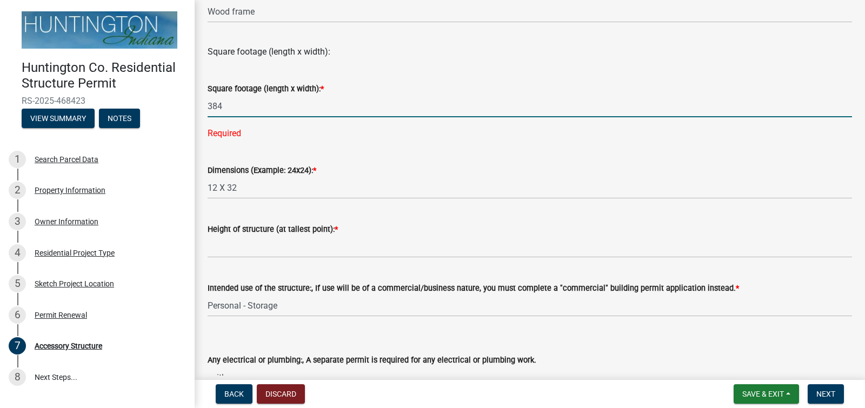
scroll to position [346, 0]
type input "384"
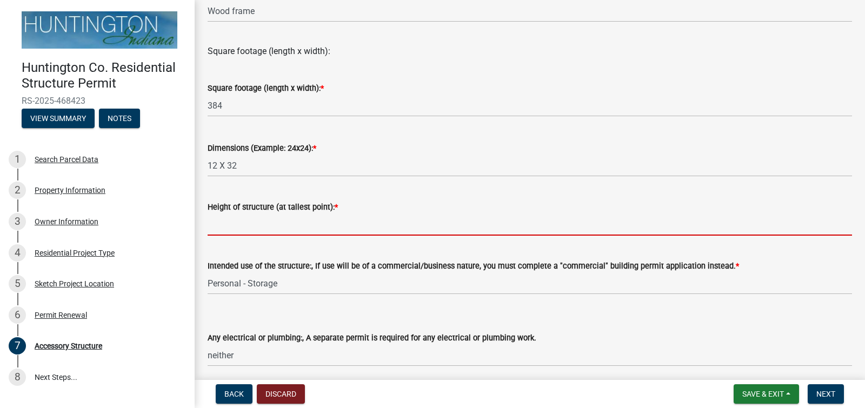
click at [287, 246] on wm-data-entity-input-list "Accessory structure type: * Select Item... Detached Garage Pole Barn/[GEOGRAPHI…" at bounding box center [530, 90] width 644 height 718
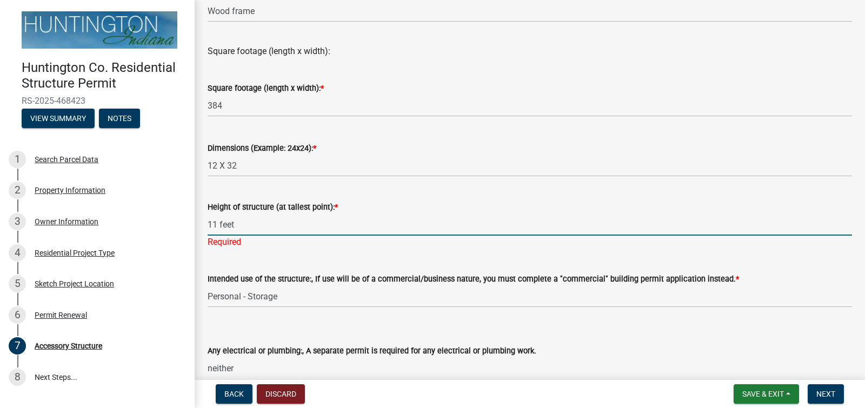
type input "11 feet"
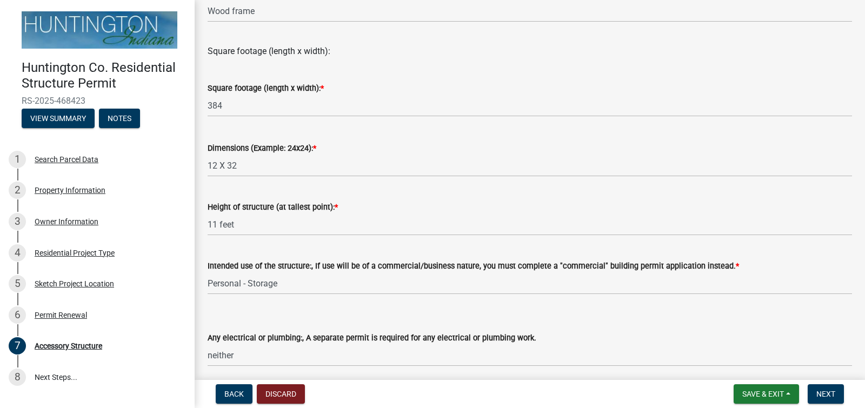
click at [317, 251] on wm-data-entity-input-list "Accessory structure type: * Select Item... Detached Garage Pole Barn/[GEOGRAPHI…" at bounding box center [530, 90] width 644 height 718
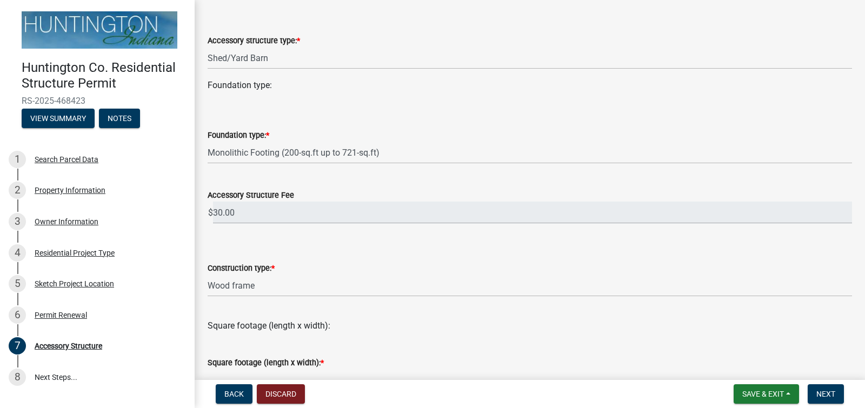
scroll to position [71, 0]
click at [828, 392] on span "Next" at bounding box center [825, 394] width 19 height 9
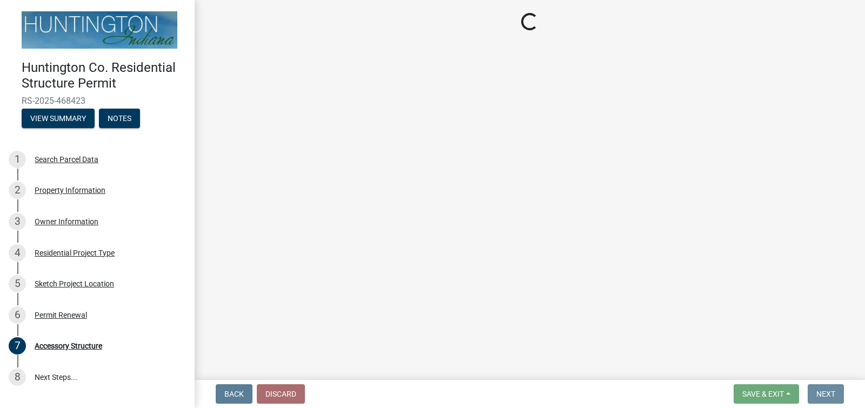
scroll to position [0, 0]
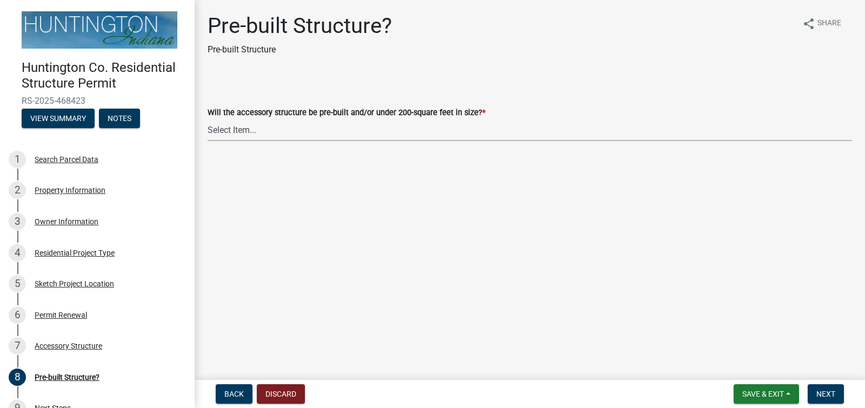
click at [237, 128] on select "Select Item... Yes No" at bounding box center [530, 130] width 644 height 22
click at [208, 119] on select "Select Item... Yes No" at bounding box center [530, 130] width 644 height 22
select select "99cb1a96-b54e-43ee-8f4b-836b67e66c6b"
click at [826, 394] on span "Next" at bounding box center [825, 394] width 19 height 9
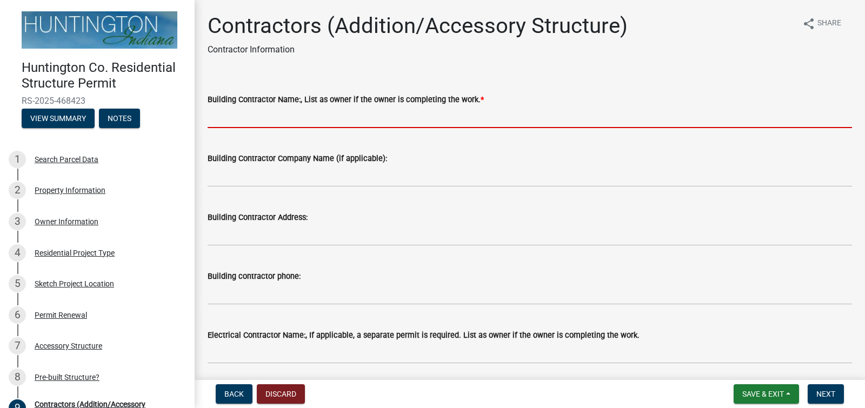
click at [295, 116] on input "Building Contractor Name:, List as owner if the owner is completing the work. *" at bounding box center [530, 117] width 644 height 22
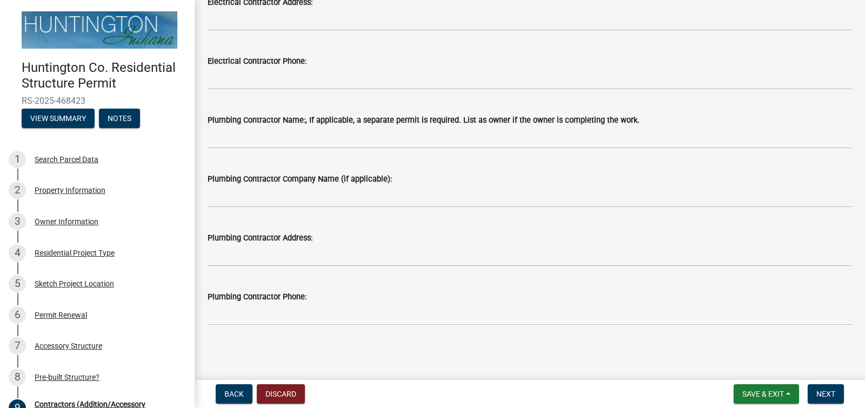
scroll to position [451, 0]
type input "Pre Built"
click at [824, 395] on span "Next" at bounding box center [825, 394] width 19 height 9
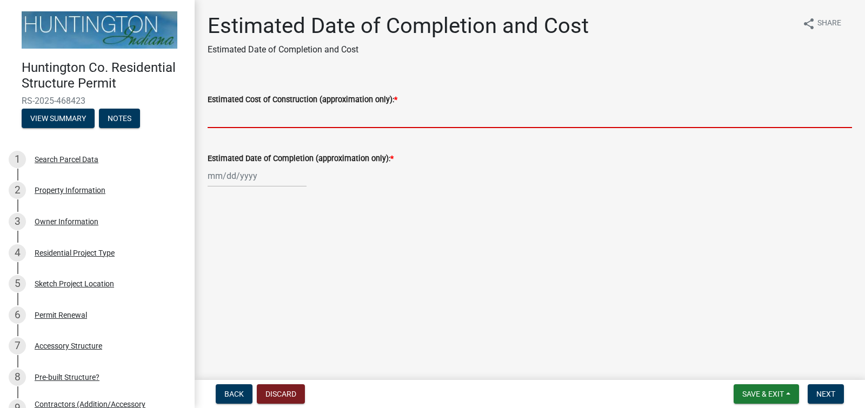
click at [278, 119] on input "Estimated Cost of Construction (approximation only): *" at bounding box center [530, 117] width 644 height 22
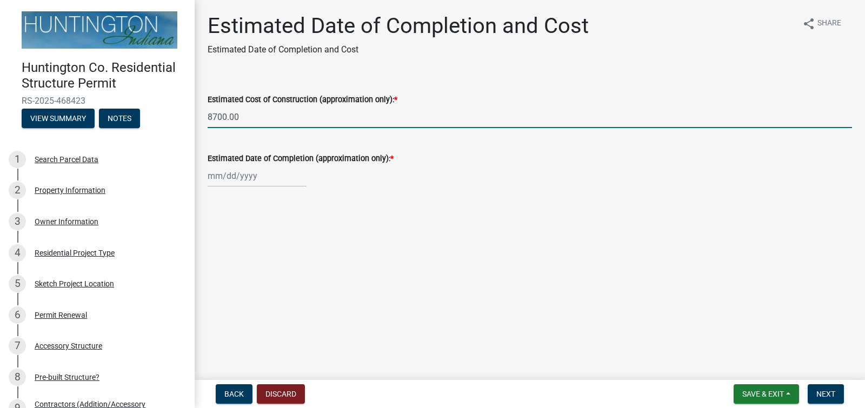
type input "8700.00"
select select "8"
select select "2025"
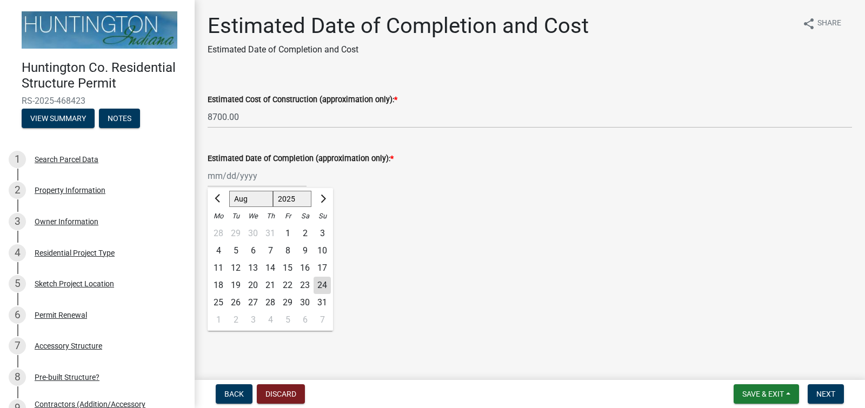
click at [241, 174] on div "[PERSON_NAME] Feb Mar Apr [PERSON_NAME][DATE] Oct Nov [DATE] 1526 1527 1528 152…" at bounding box center [257, 176] width 99 height 22
click at [326, 283] on div "24" at bounding box center [321, 285] width 17 height 17
type input "[DATE]"
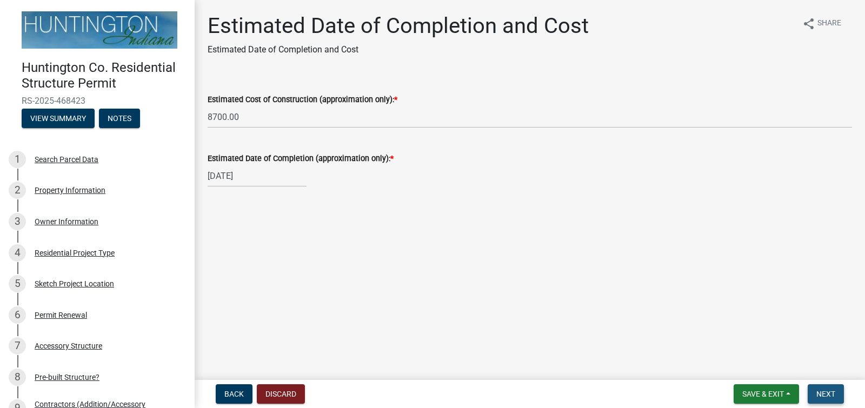
click at [824, 393] on span "Next" at bounding box center [825, 394] width 19 height 9
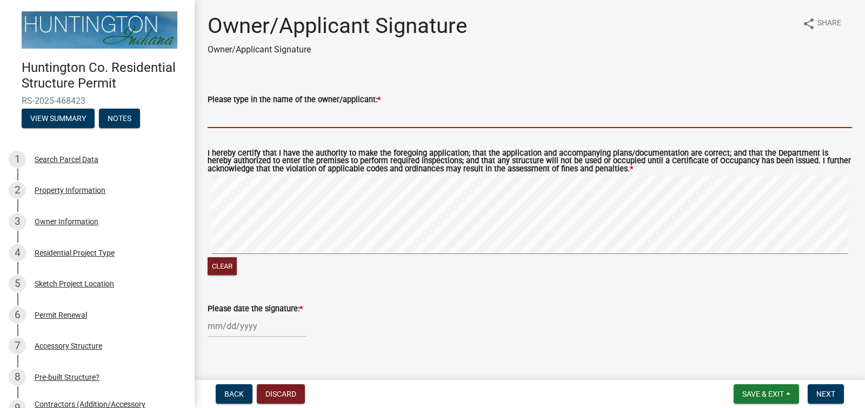
click at [241, 123] on input "Please type in the name of the owner/applicant: *" at bounding box center [530, 117] width 644 height 22
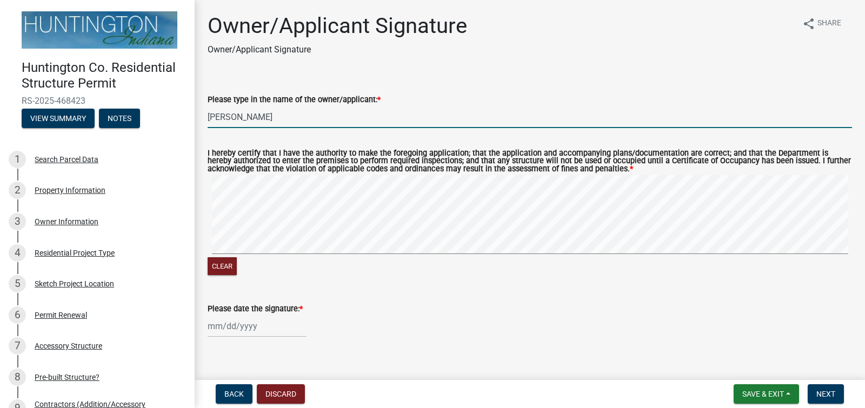
type input "[PERSON_NAME]"
select select "8"
select select "2025"
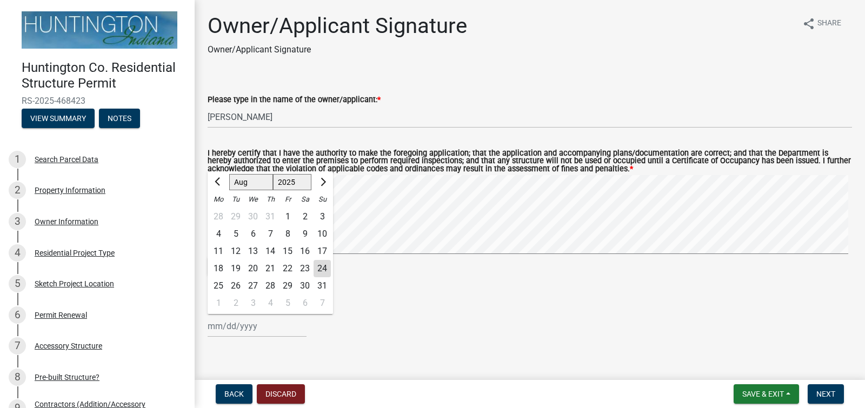
click at [219, 330] on input "Please date the signature: *" at bounding box center [257, 326] width 99 height 22
click at [324, 269] on div "24" at bounding box center [321, 268] width 17 height 17
type input "[DATE]"
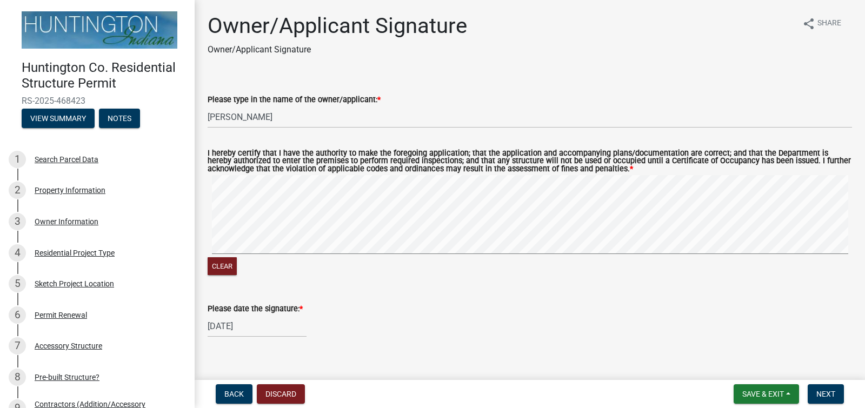
scroll to position [14, 0]
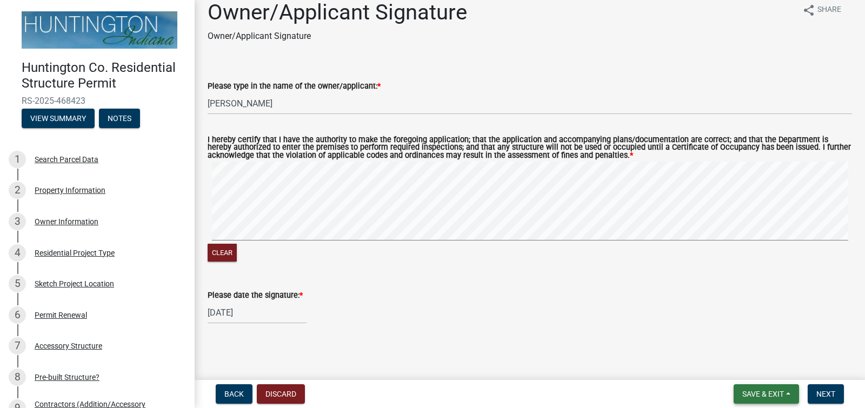
click at [762, 397] on span "Save & Exit" at bounding box center [763, 394] width 42 height 9
click at [743, 365] on button "Save & Exit" at bounding box center [755, 366] width 86 height 26
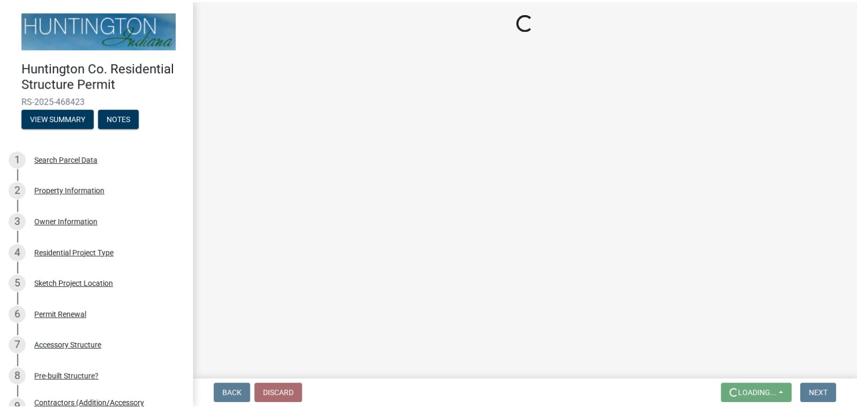
scroll to position [0, 0]
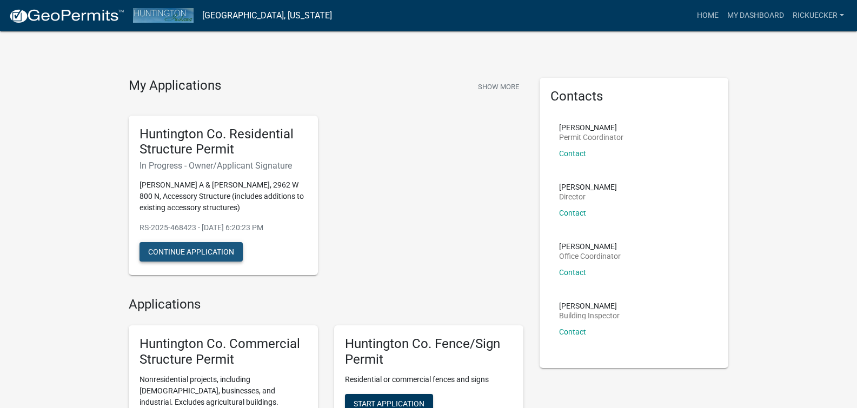
click at [198, 249] on button "Continue Application" at bounding box center [190, 251] width 103 height 19
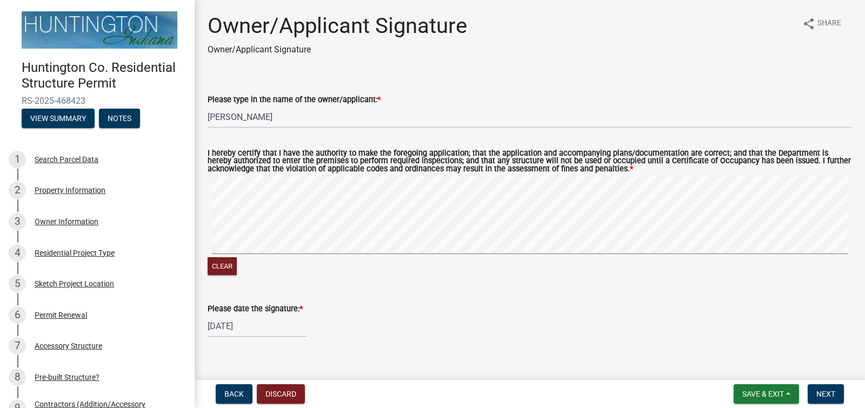
scroll to position [14, 0]
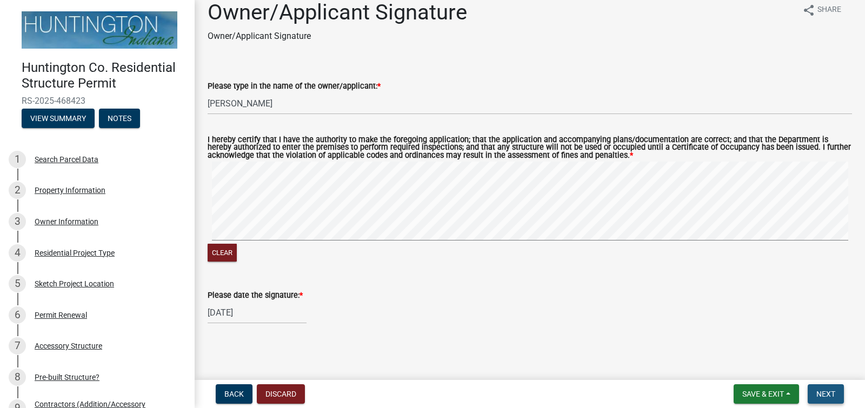
click at [823, 392] on span "Next" at bounding box center [825, 394] width 19 height 9
click at [238, 275] on div "Required" at bounding box center [530, 279] width 644 height 13
click at [828, 390] on span "Next" at bounding box center [825, 394] width 19 height 9
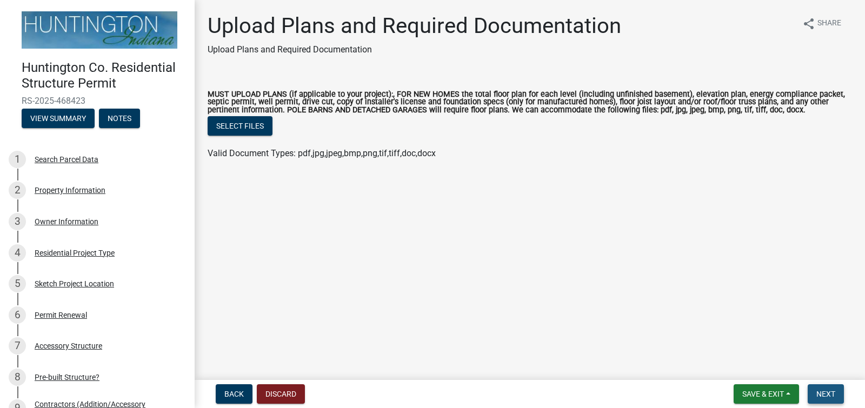
click at [824, 395] on span "Next" at bounding box center [825, 394] width 19 height 9
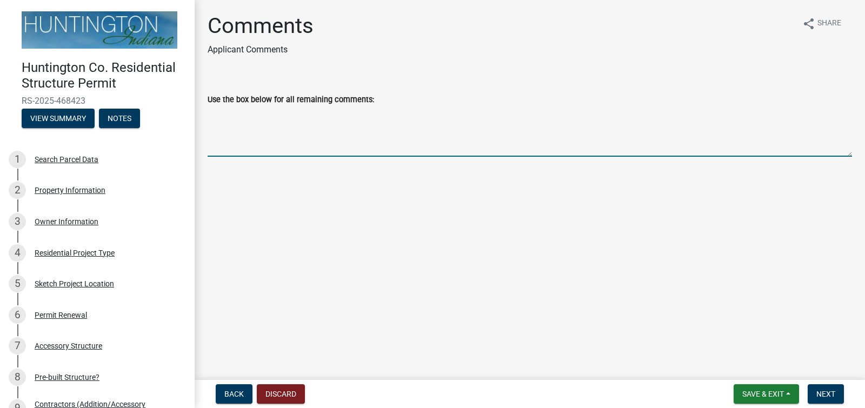
click at [236, 146] on textarea "Use the box below for all remaining comments:" at bounding box center [530, 131] width 644 height 51
click at [259, 112] on textarea "The shed willbe sitting on a concrete slab" at bounding box center [530, 131] width 644 height 51
click at [378, 114] on textarea "The shed will be sitting on a concrete slab" at bounding box center [530, 131] width 644 height 51
type textarea "The shed will be sitting on a concrete slab. I didn't see that as an option whe…"
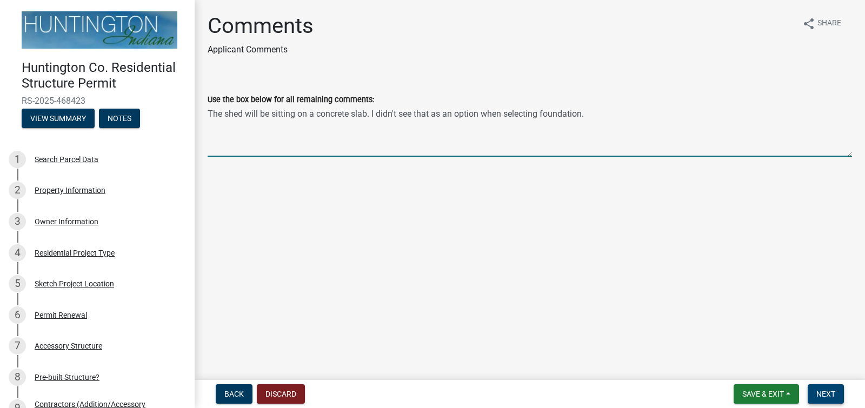
click at [830, 391] on span "Next" at bounding box center [825, 394] width 19 height 9
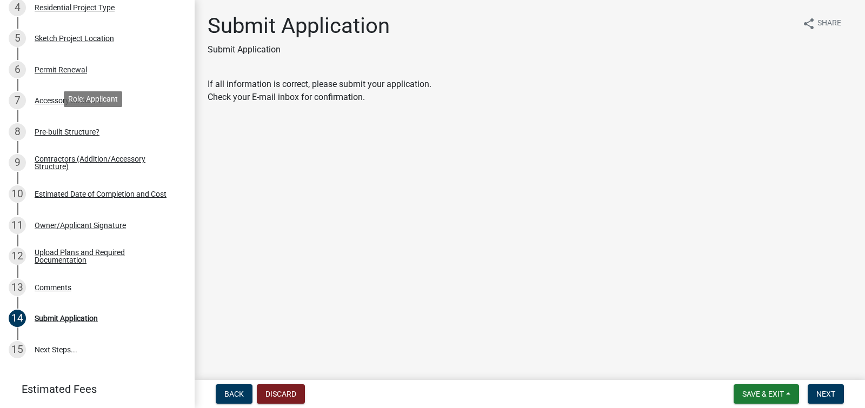
scroll to position [246, 0]
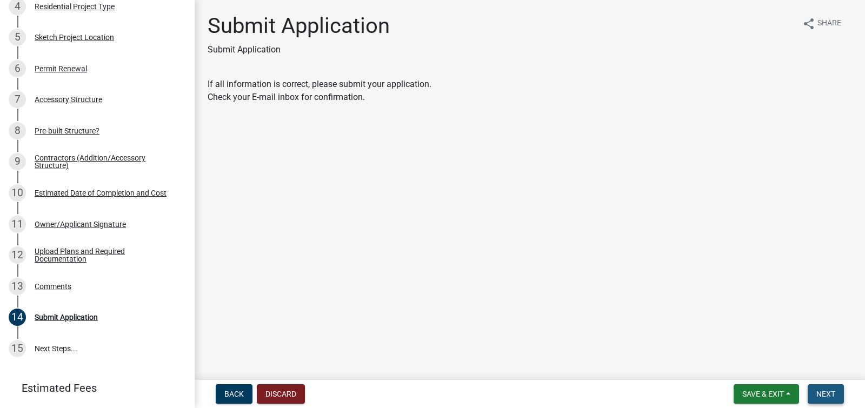
click at [833, 392] on span "Next" at bounding box center [825, 394] width 19 height 9
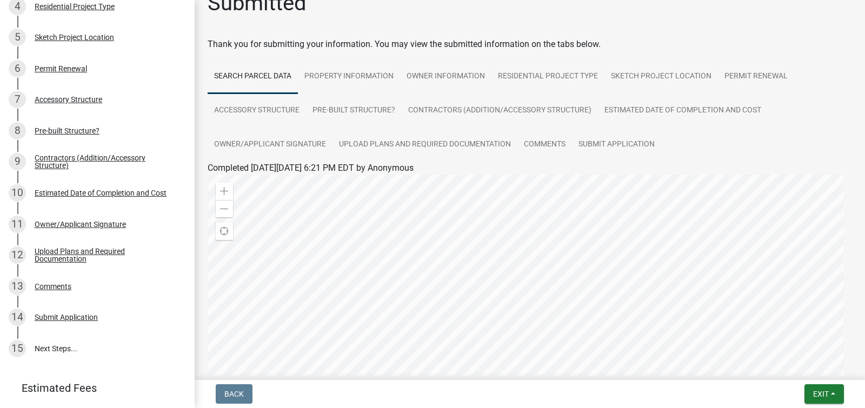
scroll to position [22, 0]
click at [673, 74] on link "Sketch Project Location" at bounding box center [661, 77] width 114 height 35
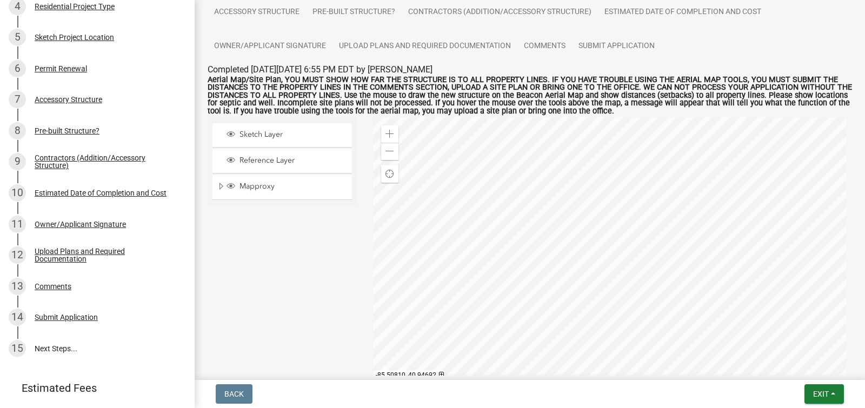
scroll to position [197, 0]
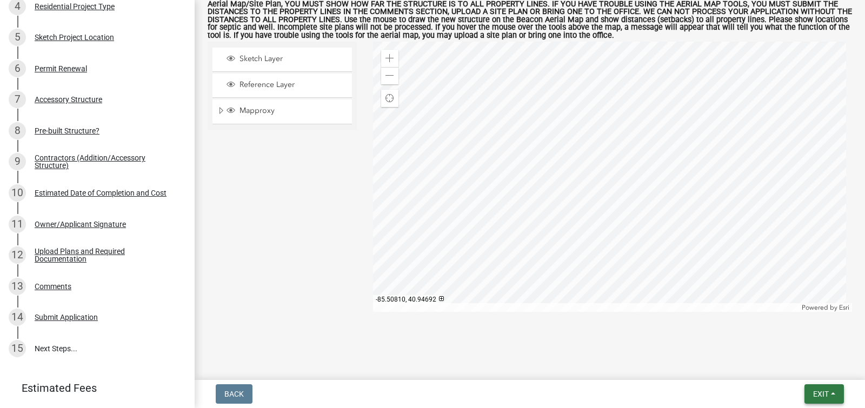
click at [817, 396] on span "Exit" at bounding box center [821, 394] width 16 height 9
click at [789, 365] on button "Save & Exit" at bounding box center [800, 366] width 86 height 26
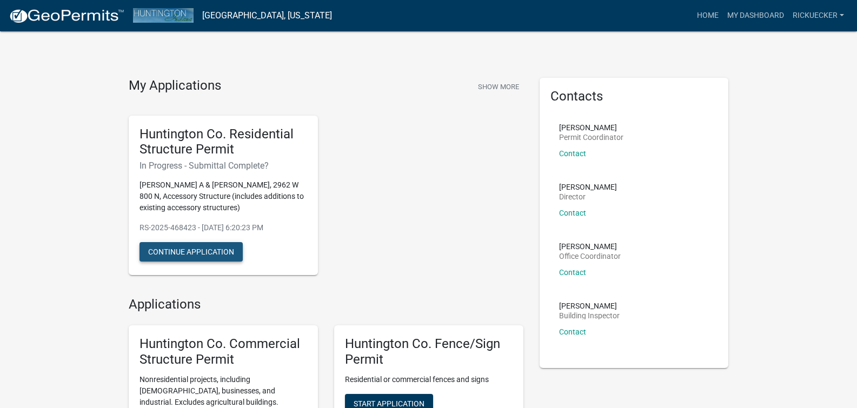
click at [198, 252] on button "Continue Application" at bounding box center [190, 251] width 103 height 19
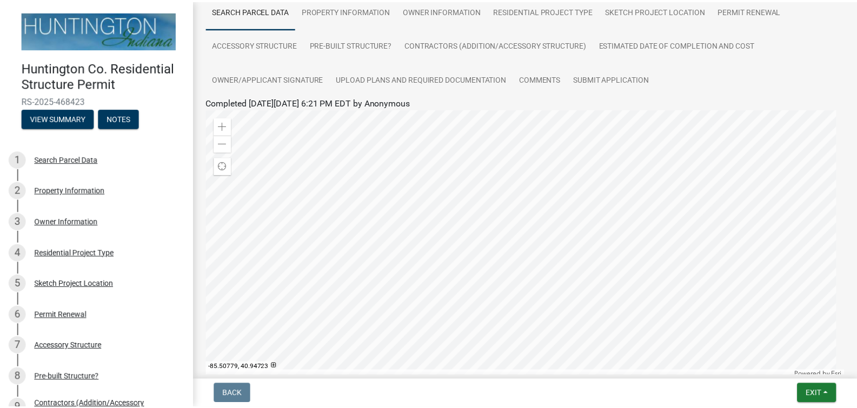
scroll to position [209, 0]
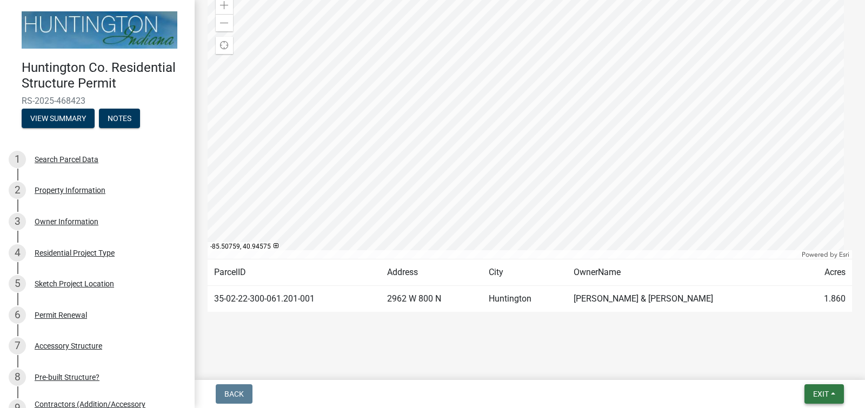
click at [828, 395] on span "Exit" at bounding box center [821, 394] width 16 height 9
click at [785, 366] on button "Save & Exit" at bounding box center [800, 366] width 86 height 26
